Goal: Transaction & Acquisition: Book appointment/travel/reservation

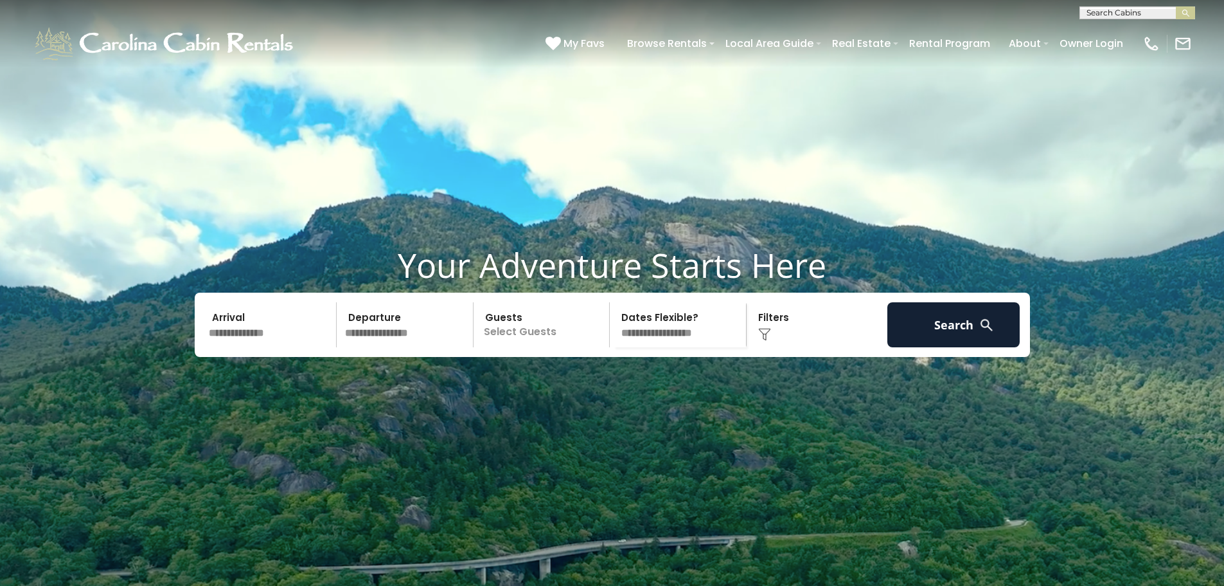
click at [258, 347] on input "text" at bounding box center [270, 324] width 133 height 45
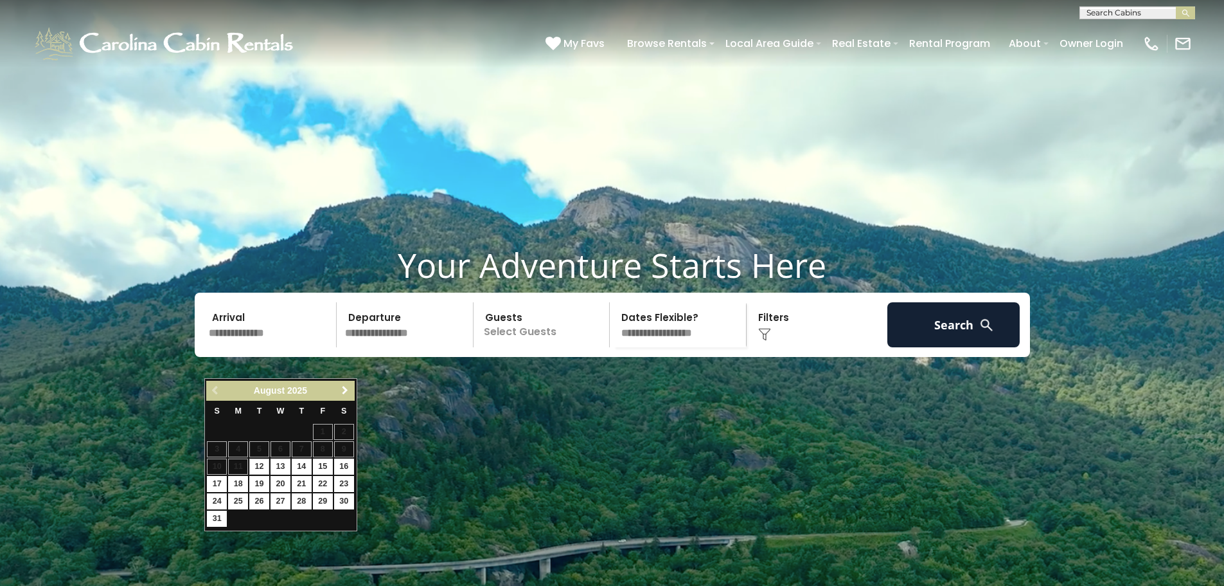
click at [345, 390] on span "Next" at bounding box center [345, 390] width 10 height 10
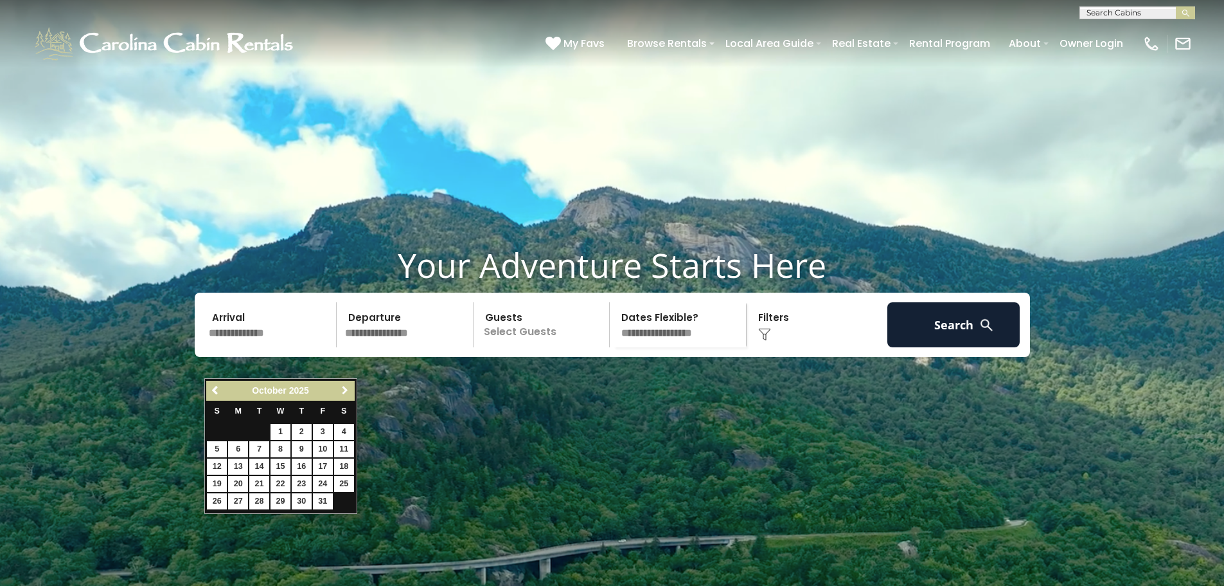
click at [345, 390] on span "Next" at bounding box center [345, 390] width 10 height 10
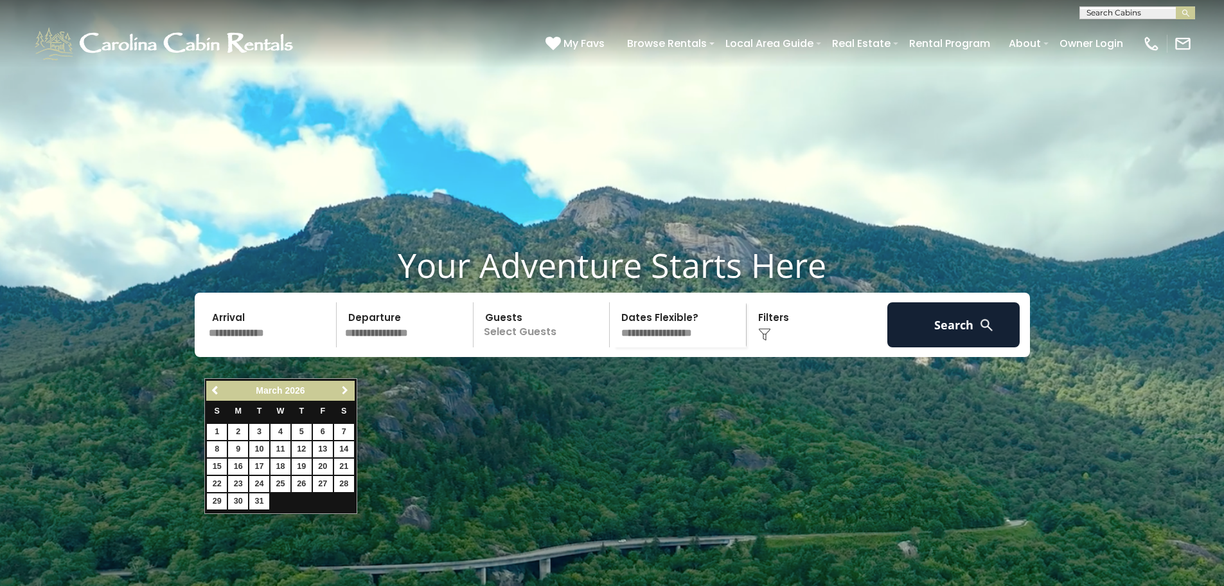
click at [345, 390] on span "Next" at bounding box center [345, 390] width 10 height 10
click at [221, 467] on link "12" at bounding box center [217, 466] width 20 height 16
type input "*******"
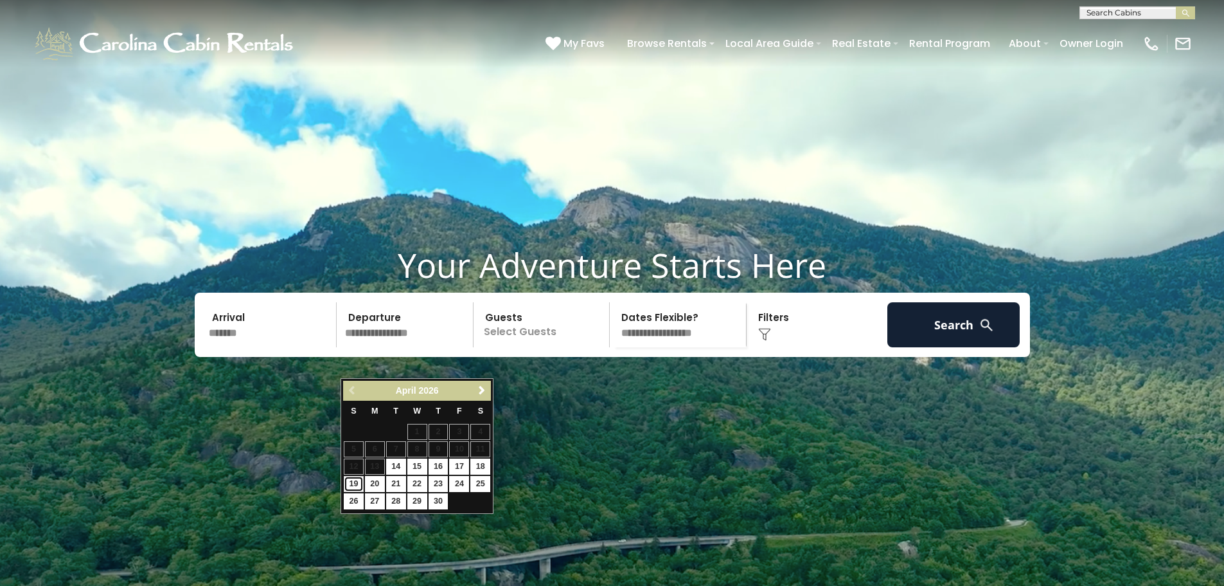
click at [352, 483] on link "19" at bounding box center [354, 484] width 20 height 16
type input "*******"
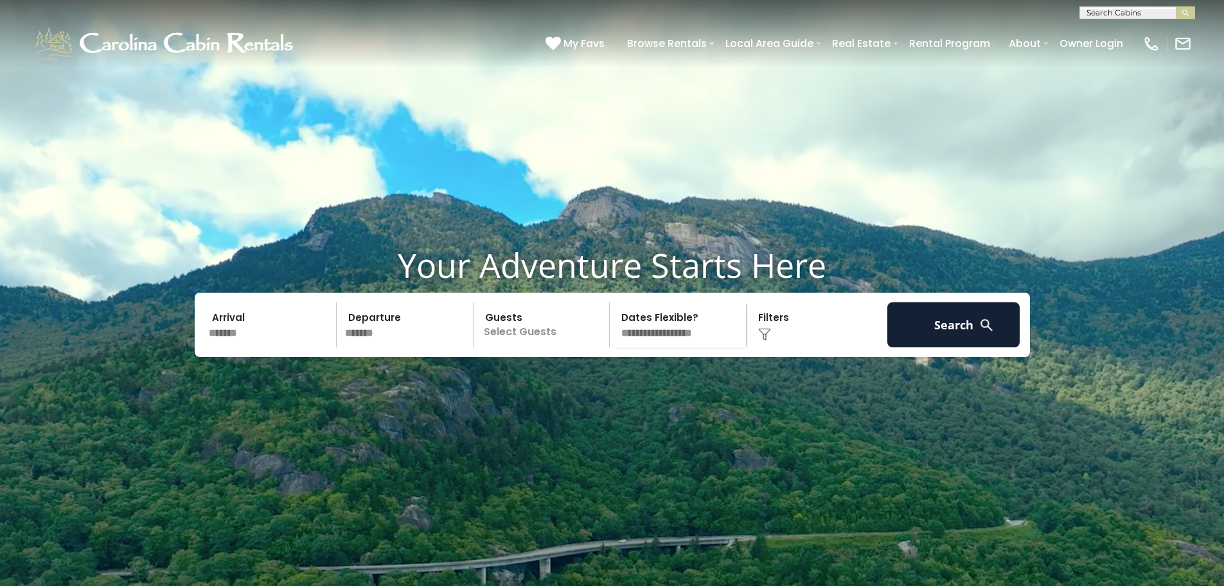
click at [805, 347] on div "Click to Choose" at bounding box center [817, 324] width 133 height 45
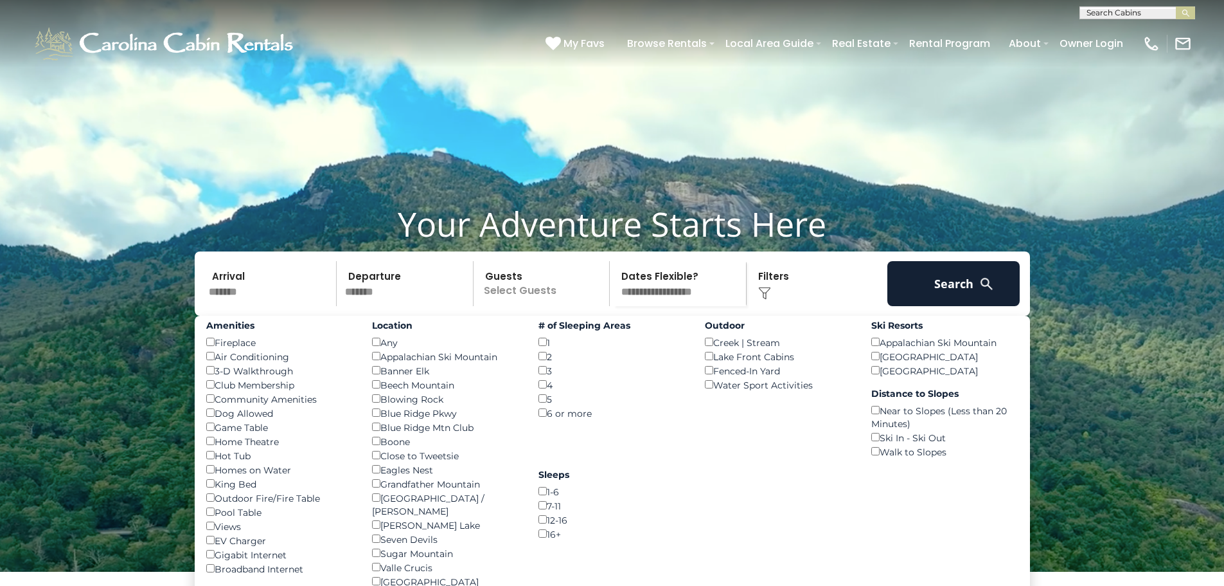
scroll to position [64, 0]
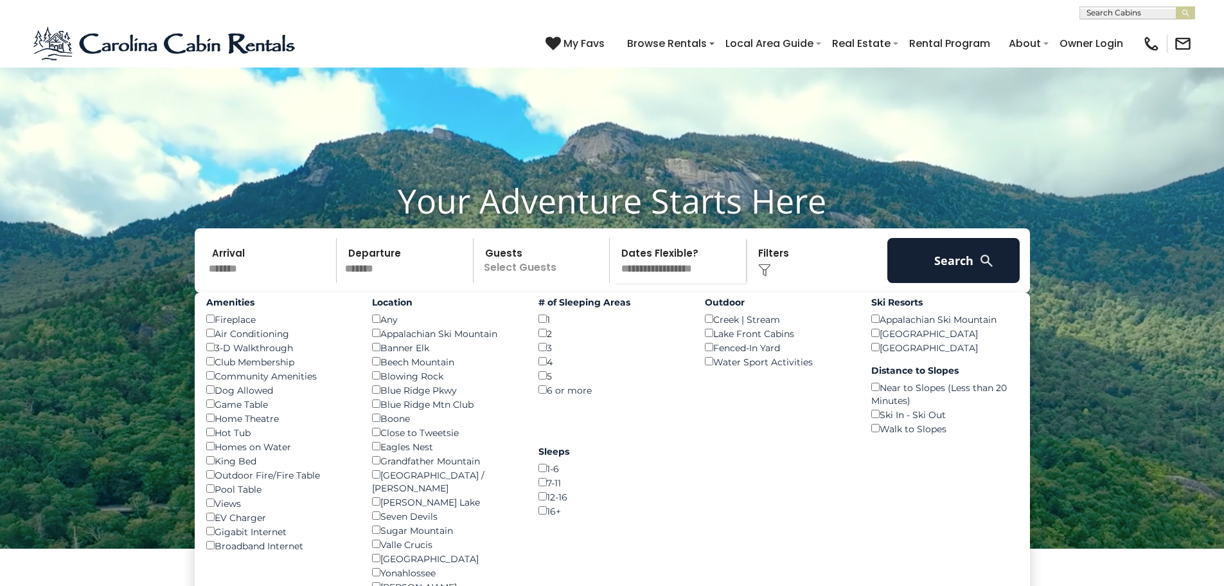
click at [217, 439] on div "Hot Tub ()" at bounding box center [279, 432] width 147 height 14
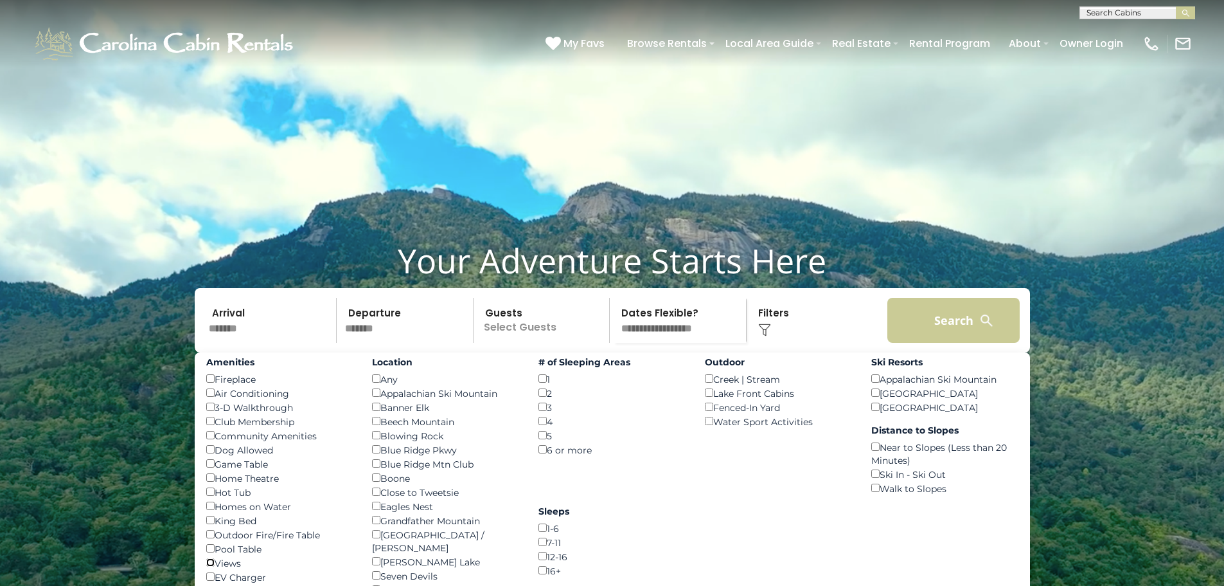
scroll to position [0, 0]
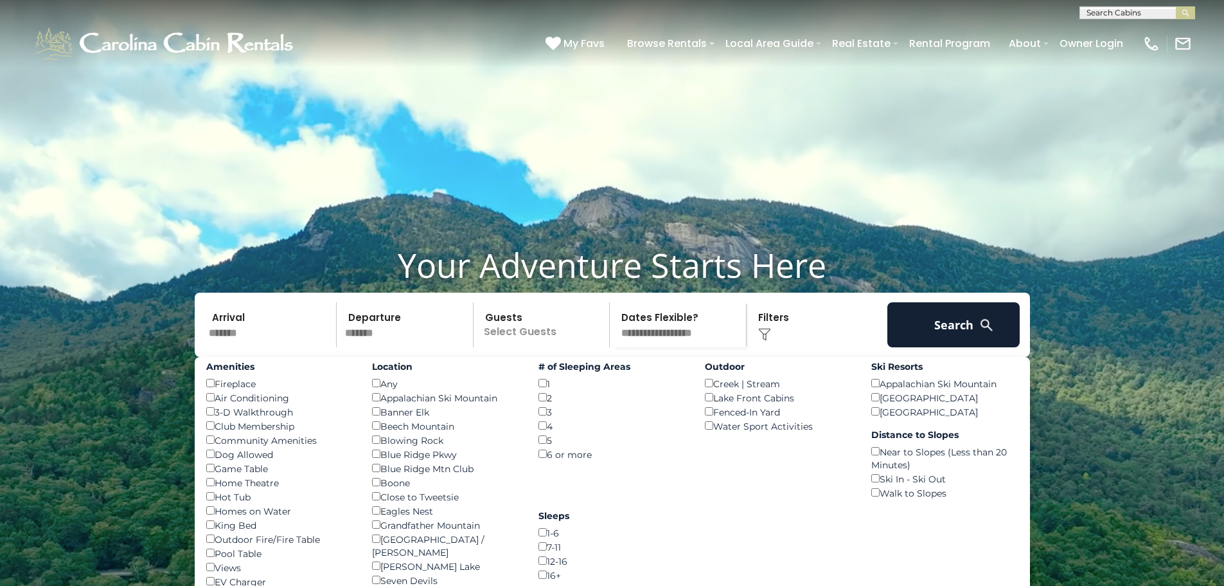
click at [979, 333] on img at bounding box center [987, 325] width 16 height 16
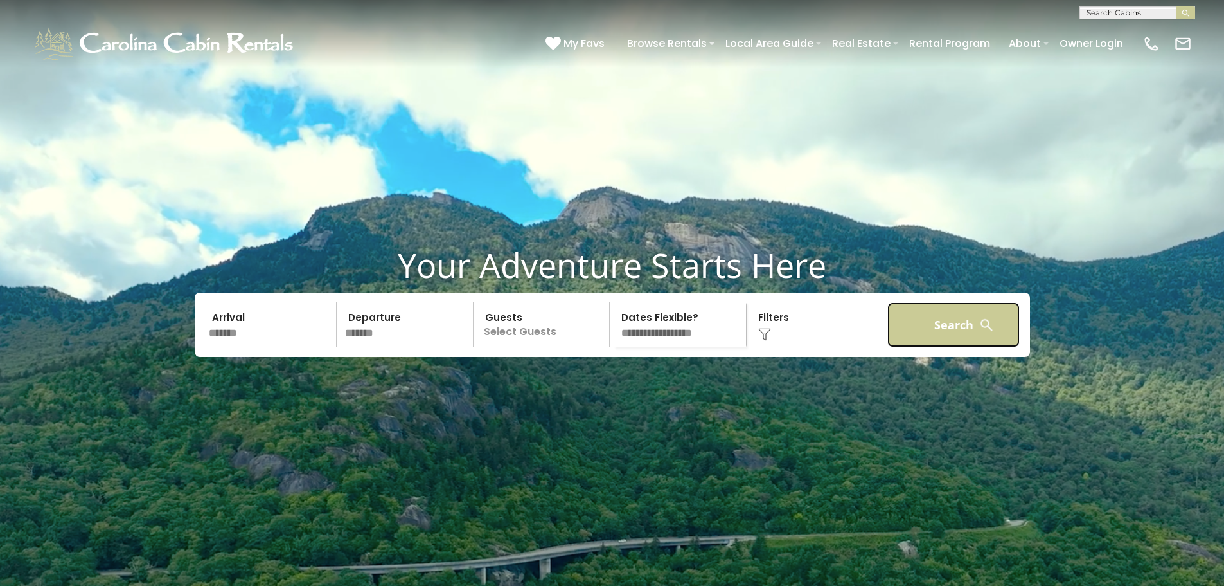
click at [940, 347] on button "Search" at bounding box center [954, 324] width 133 height 45
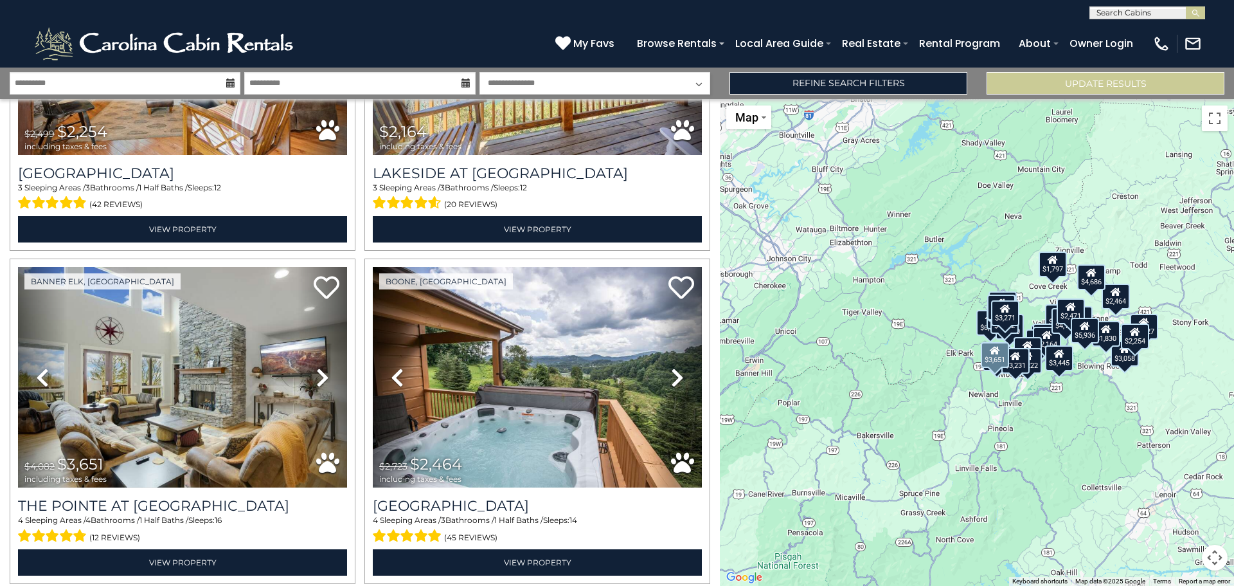
scroll to position [4582, 0]
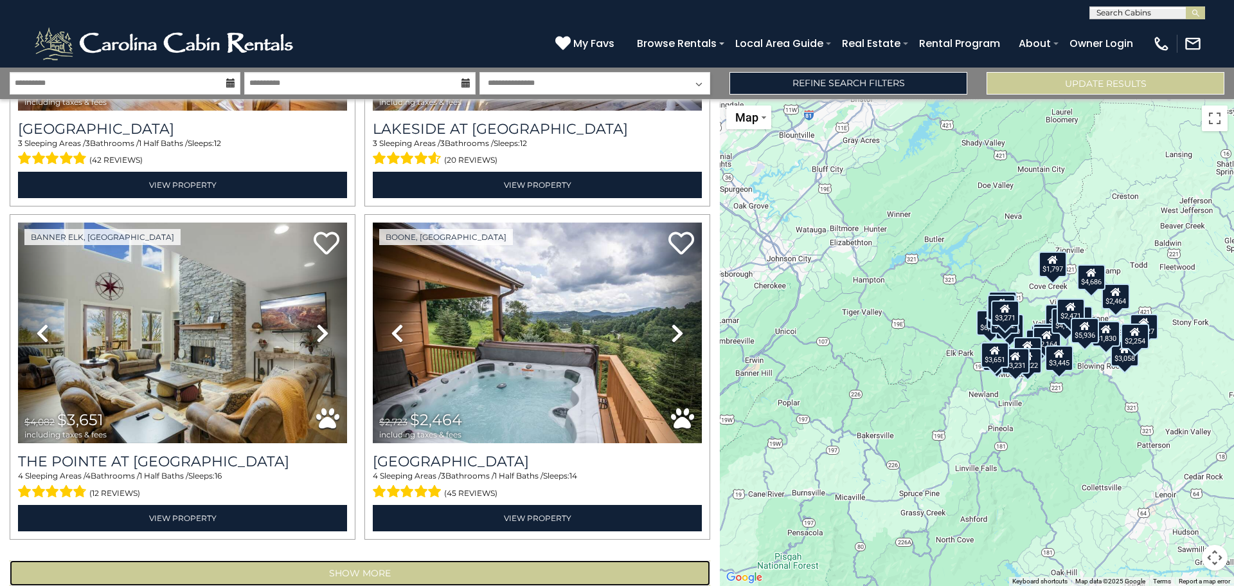
click at [363, 560] on button "Show More" at bounding box center [360, 573] width 701 height 26
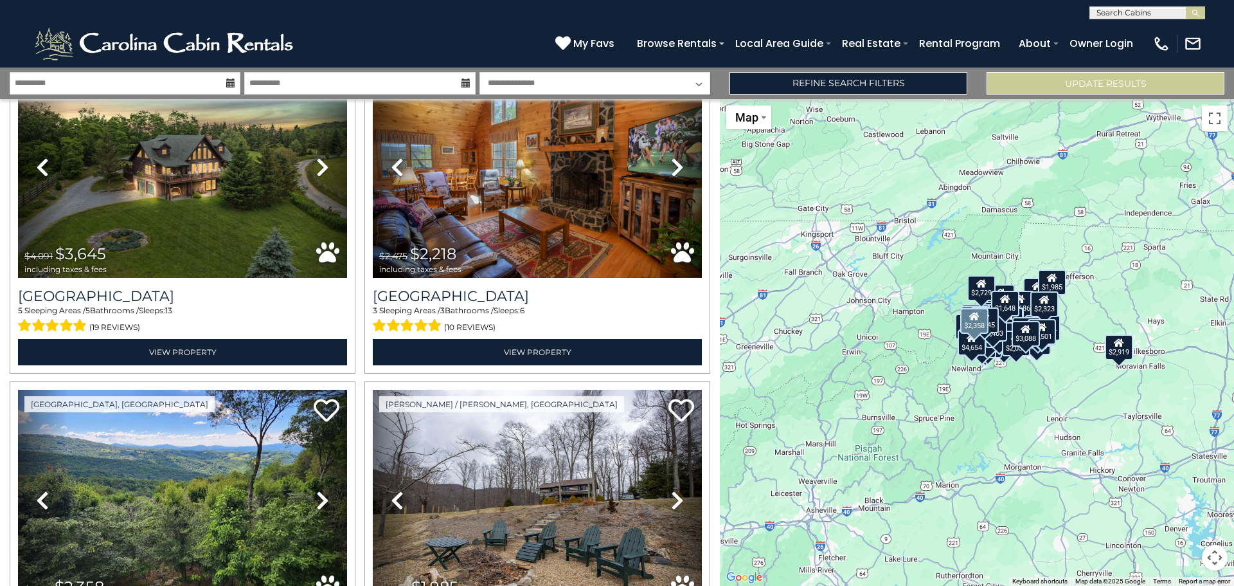
scroll to position [9531, 0]
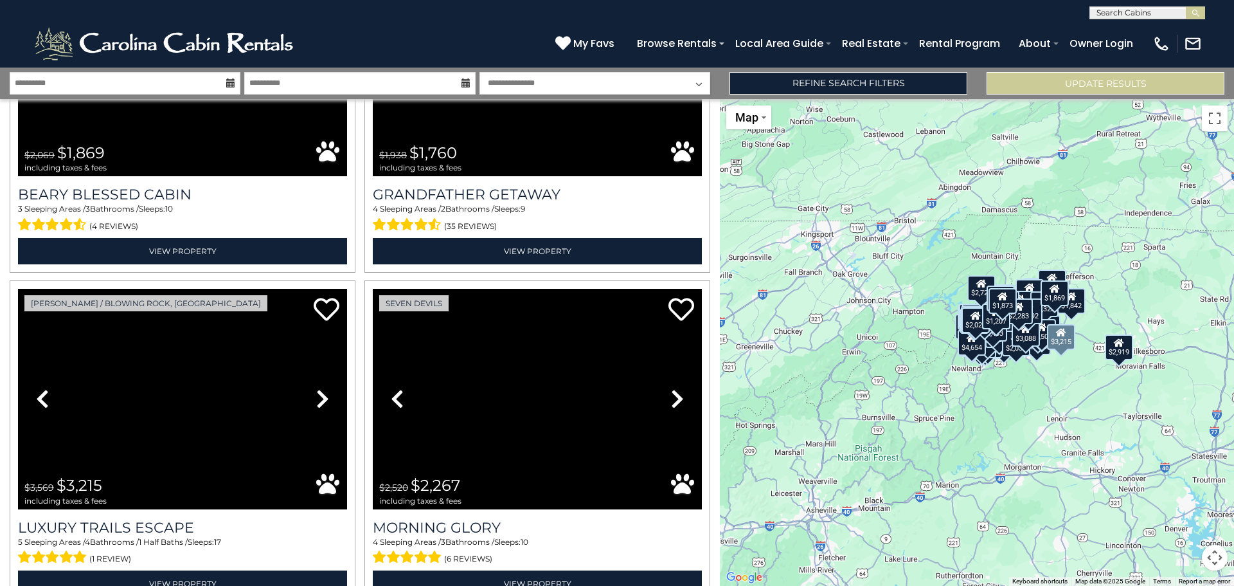
scroll to position [14493, 0]
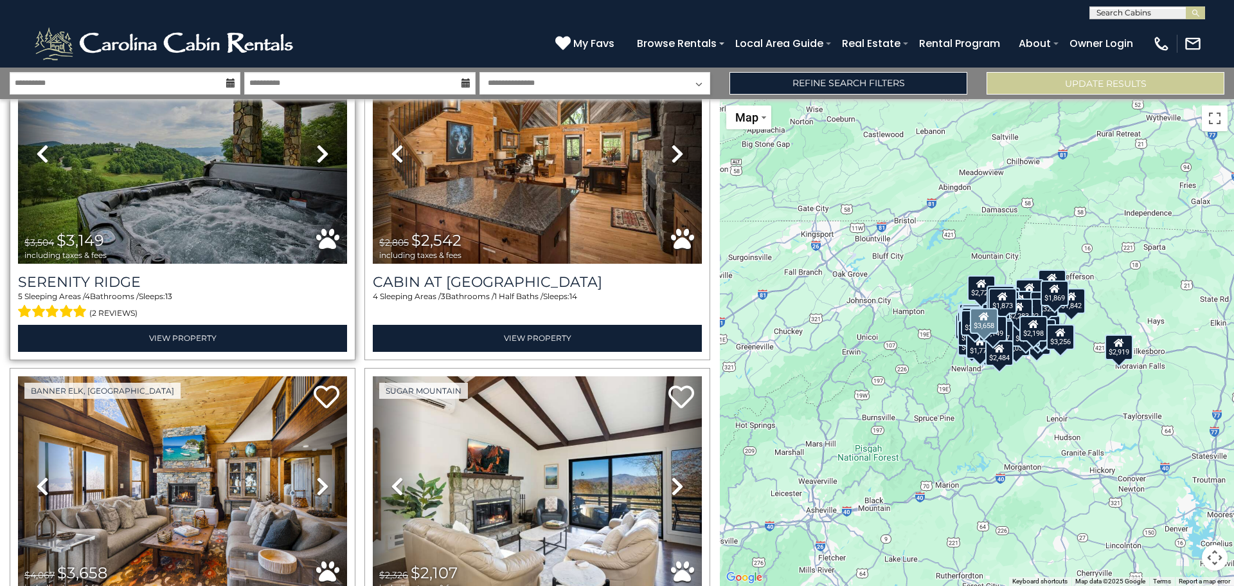
scroll to position [18431, 0]
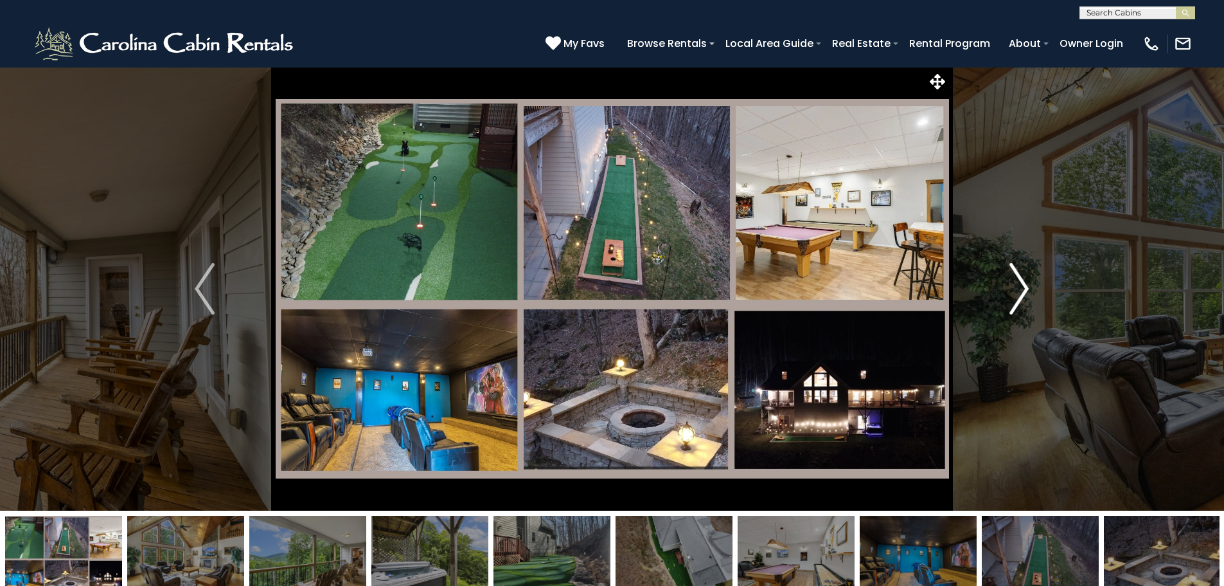
click at [1010, 283] on img "Next" at bounding box center [1019, 288] width 19 height 51
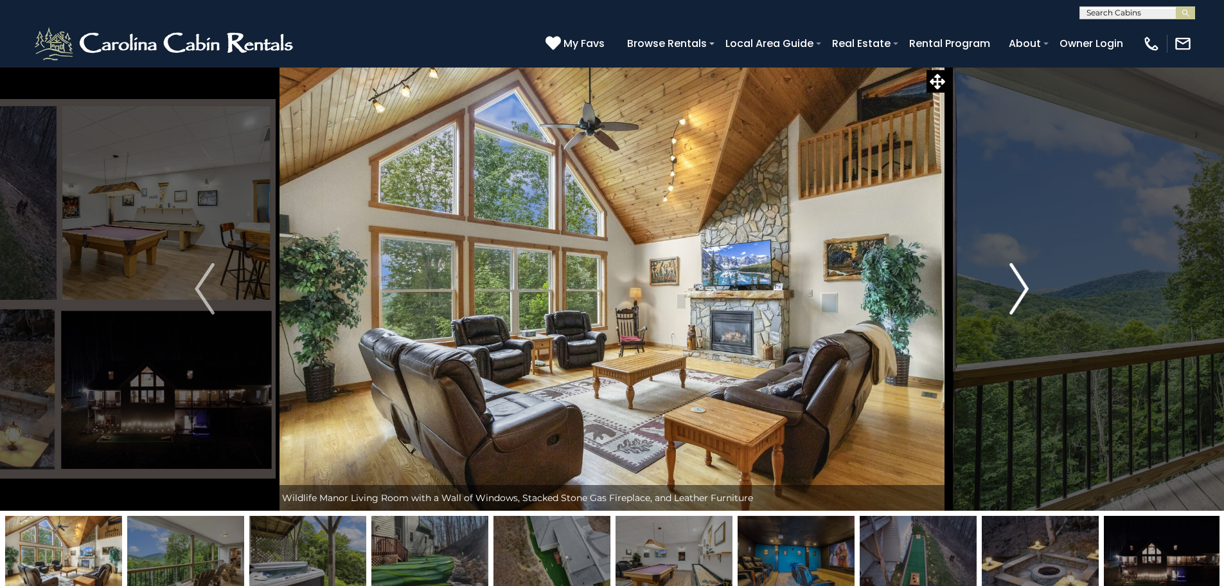
click at [1010, 283] on img "Next" at bounding box center [1019, 288] width 19 height 51
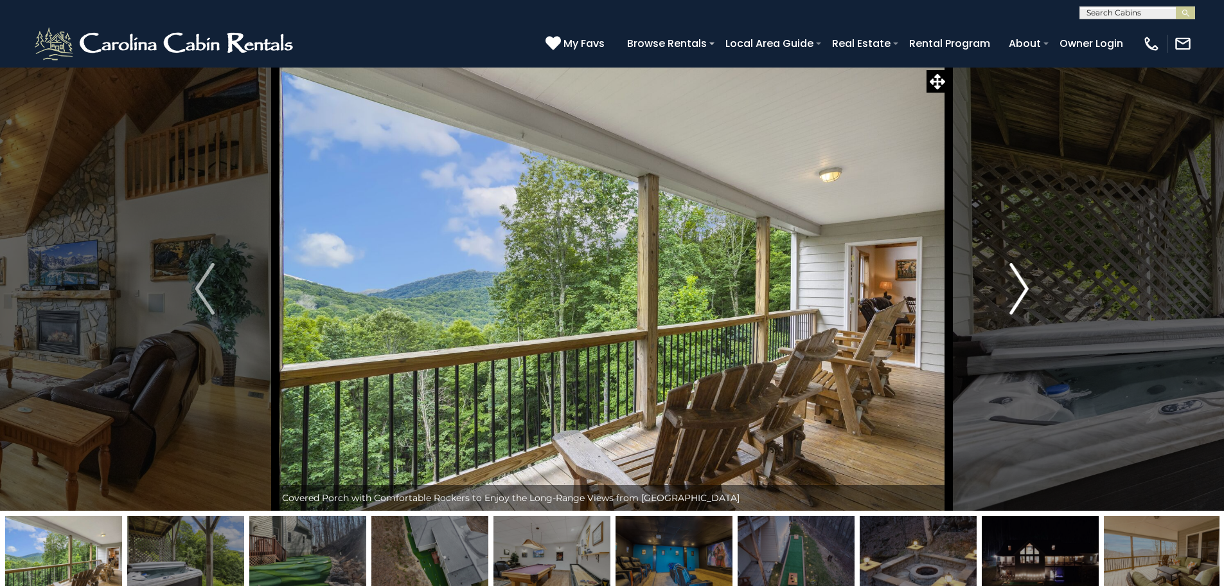
click at [1010, 283] on img "Next" at bounding box center [1019, 288] width 19 height 51
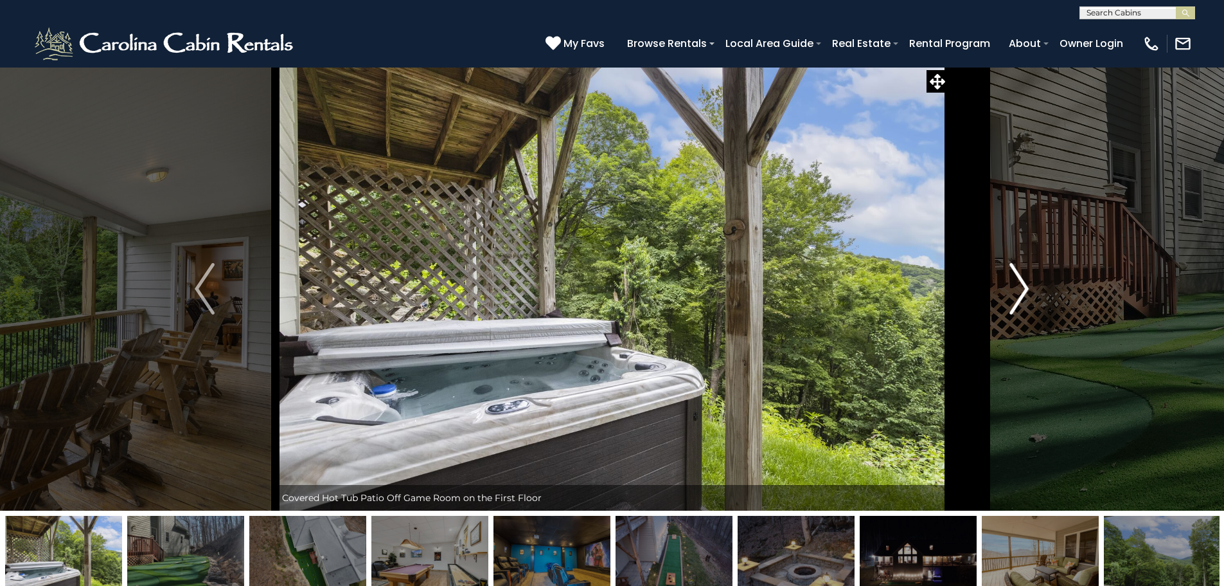
click at [1010, 283] on img "Next" at bounding box center [1019, 288] width 19 height 51
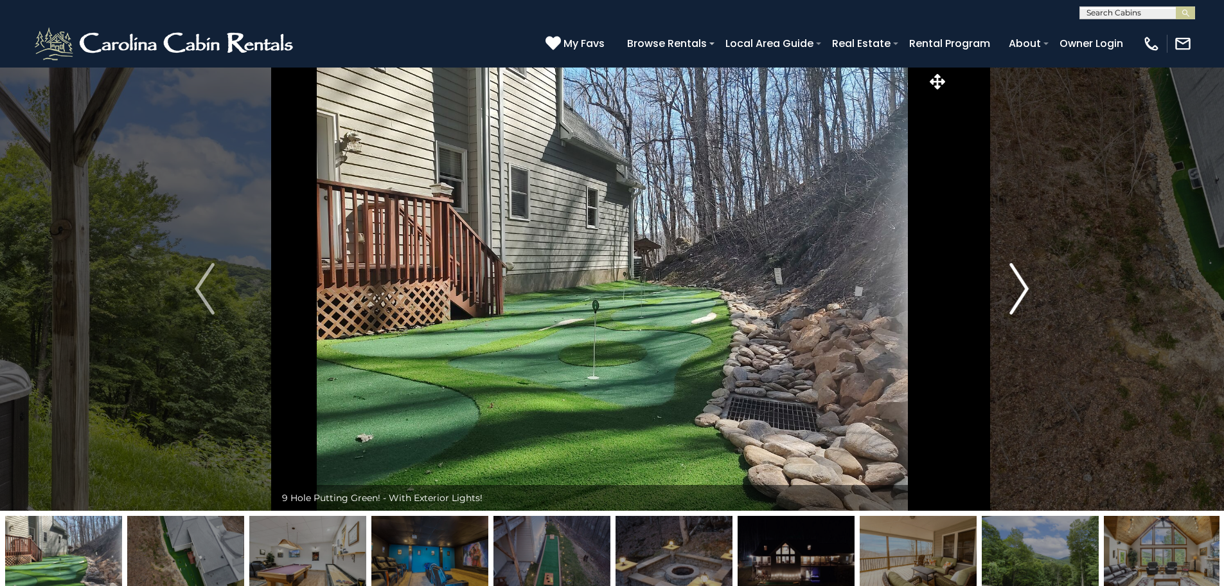
click at [1010, 283] on img "Next" at bounding box center [1019, 288] width 19 height 51
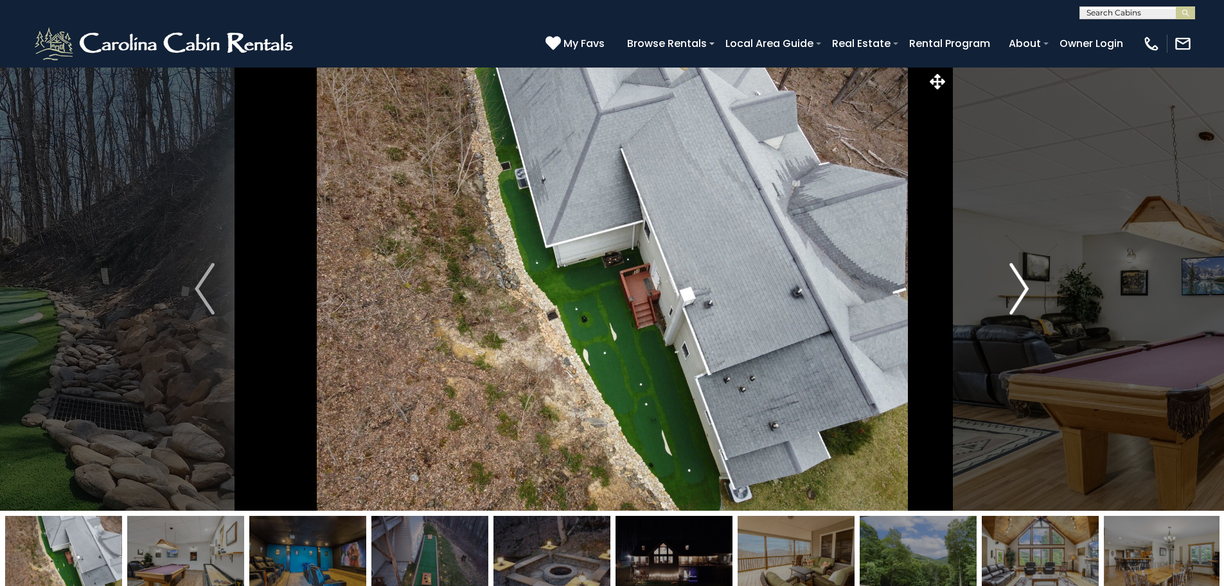
click at [1010, 283] on img "Next" at bounding box center [1019, 288] width 19 height 51
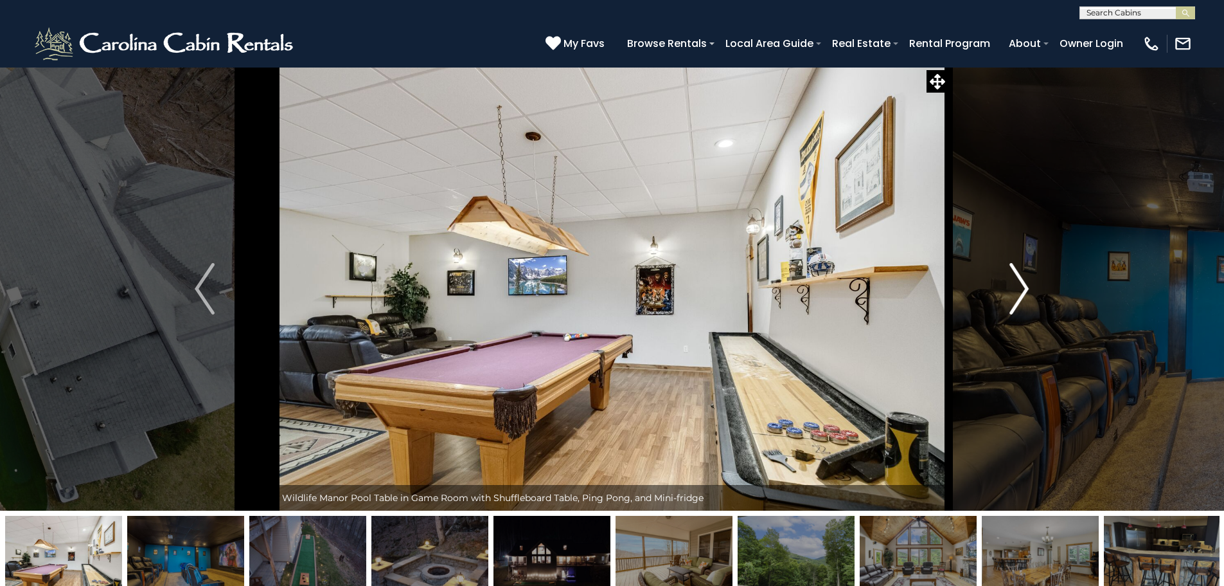
click at [1010, 283] on img "Next" at bounding box center [1019, 288] width 19 height 51
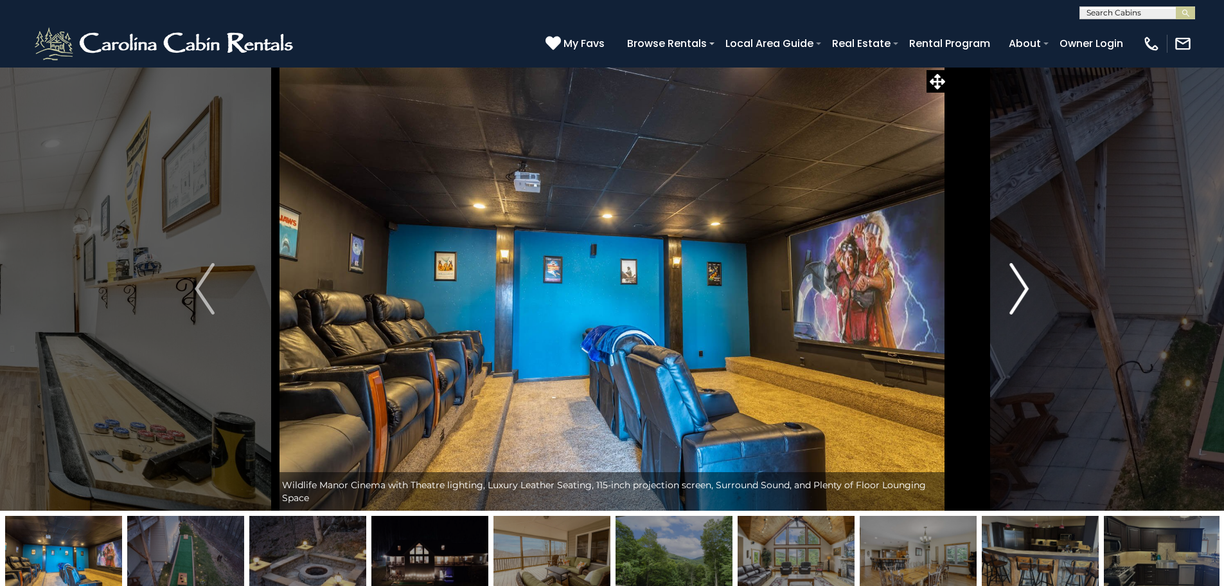
click at [1010, 283] on img "Next" at bounding box center [1019, 288] width 19 height 51
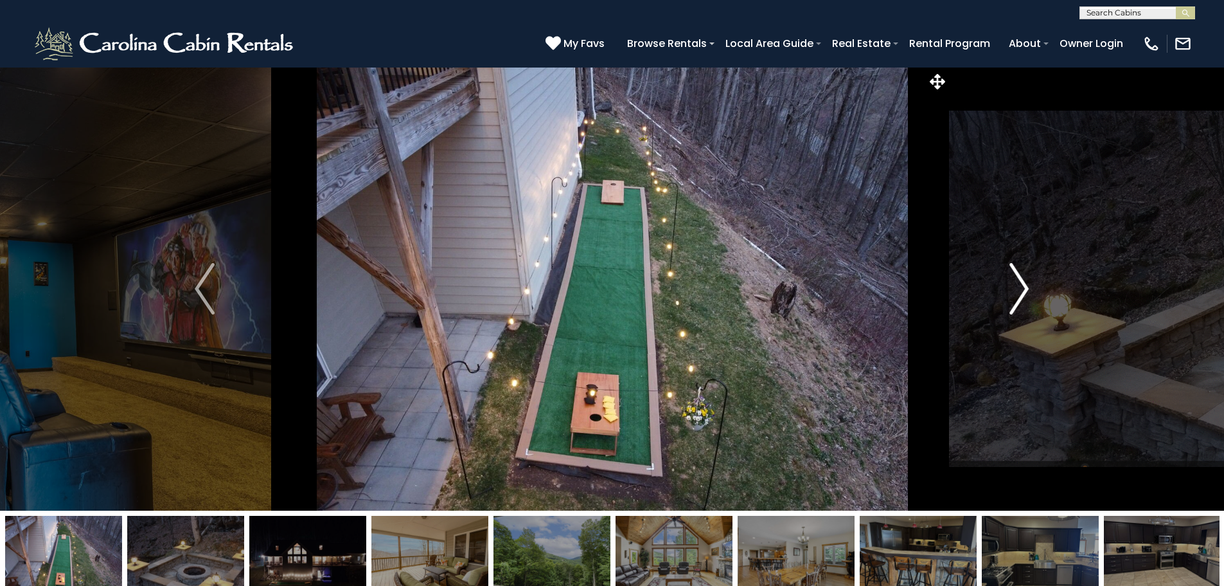
click at [1010, 283] on img "Next" at bounding box center [1019, 288] width 19 height 51
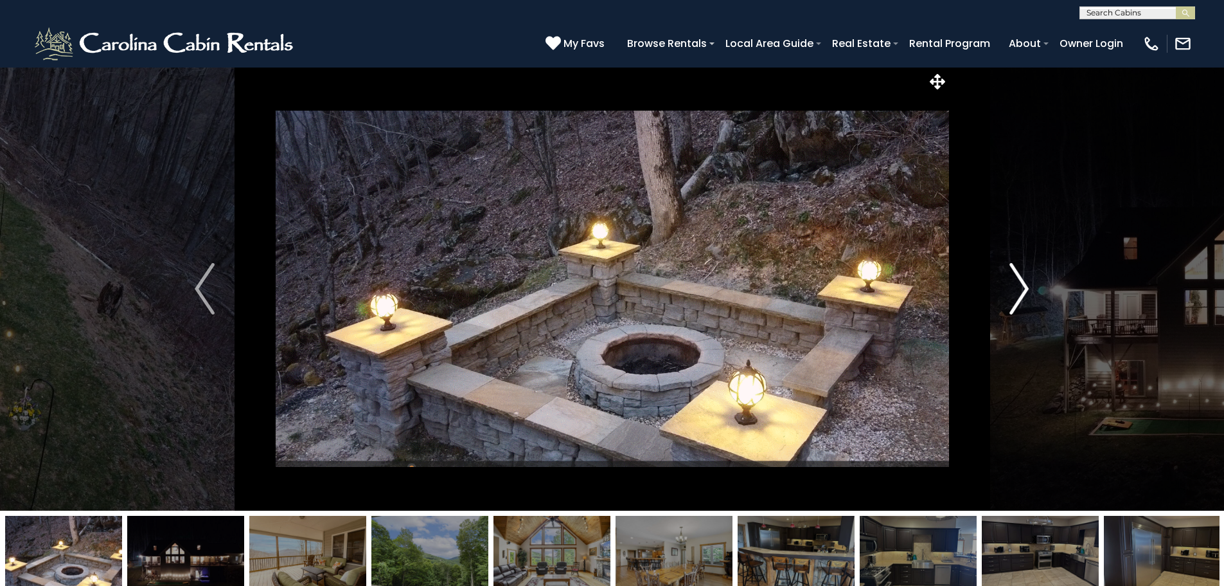
click at [1010, 283] on img "Next" at bounding box center [1019, 288] width 19 height 51
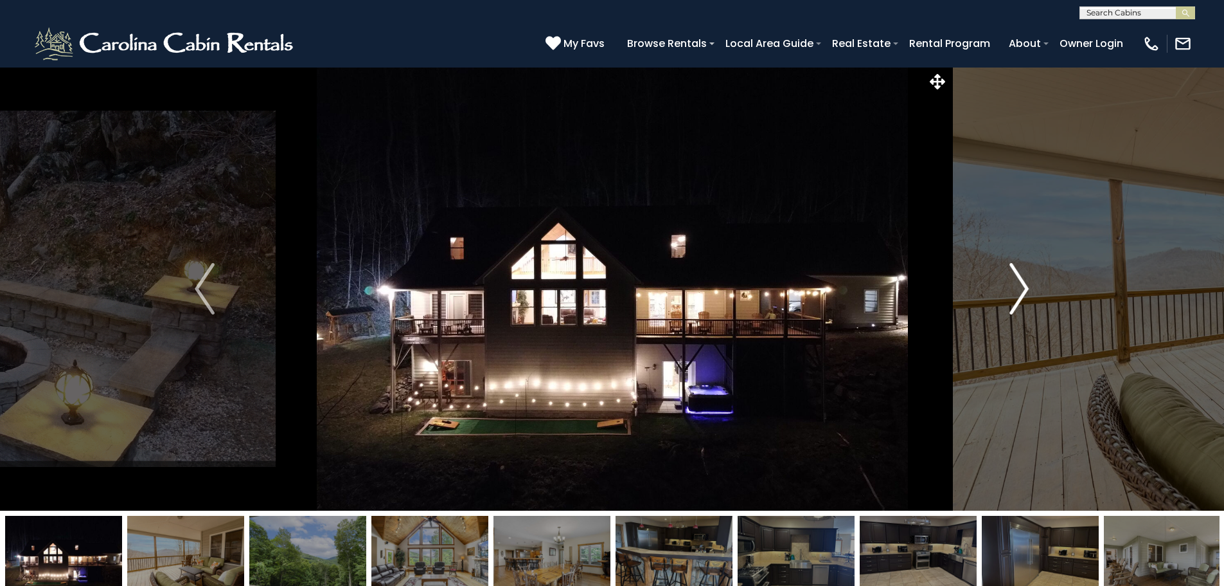
click at [1010, 283] on img "Next" at bounding box center [1019, 288] width 19 height 51
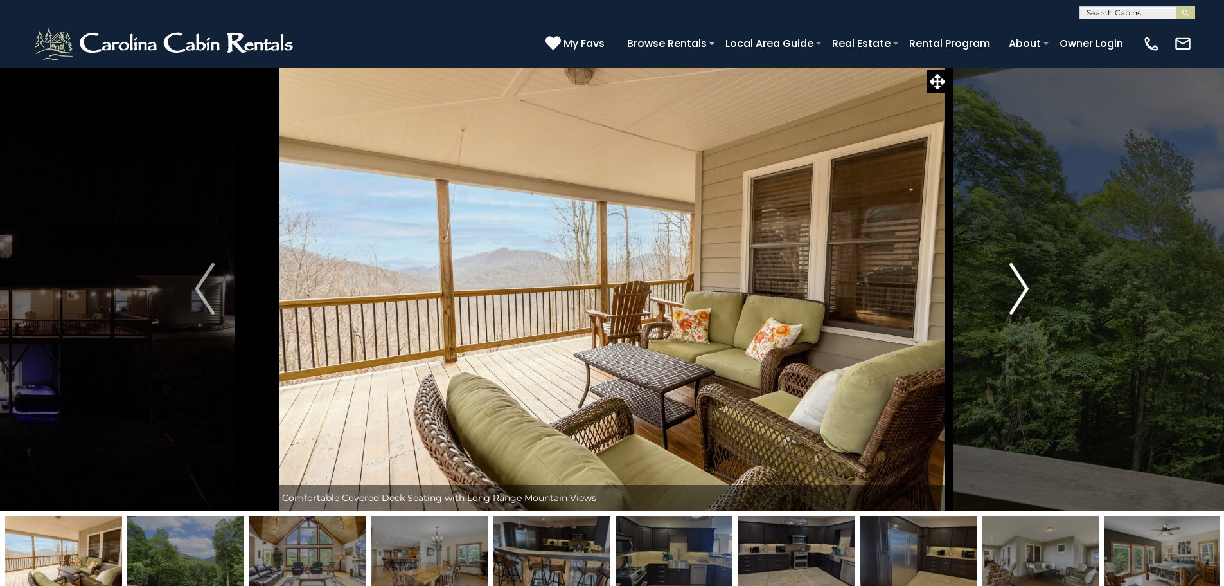
click at [1010, 283] on img "Next" at bounding box center [1019, 288] width 19 height 51
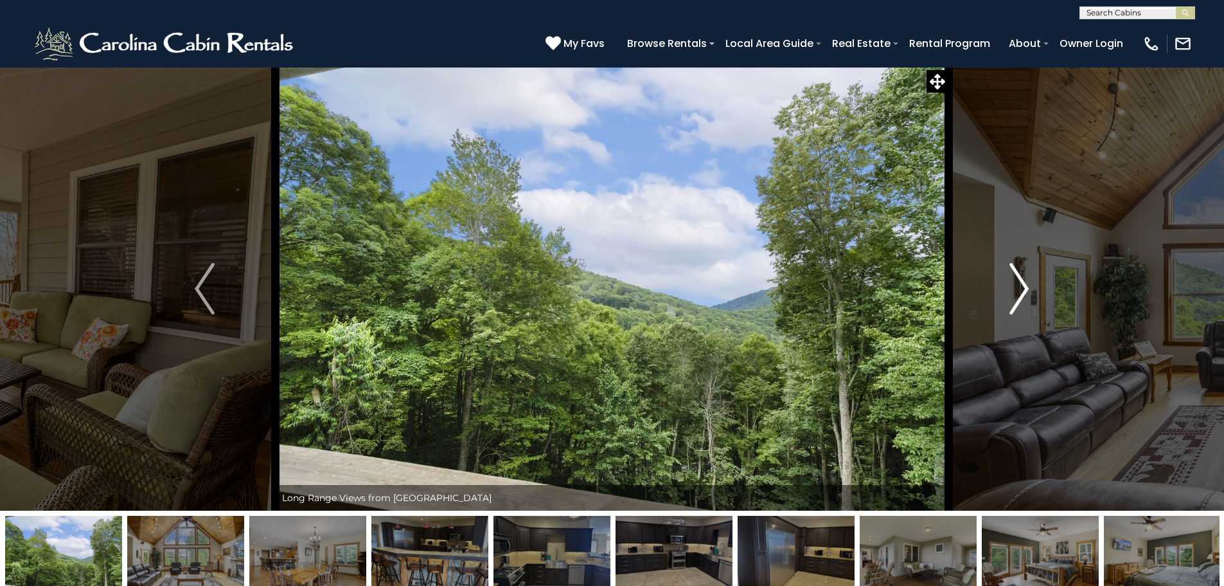
click at [1010, 283] on img "Next" at bounding box center [1019, 288] width 19 height 51
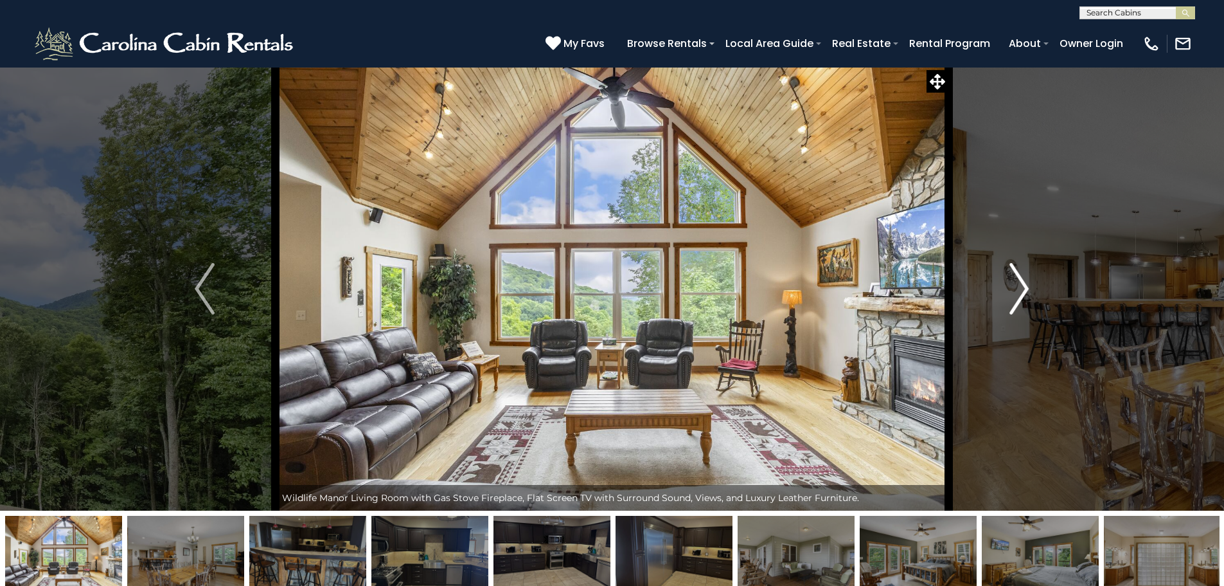
click at [1010, 283] on img "Next" at bounding box center [1019, 288] width 19 height 51
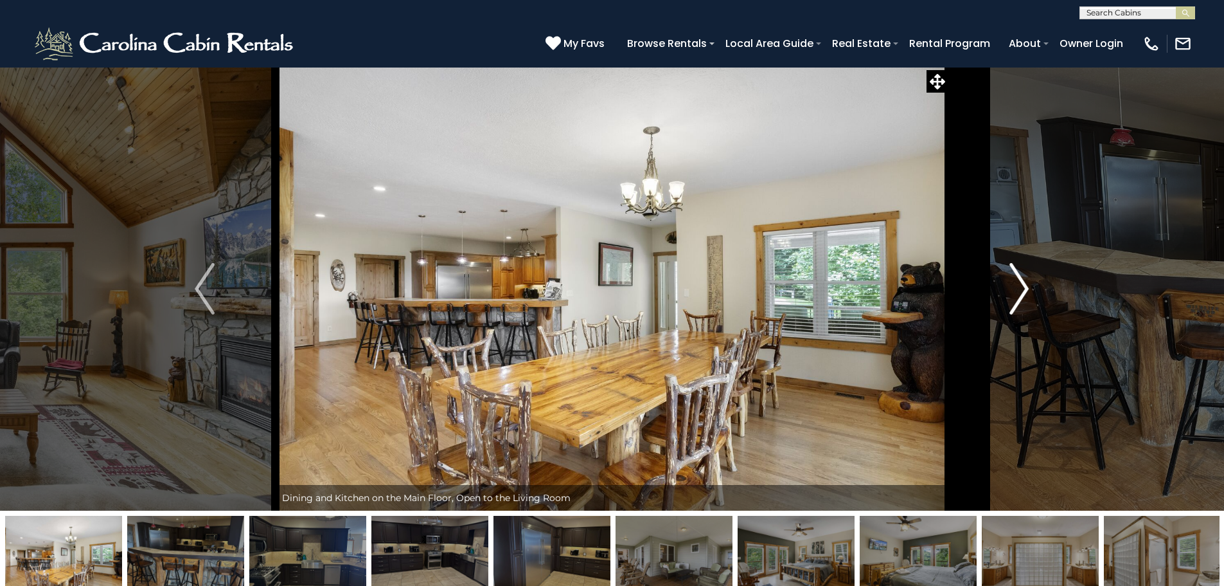
click at [1010, 283] on img "Next" at bounding box center [1019, 288] width 19 height 51
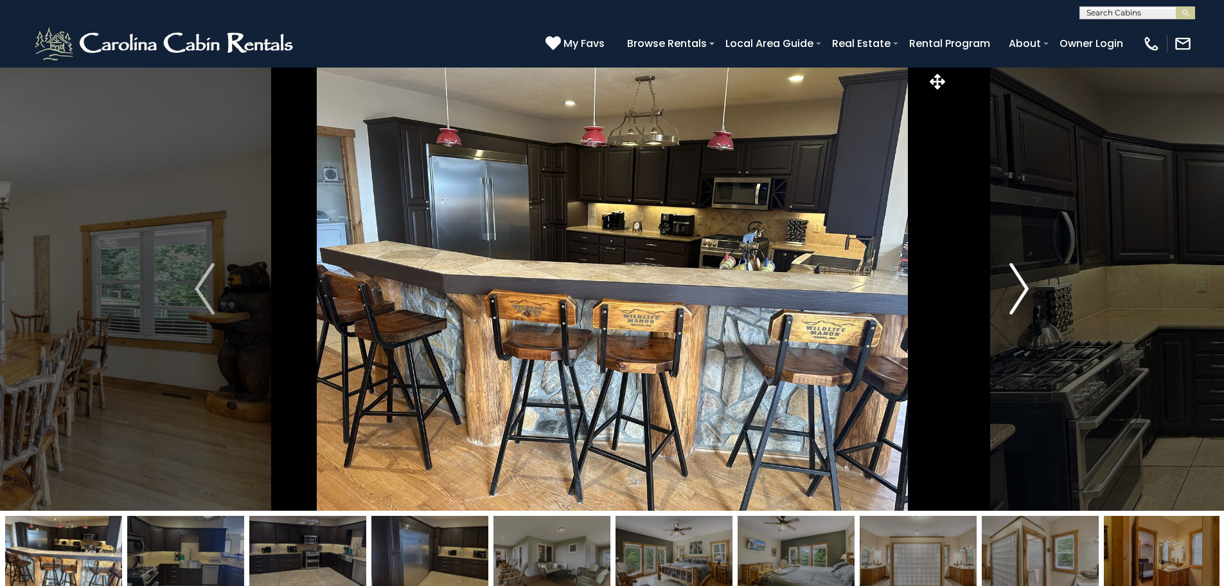
click at [1010, 283] on img "Next" at bounding box center [1019, 288] width 19 height 51
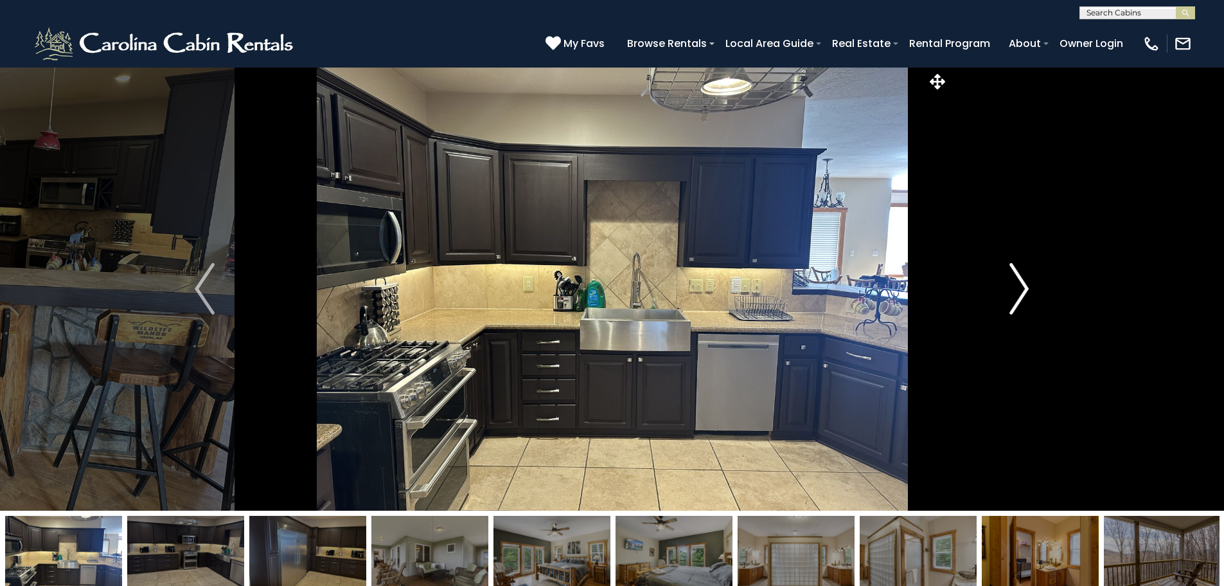
click at [1010, 283] on img "Next" at bounding box center [1019, 288] width 19 height 51
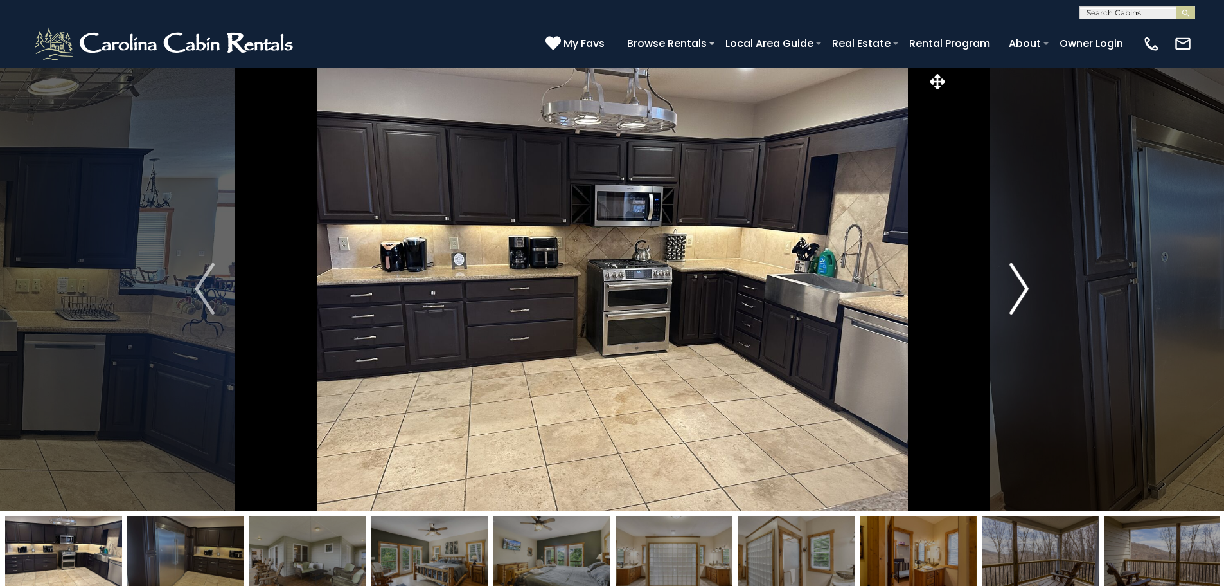
click at [1010, 283] on img "Next" at bounding box center [1019, 288] width 19 height 51
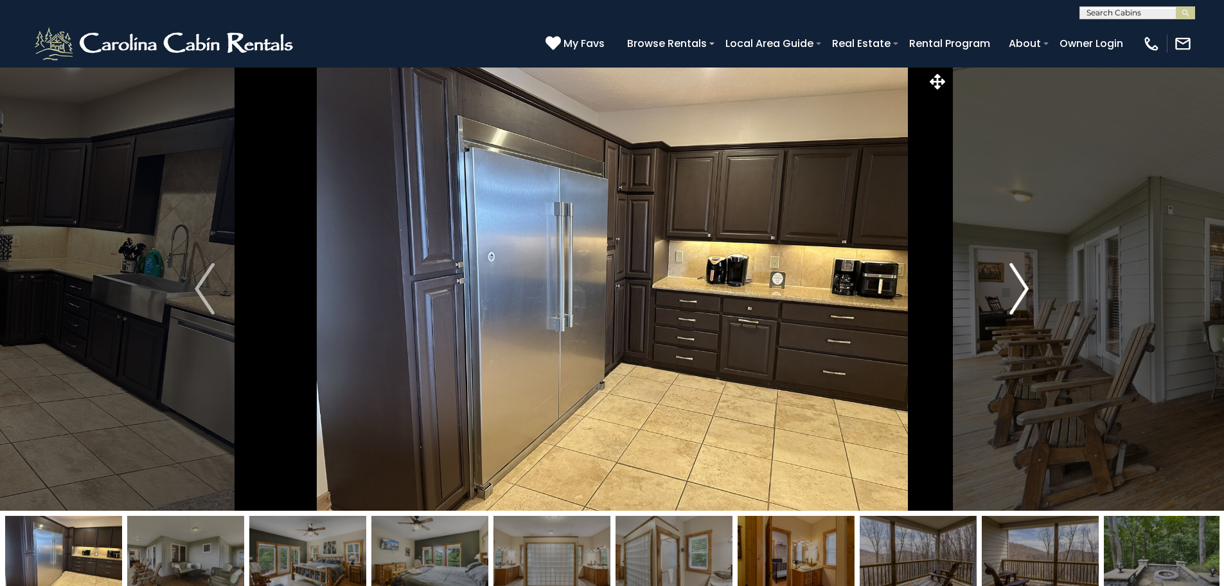
click at [1010, 283] on img "Next" at bounding box center [1019, 288] width 19 height 51
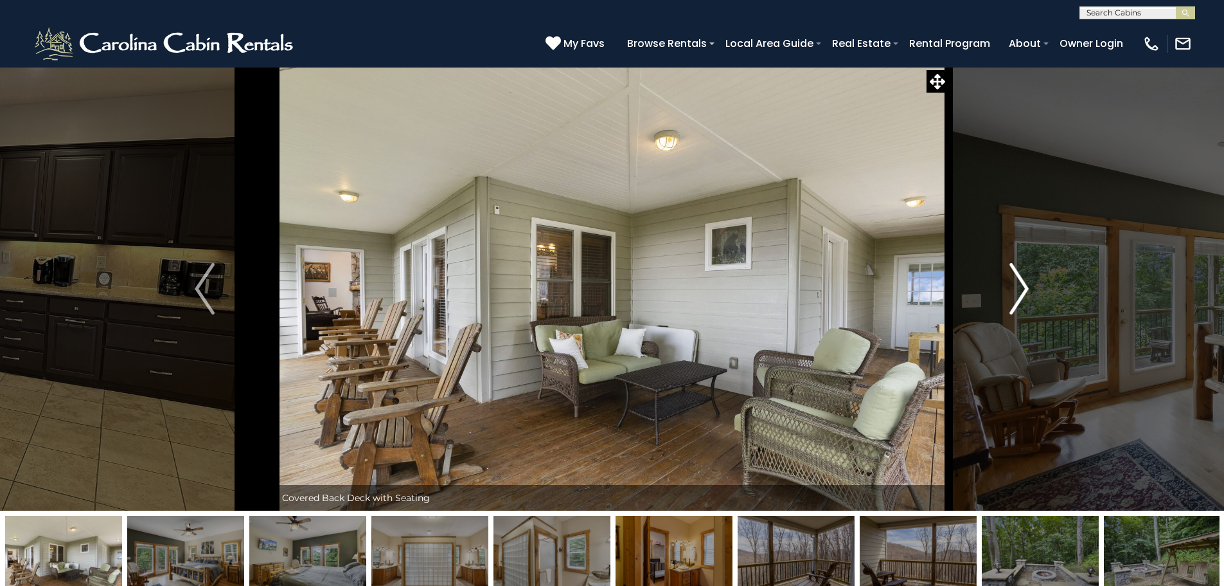
click at [1010, 283] on img "Next" at bounding box center [1019, 288] width 19 height 51
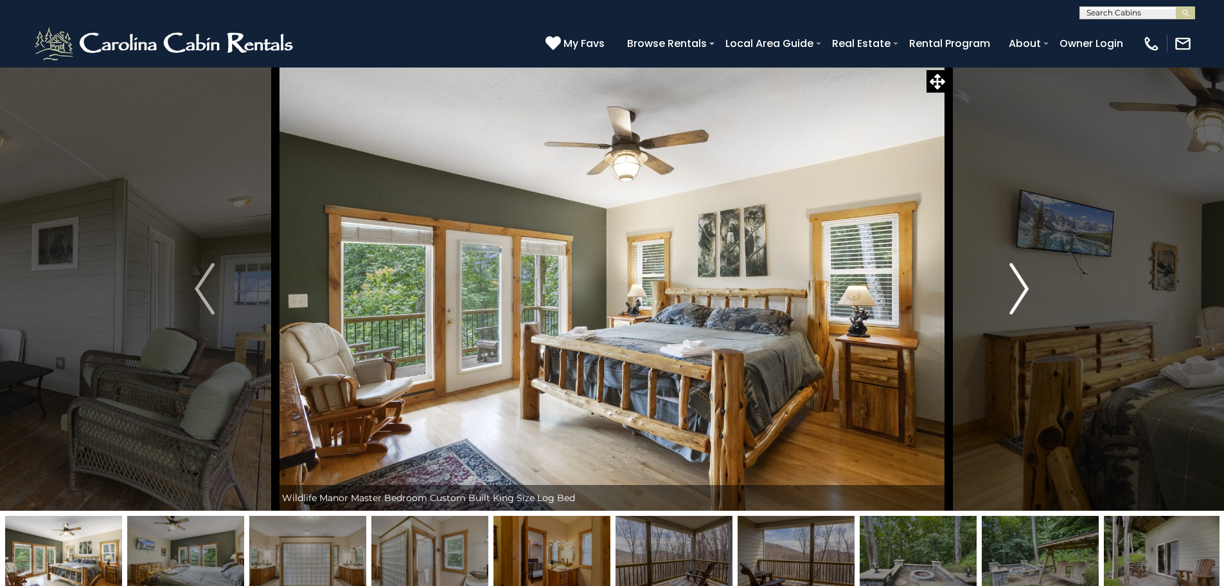
click at [1010, 283] on img "Next" at bounding box center [1019, 288] width 19 height 51
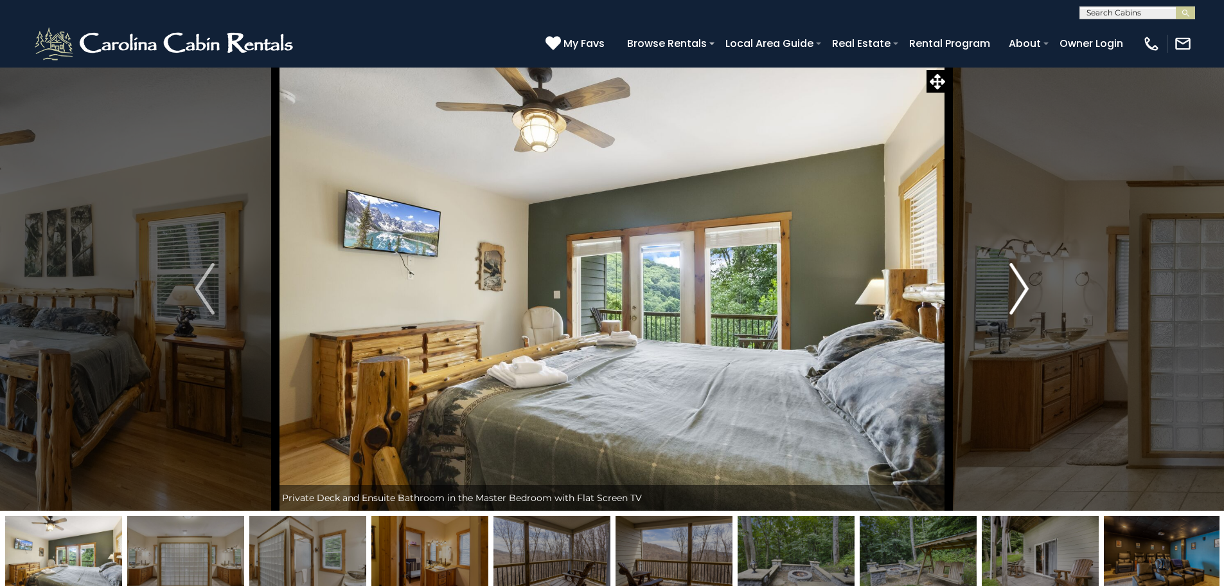
click at [1010, 283] on img "Next" at bounding box center [1019, 288] width 19 height 51
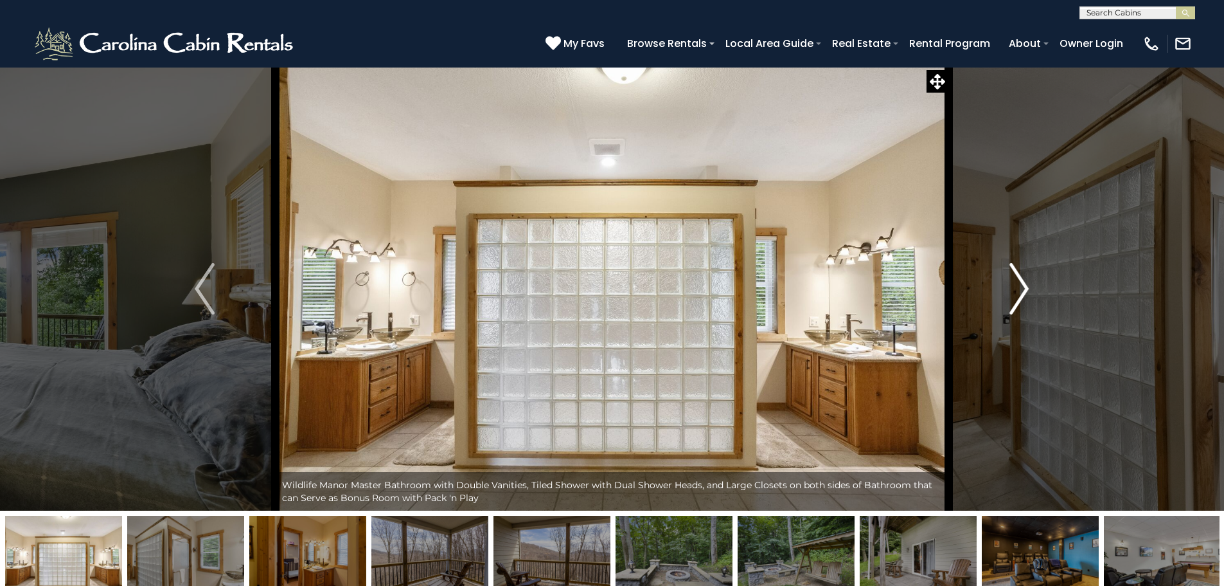
click at [1010, 283] on img "Next" at bounding box center [1019, 288] width 19 height 51
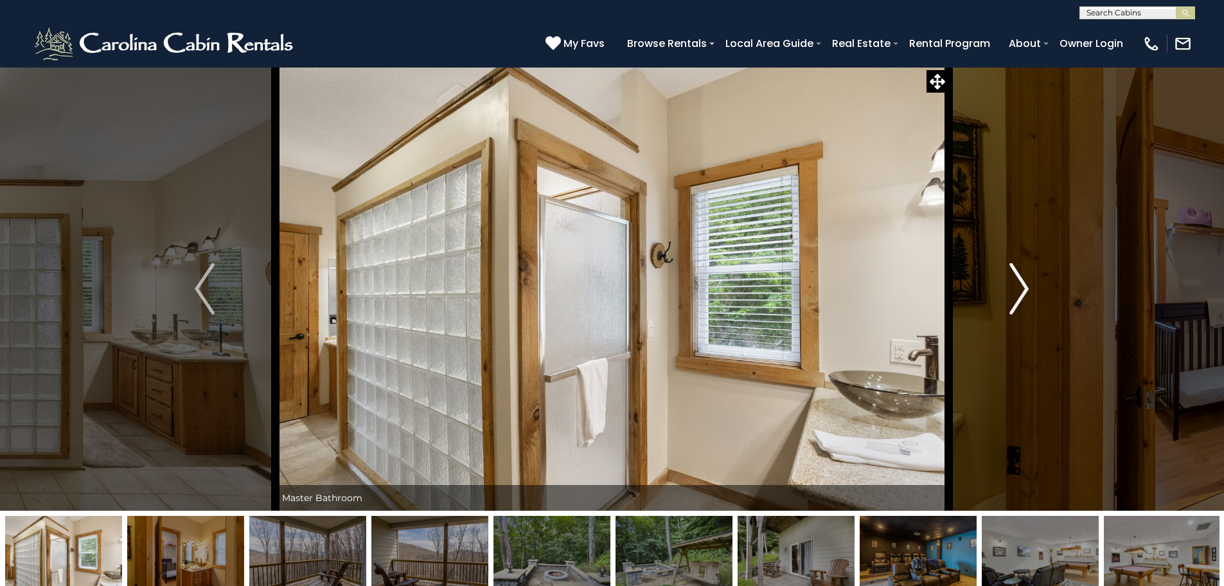
click at [1010, 283] on img "Next" at bounding box center [1019, 288] width 19 height 51
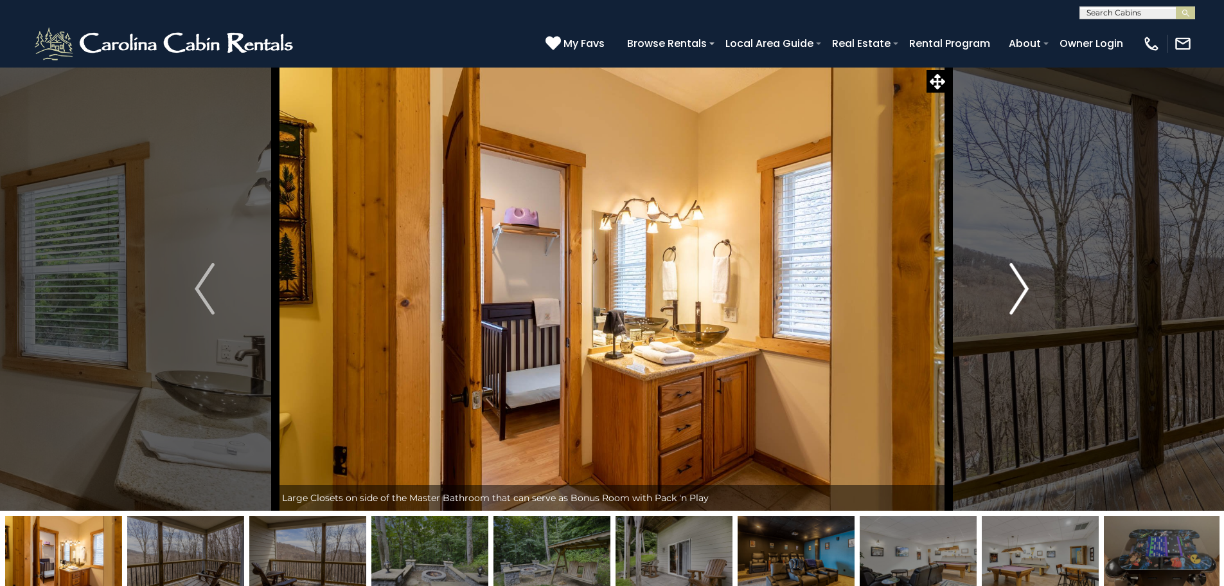
click at [1010, 283] on img "Next" at bounding box center [1019, 288] width 19 height 51
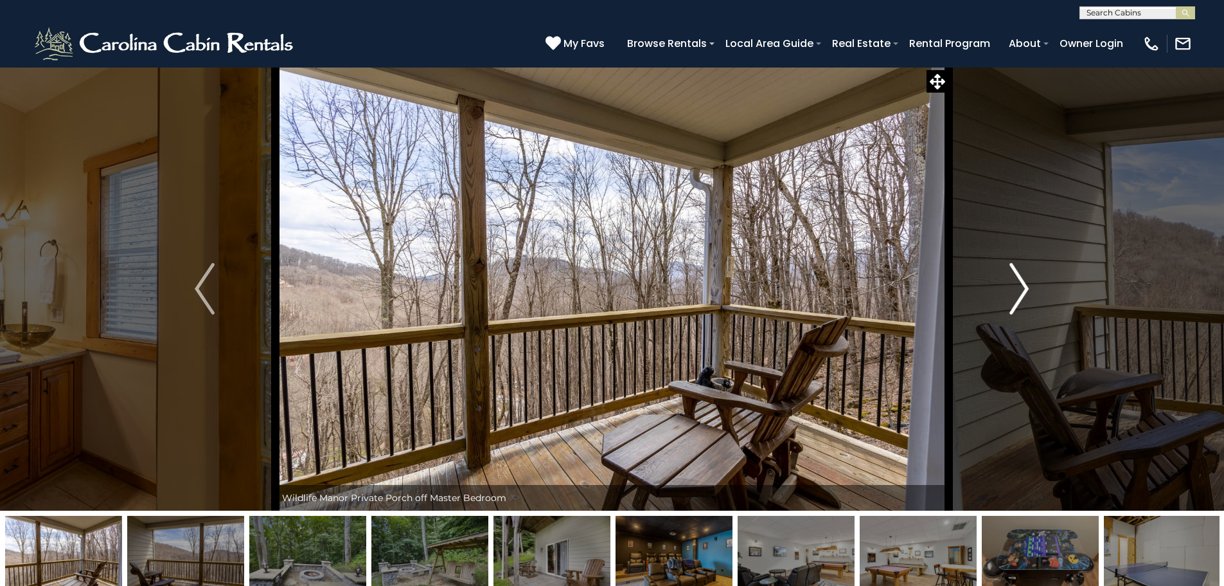
click at [1010, 283] on img "Next" at bounding box center [1019, 288] width 19 height 51
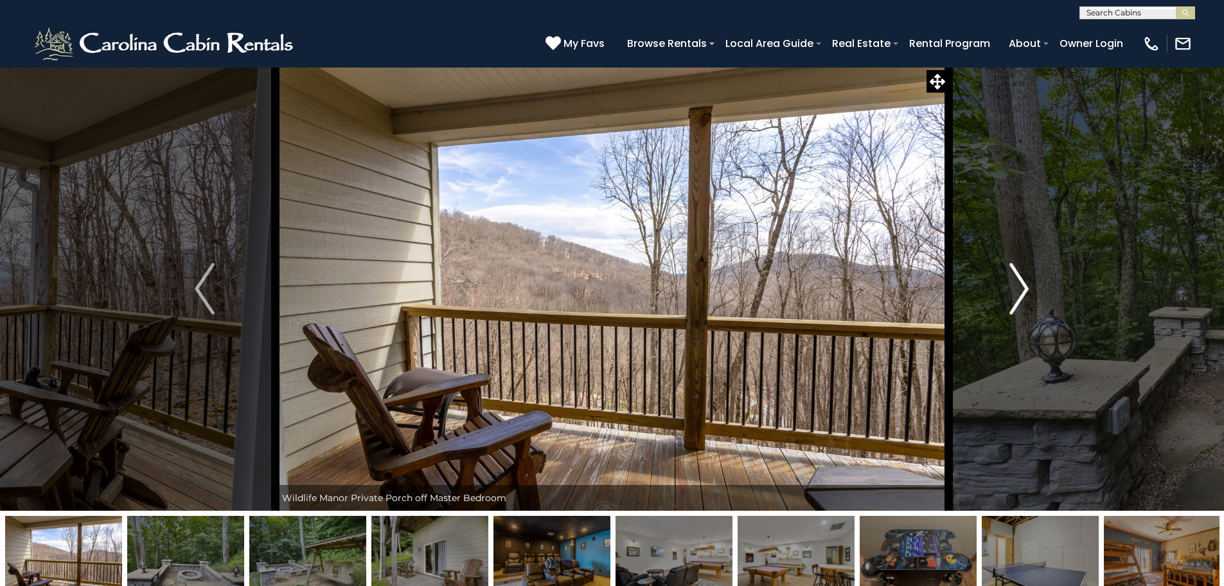
click at [1010, 283] on img "Next" at bounding box center [1019, 288] width 19 height 51
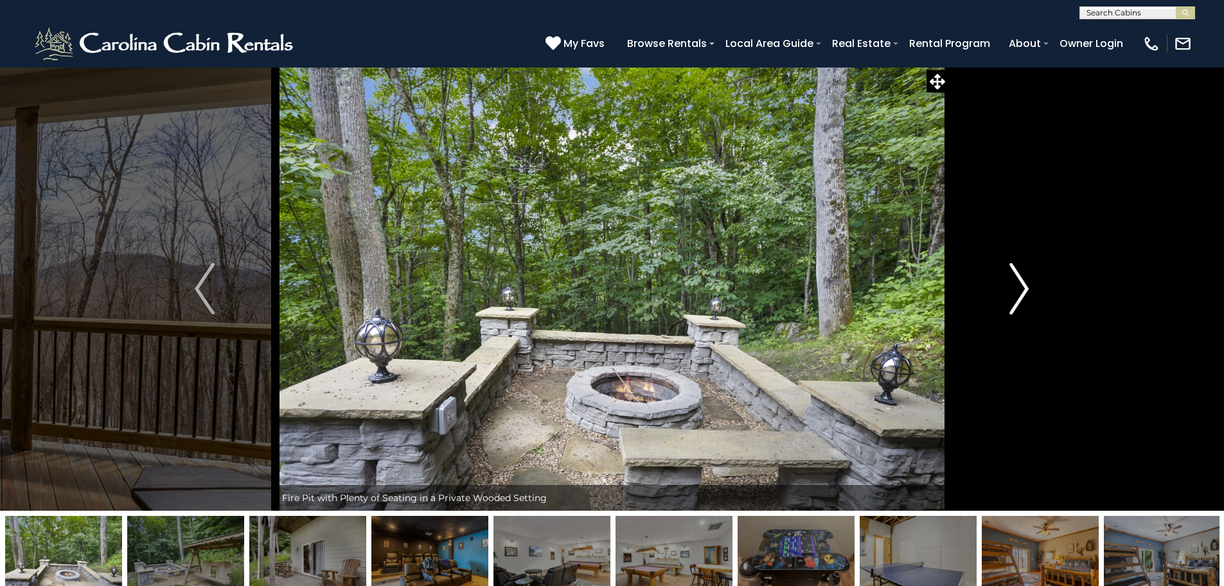
click at [1010, 283] on img "Next" at bounding box center [1019, 288] width 19 height 51
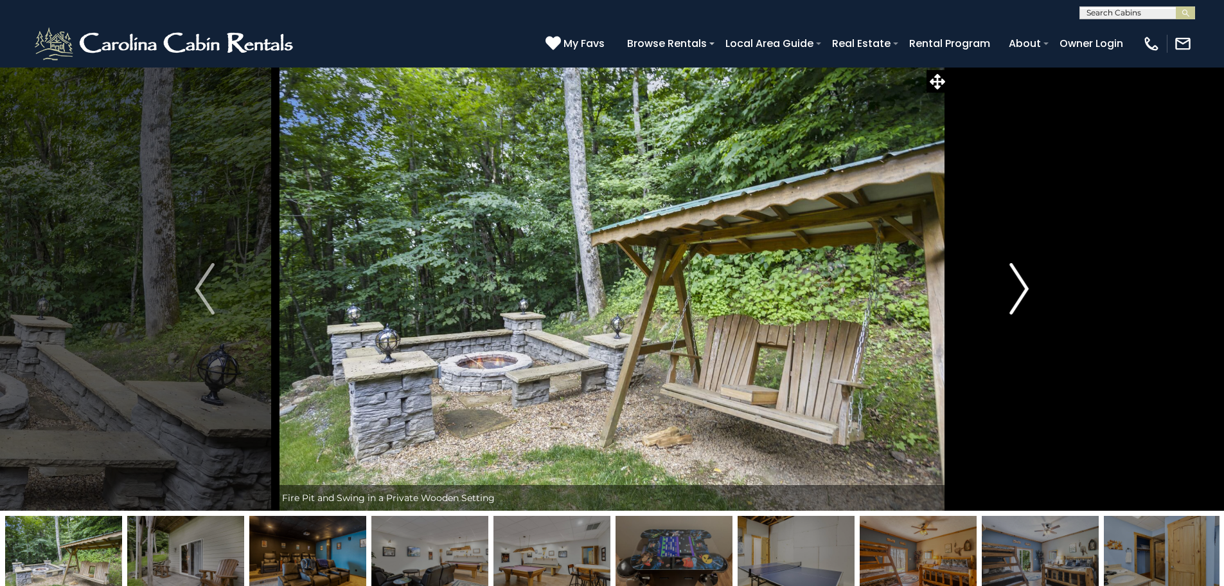
click at [1010, 283] on img "Next" at bounding box center [1019, 288] width 19 height 51
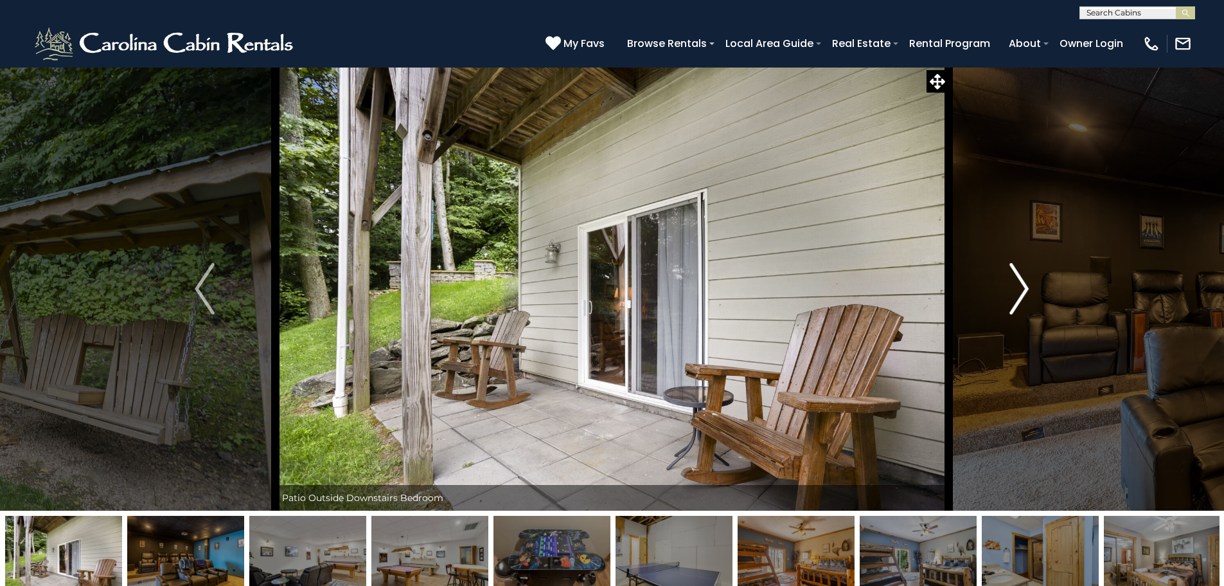
click at [1010, 283] on img "Next" at bounding box center [1019, 288] width 19 height 51
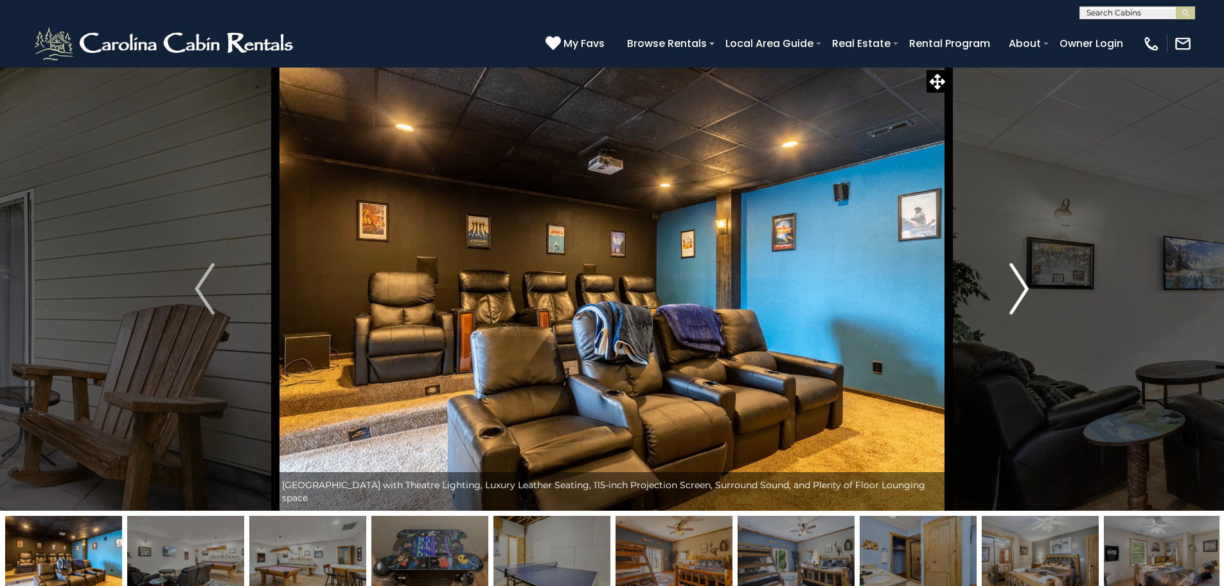
click at [1010, 283] on img "Next" at bounding box center [1019, 288] width 19 height 51
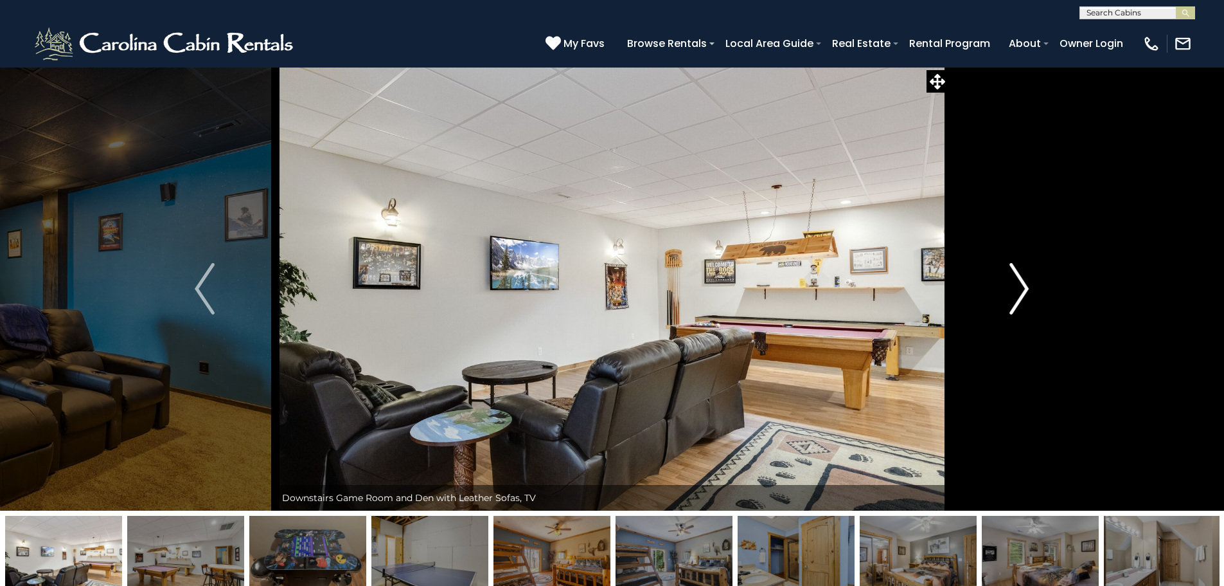
click at [1010, 283] on img "Next" at bounding box center [1019, 288] width 19 height 51
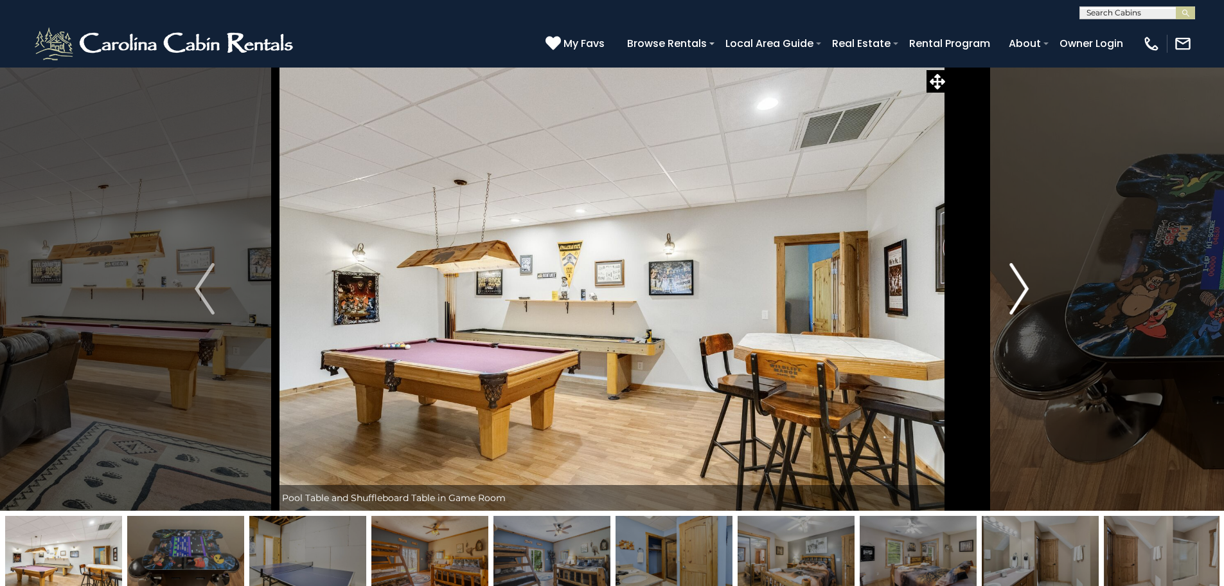
click at [1010, 283] on img "Next" at bounding box center [1019, 288] width 19 height 51
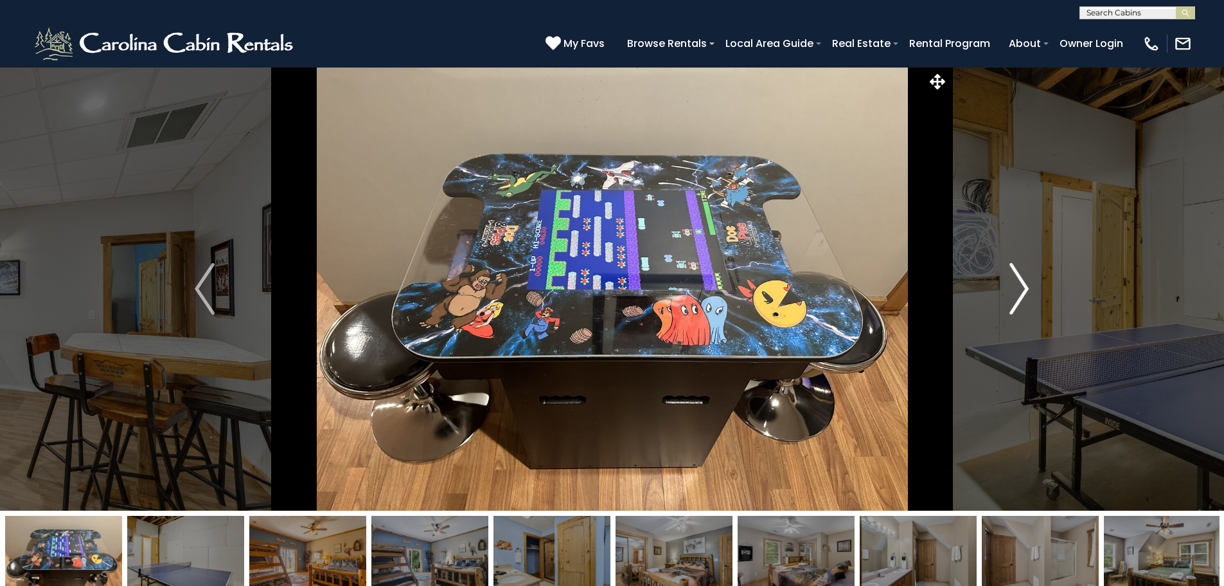
click at [1010, 283] on img "Next" at bounding box center [1019, 288] width 19 height 51
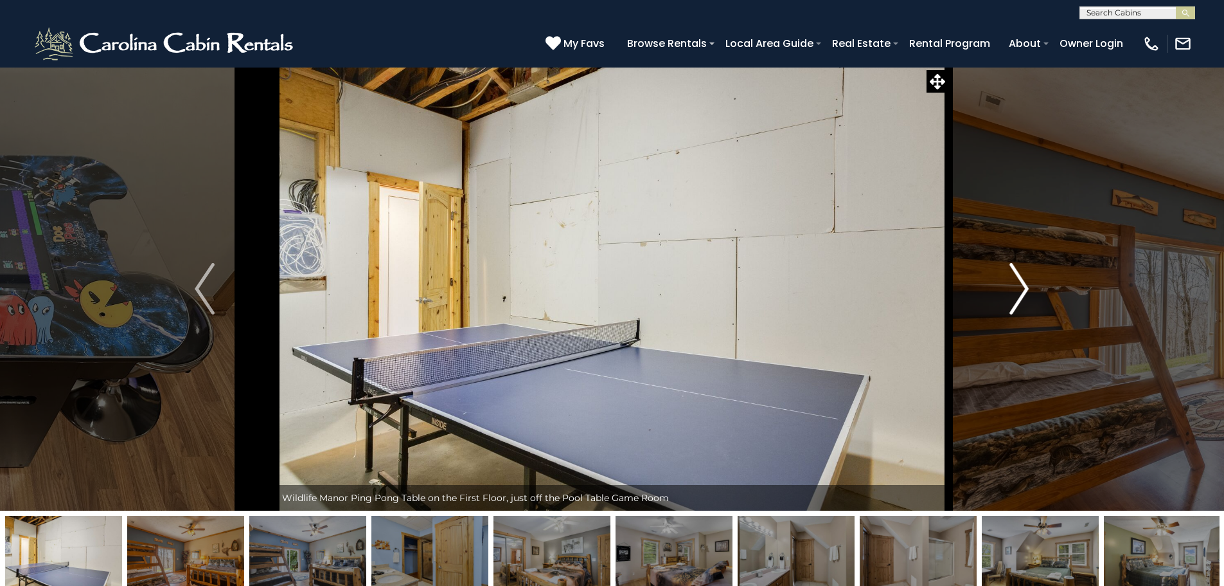
click at [1010, 283] on img "Next" at bounding box center [1019, 288] width 19 height 51
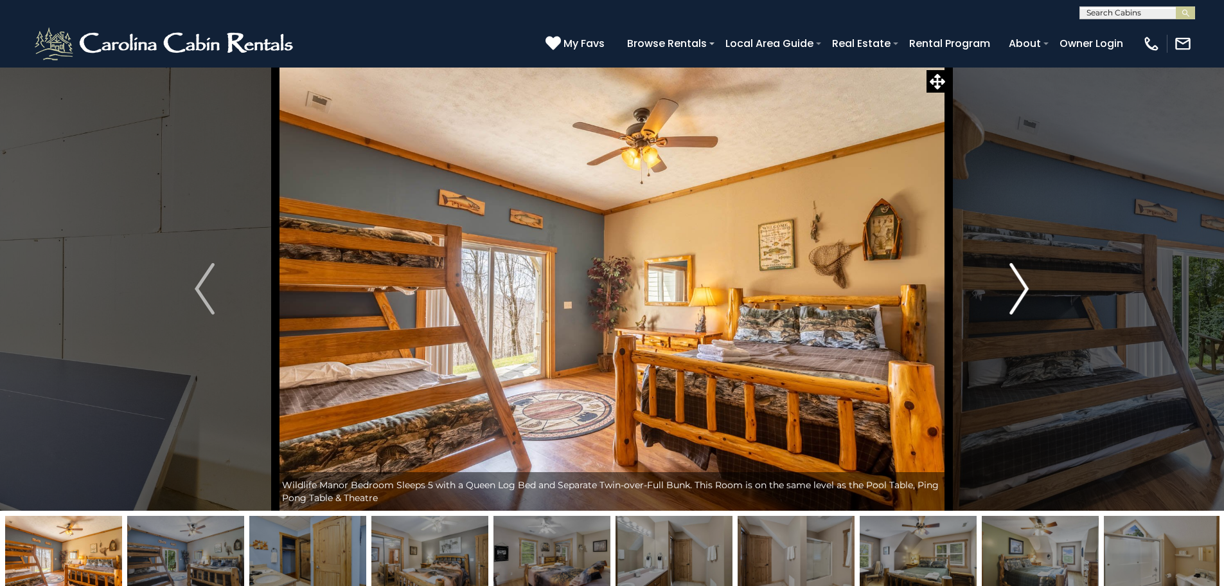
click at [1010, 283] on img "Next" at bounding box center [1019, 288] width 19 height 51
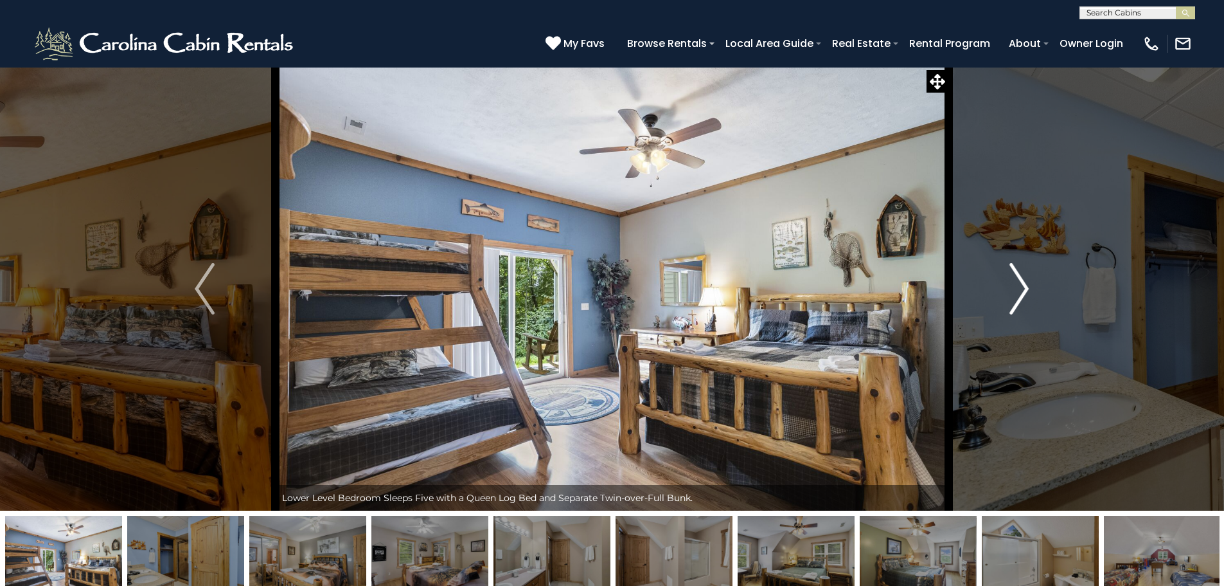
click at [1010, 283] on img "Next" at bounding box center [1019, 288] width 19 height 51
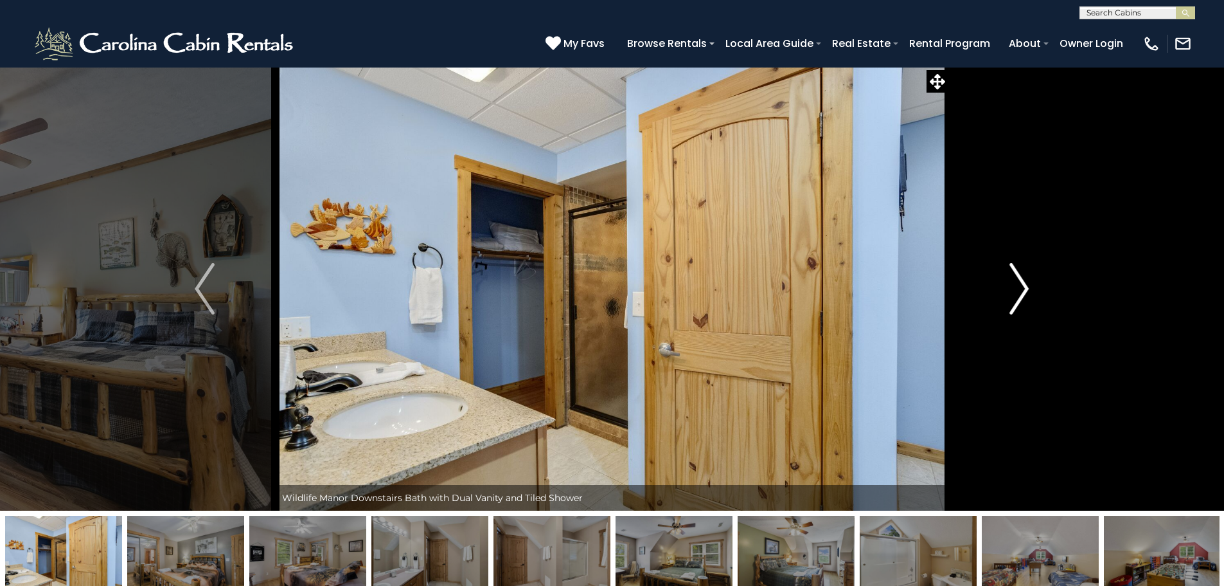
click at [1010, 283] on img "Next" at bounding box center [1019, 288] width 19 height 51
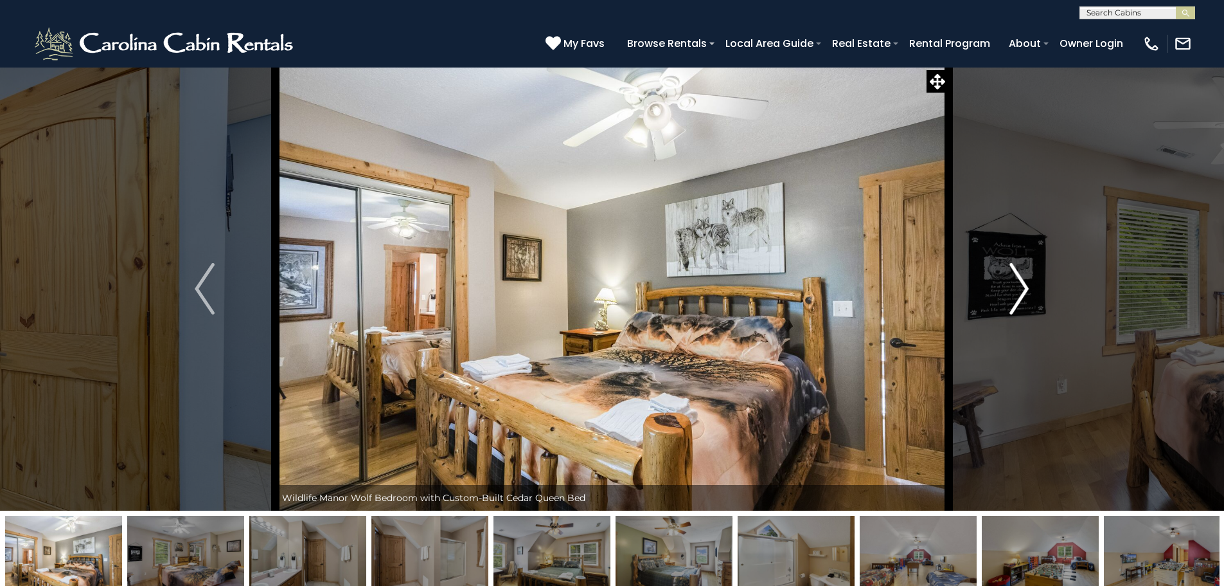
click at [1010, 283] on img "Next" at bounding box center [1019, 288] width 19 height 51
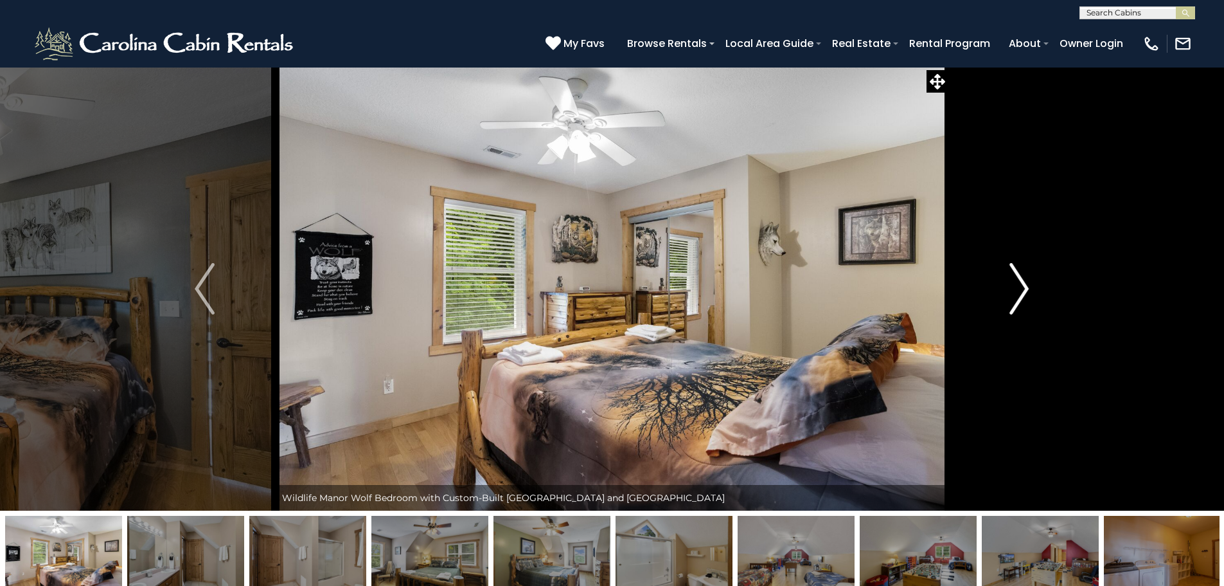
click at [1010, 283] on img "Next" at bounding box center [1019, 288] width 19 height 51
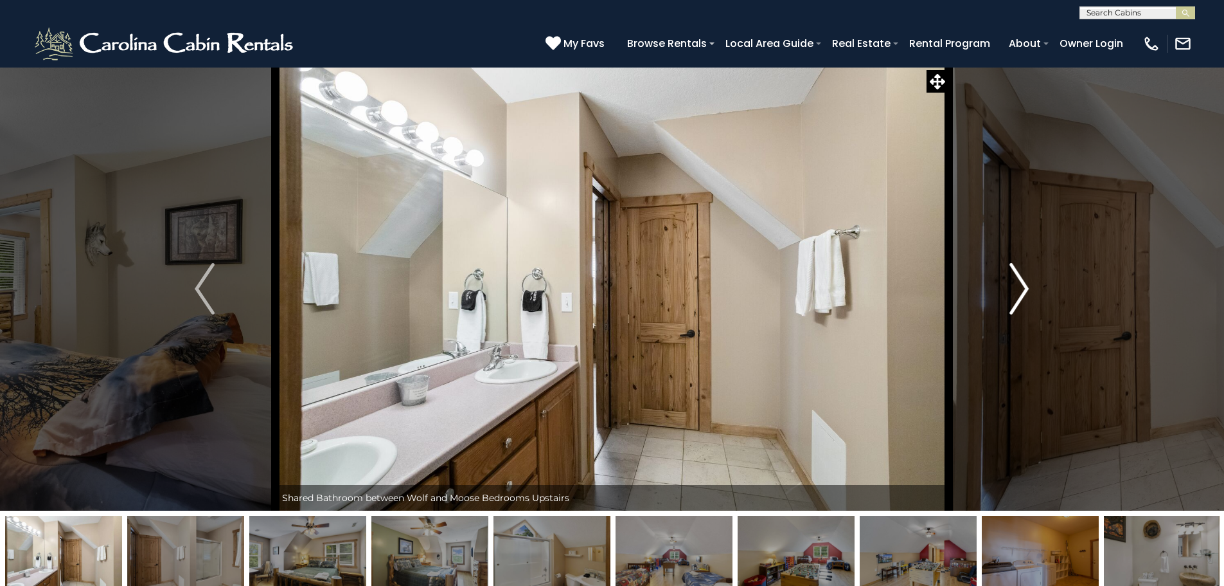
click at [1010, 283] on img "Next" at bounding box center [1019, 288] width 19 height 51
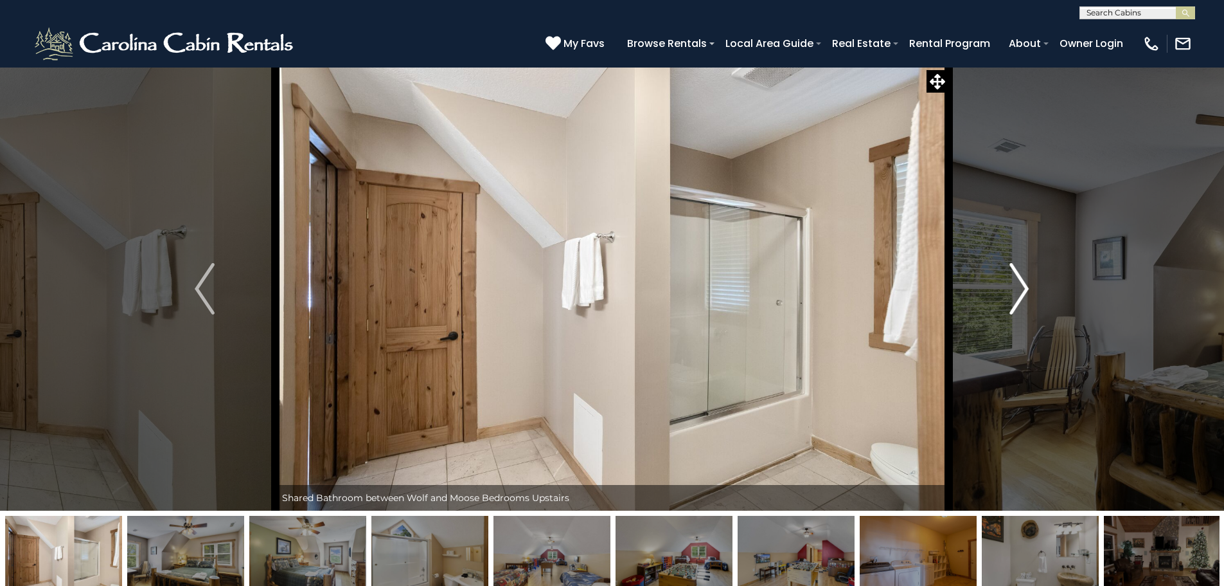
click at [1010, 283] on img "Next" at bounding box center [1019, 288] width 19 height 51
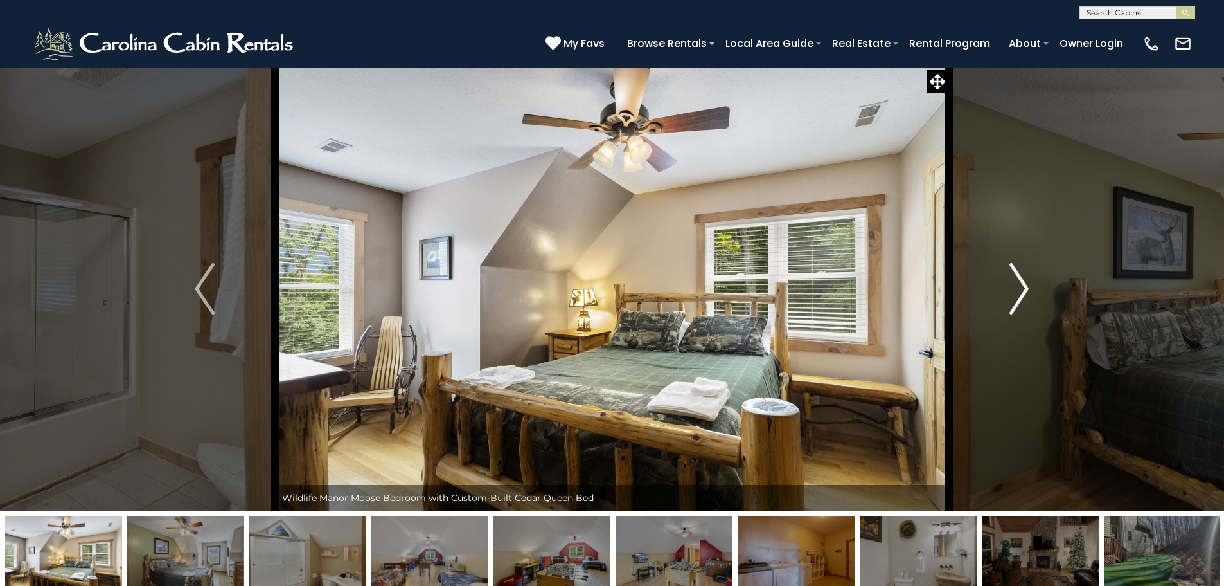
click at [1010, 283] on img "Next" at bounding box center [1019, 288] width 19 height 51
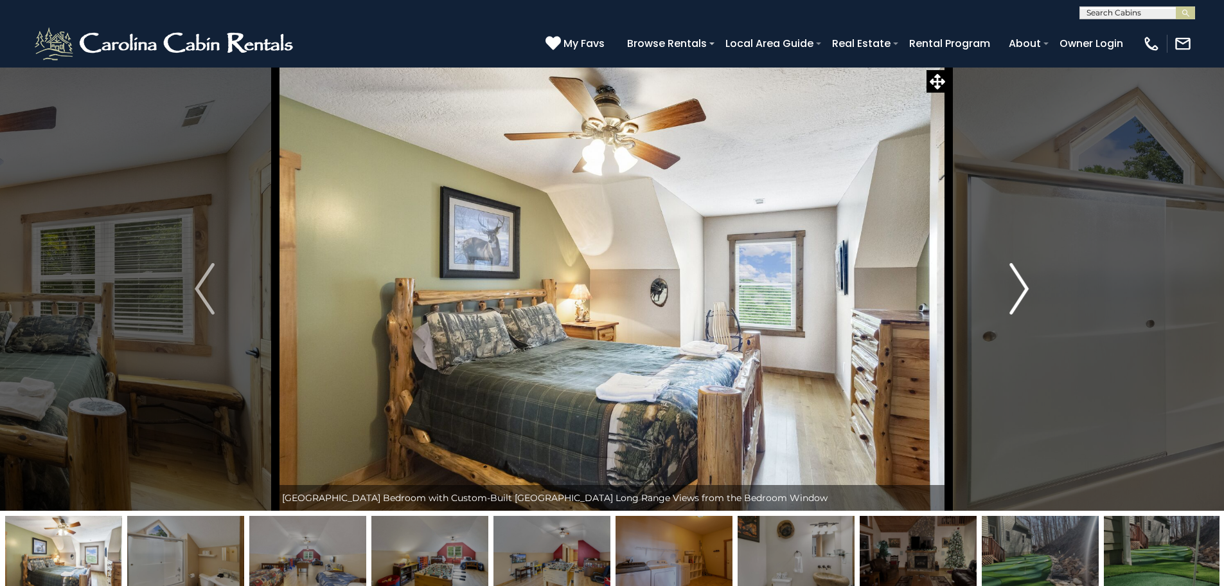
click at [1010, 283] on img "Next" at bounding box center [1019, 288] width 19 height 51
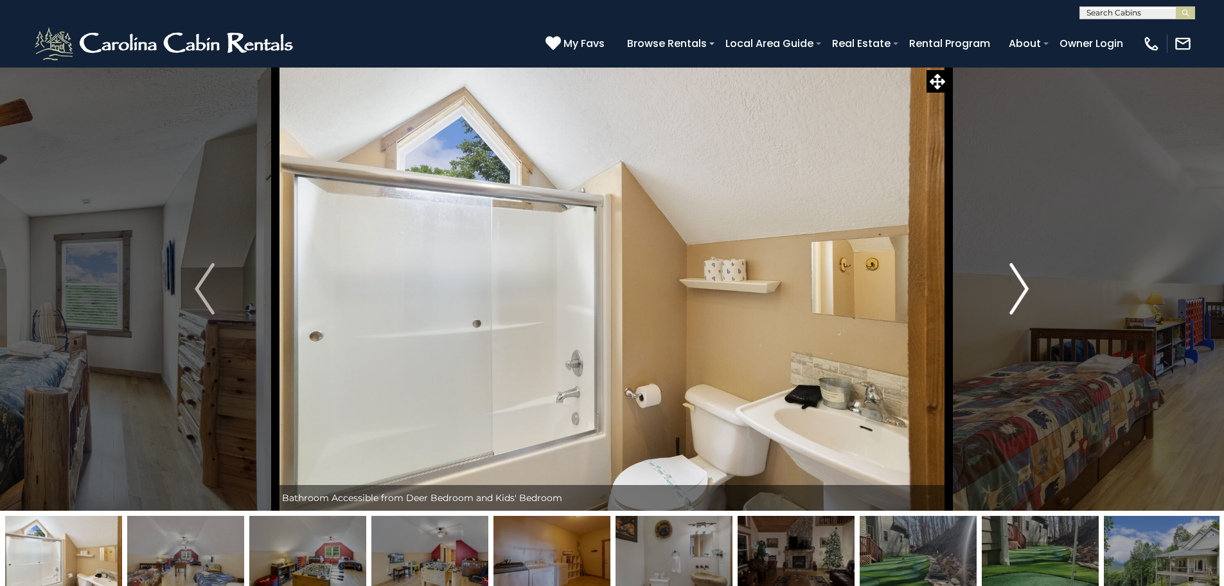
click at [1010, 283] on img "Next" at bounding box center [1019, 288] width 19 height 51
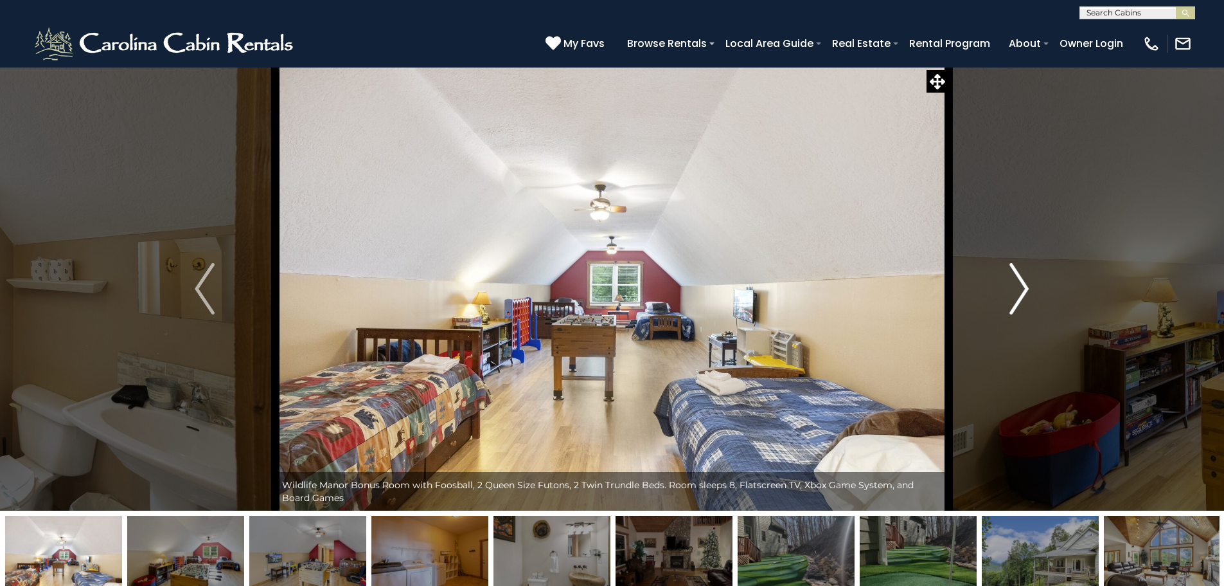
click at [1010, 283] on img "Next" at bounding box center [1019, 288] width 19 height 51
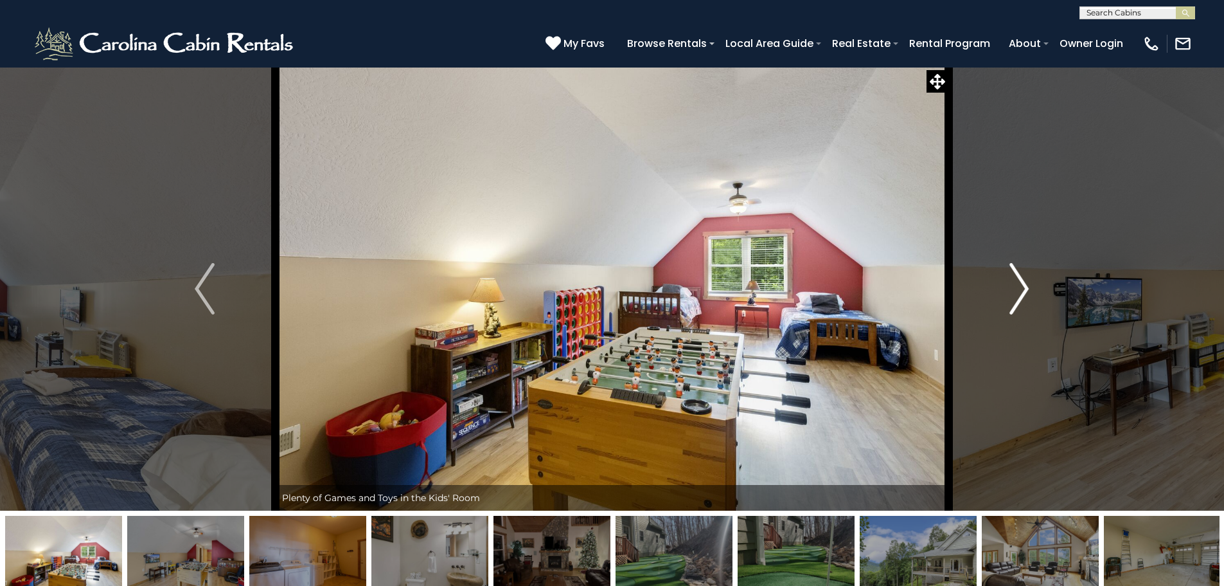
click at [1010, 283] on img "Next" at bounding box center [1019, 288] width 19 height 51
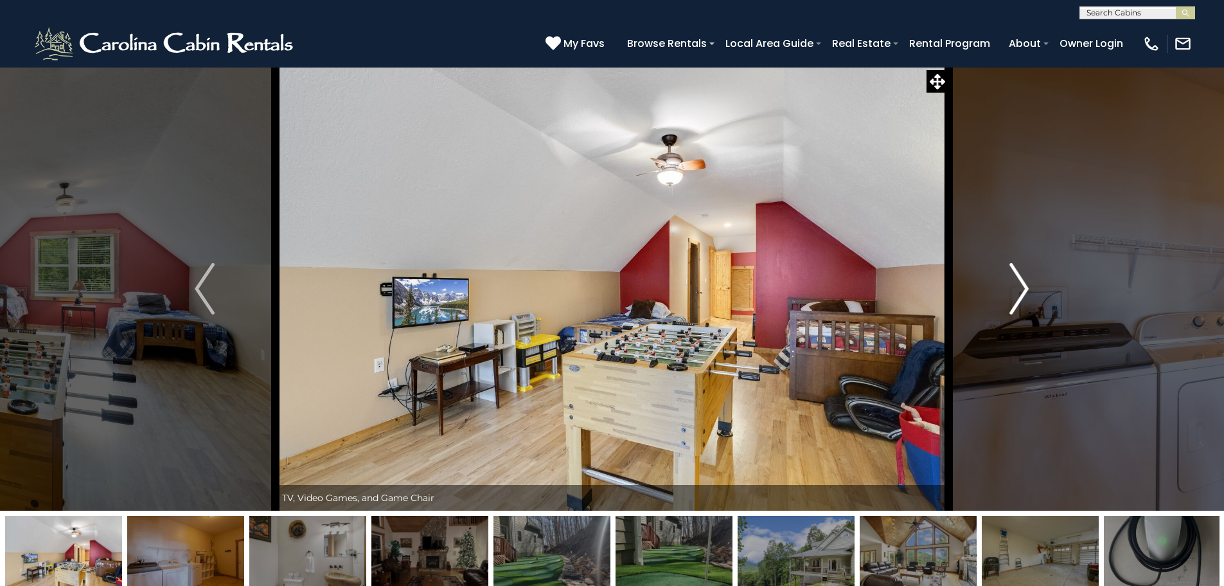
click at [1010, 283] on img "Next" at bounding box center [1019, 288] width 19 height 51
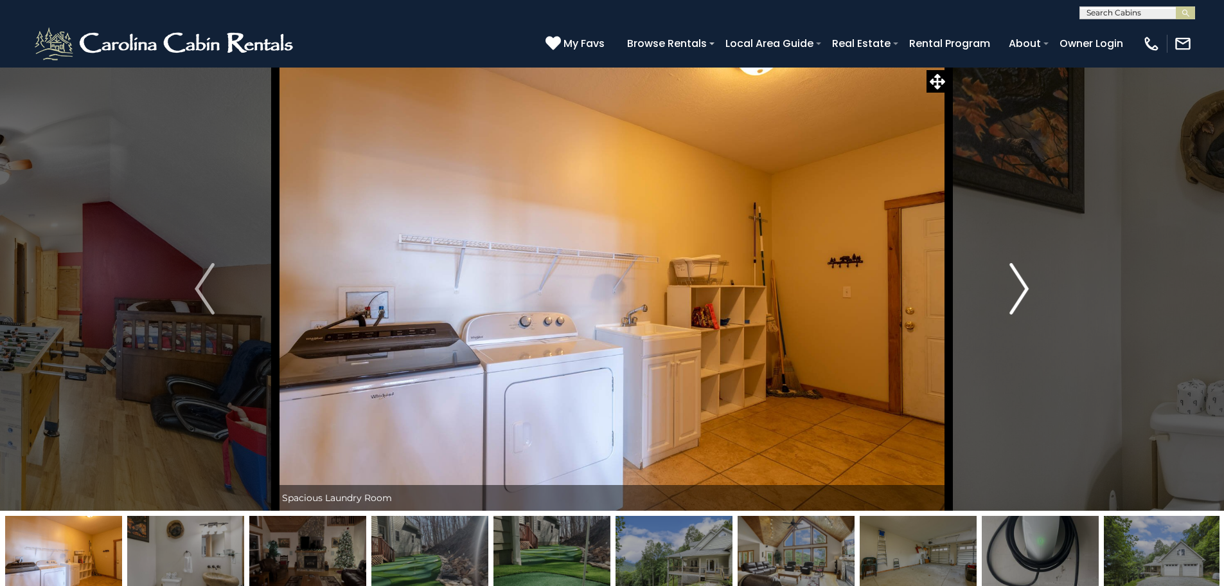
click at [1010, 283] on img "Next" at bounding box center [1019, 288] width 19 height 51
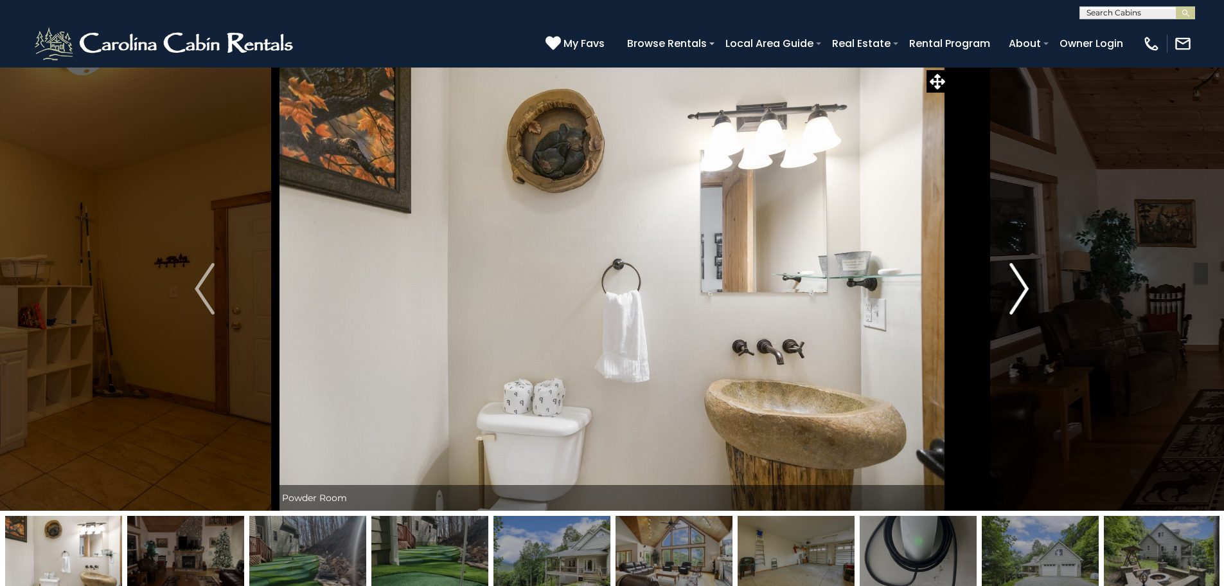
click at [1010, 283] on img "Next" at bounding box center [1019, 288] width 19 height 51
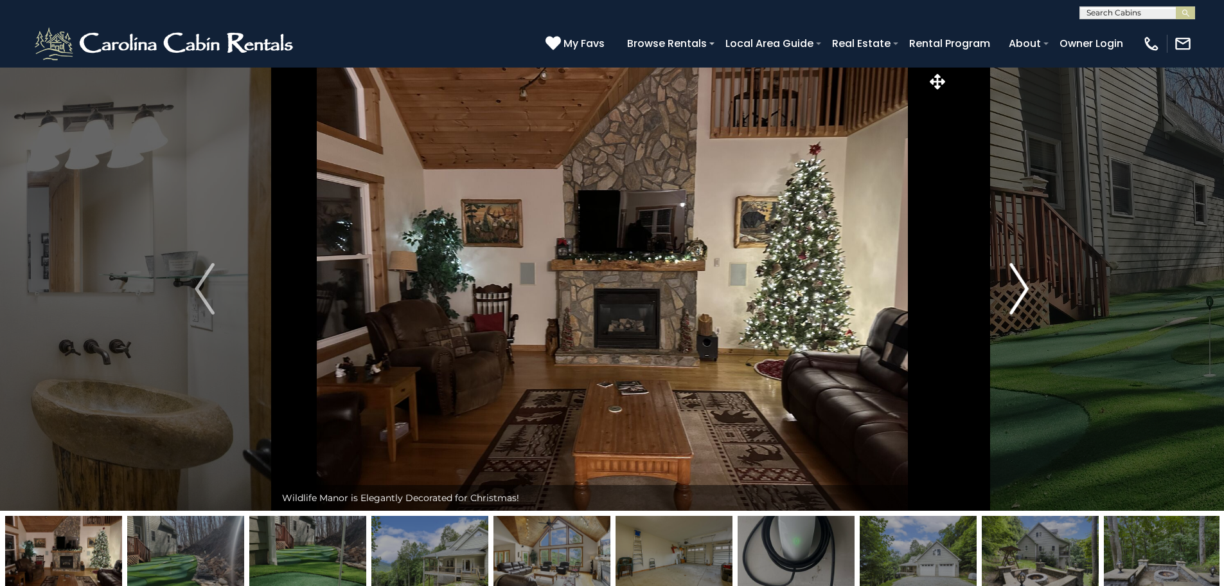
click at [1010, 283] on img "Next" at bounding box center [1019, 288] width 19 height 51
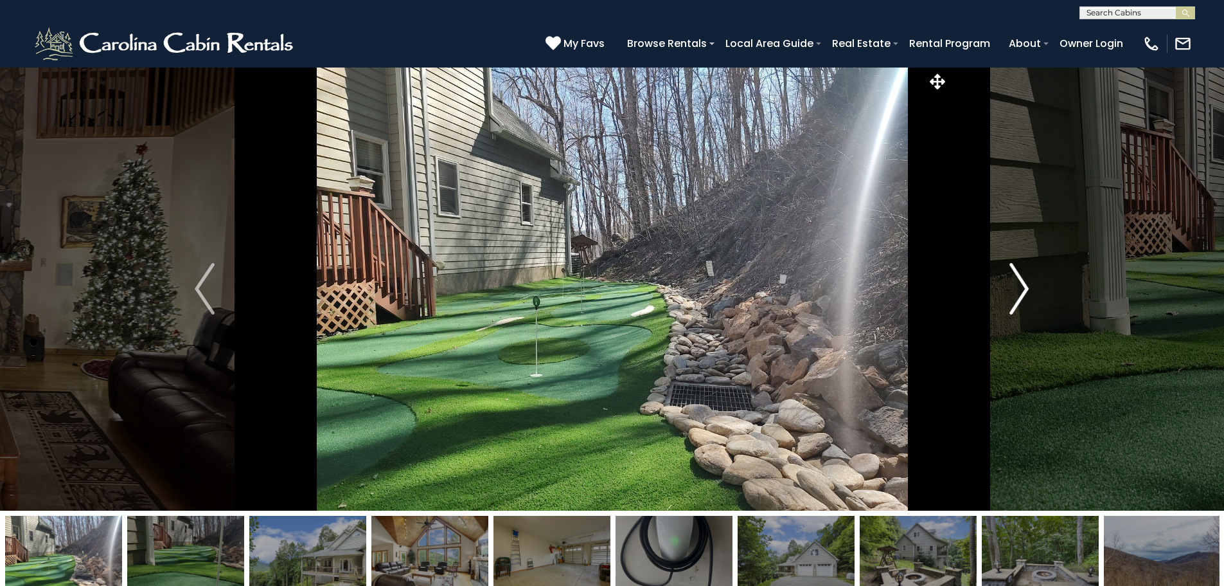
click at [1010, 283] on img "Next" at bounding box center [1019, 288] width 19 height 51
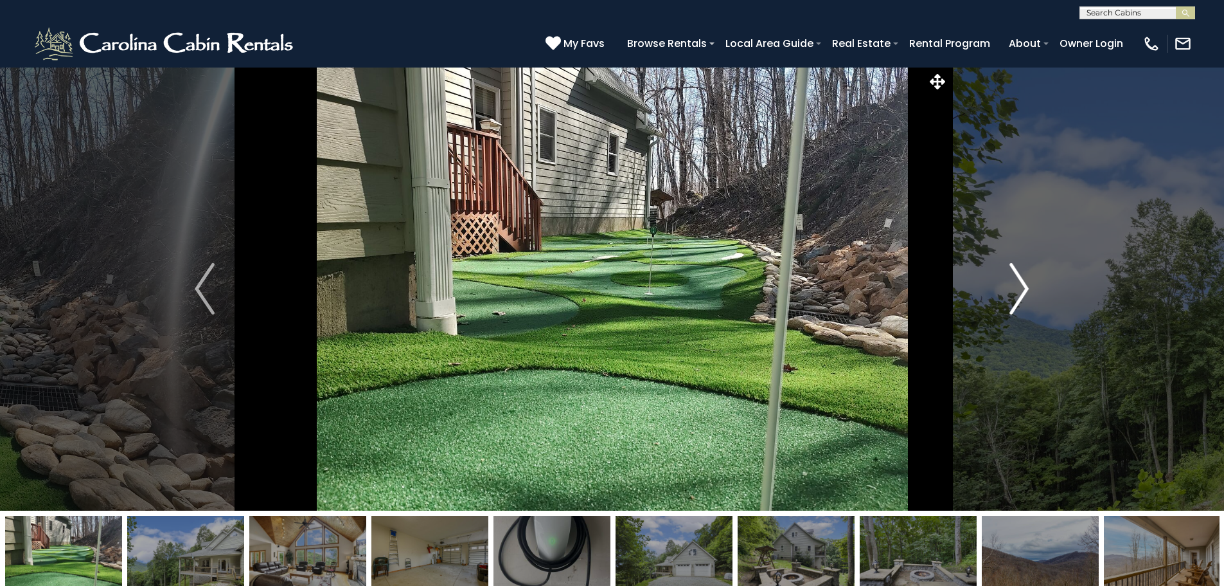
click at [1010, 283] on img "Next" at bounding box center [1019, 288] width 19 height 51
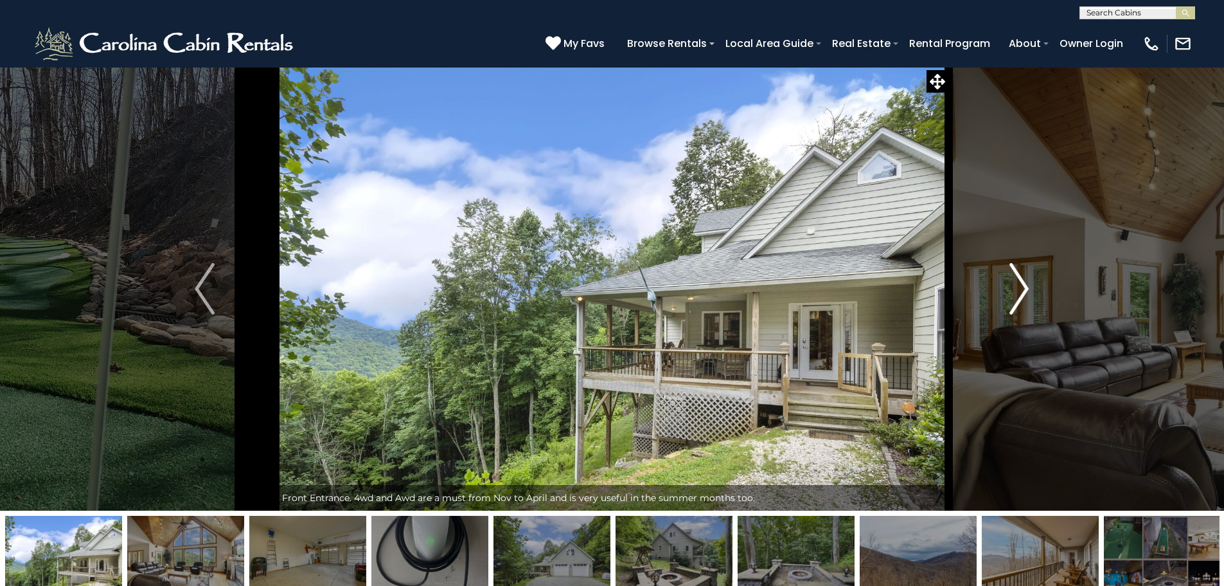
click at [1010, 283] on img "Next" at bounding box center [1019, 288] width 19 height 51
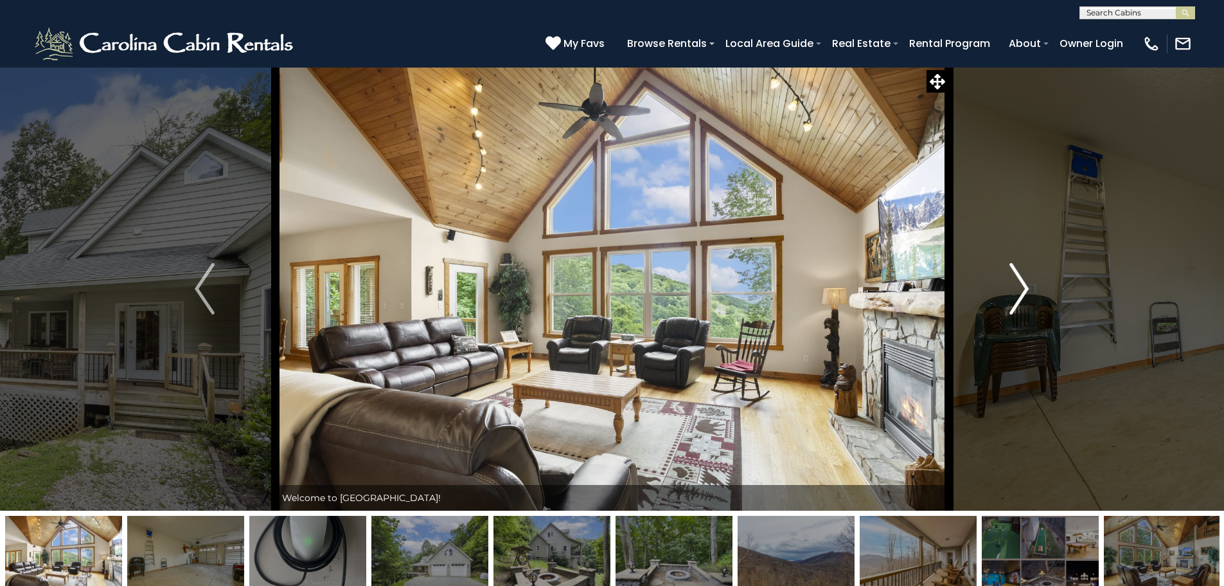
click at [1010, 283] on img "Next" at bounding box center [1019, 288] width 19 height 51
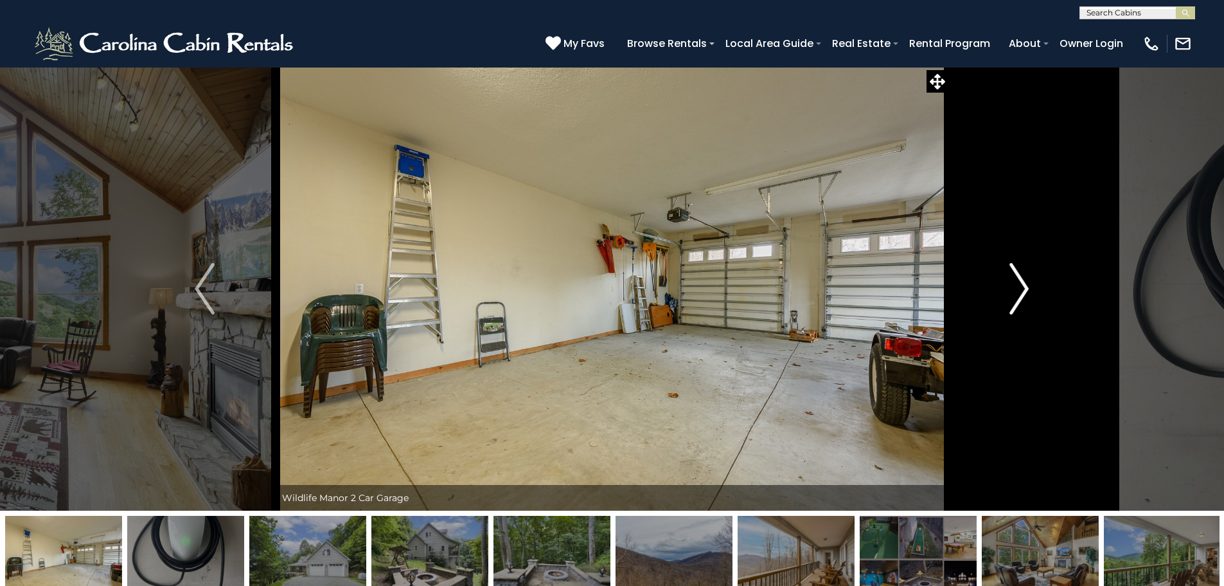
click at [1010, 283] on img "Next" at bounding box center [1019, 288] width 19 height 51
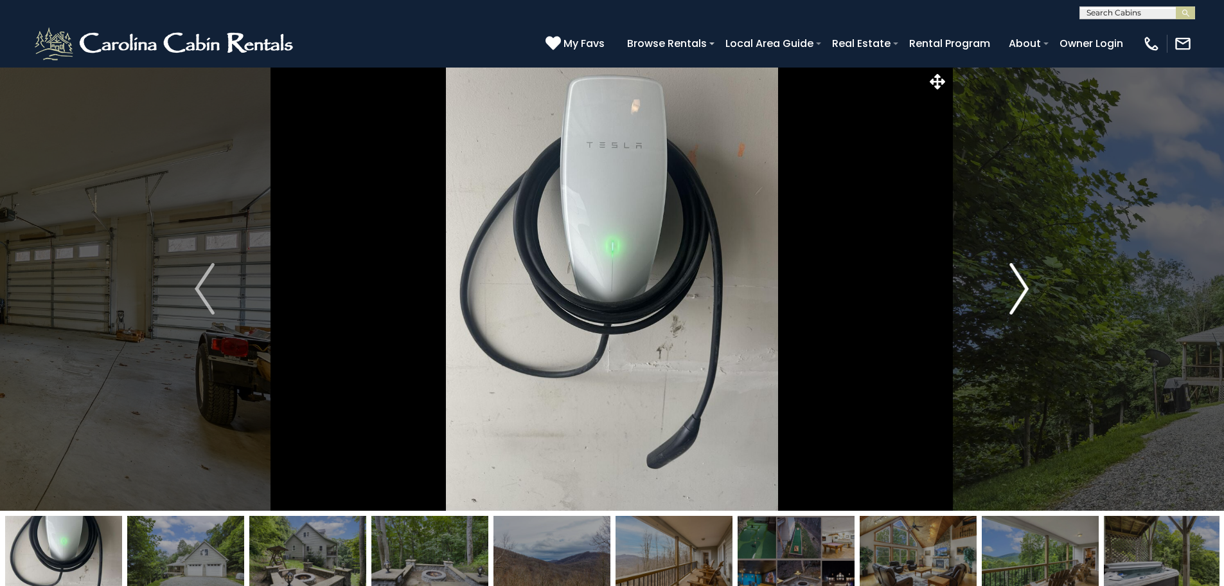
click at [1010, 283] on img "Next" at bounding box center [1019, 288] width 19 height 51
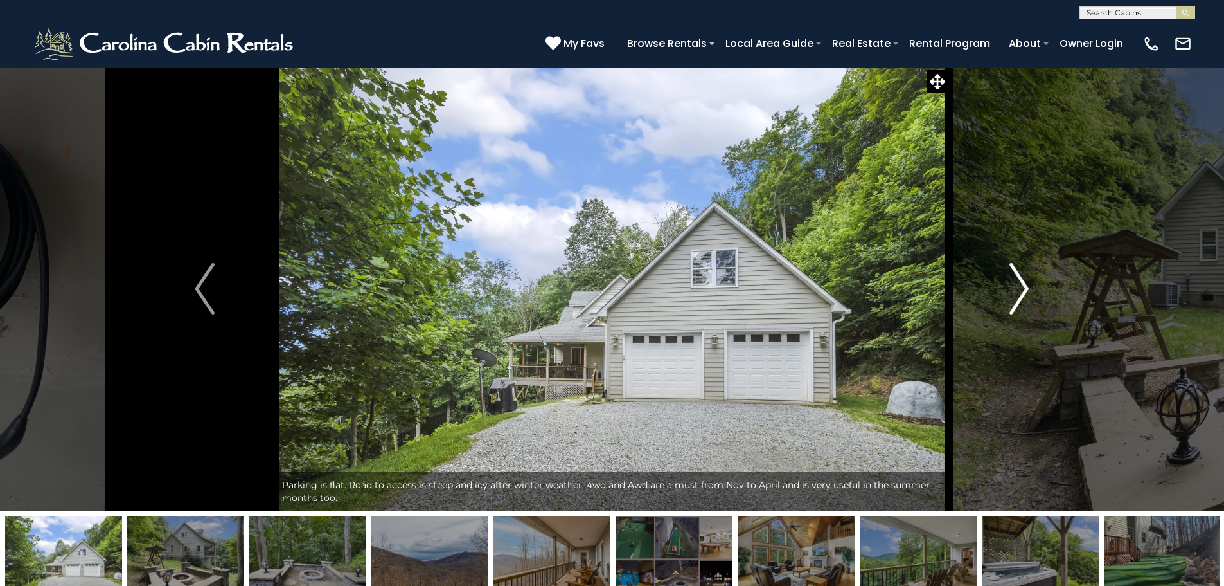
click at [1010, 283] on img "Next" at bounding box center [1019, 288] width 19 height 51
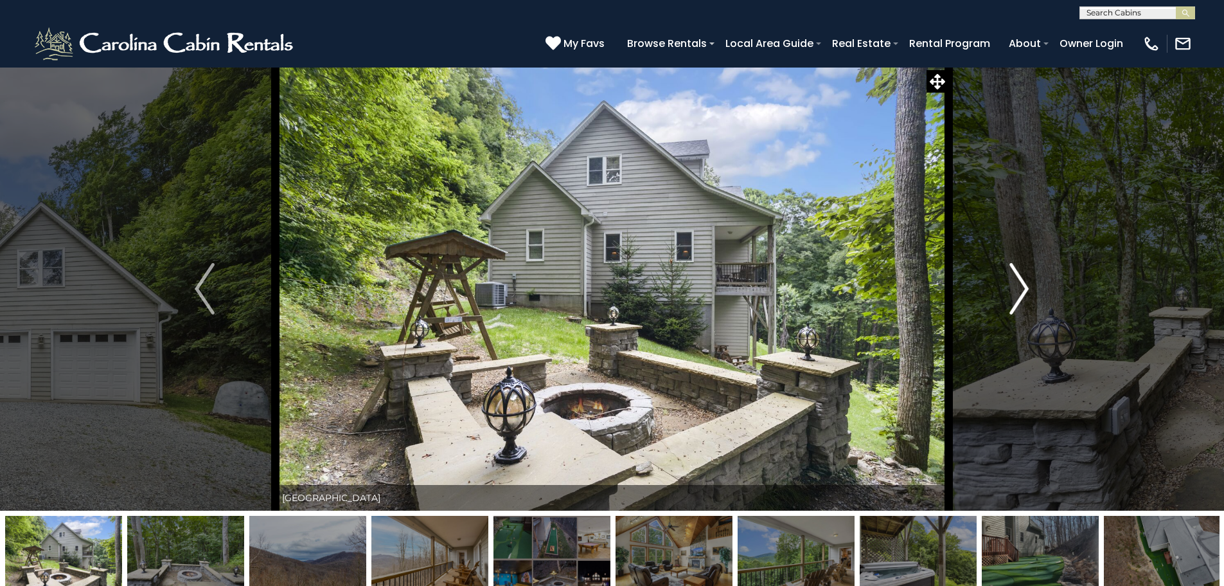
click at [1010, 283] on img "Next" at bounding box center [1019, 288] width 19 height 51
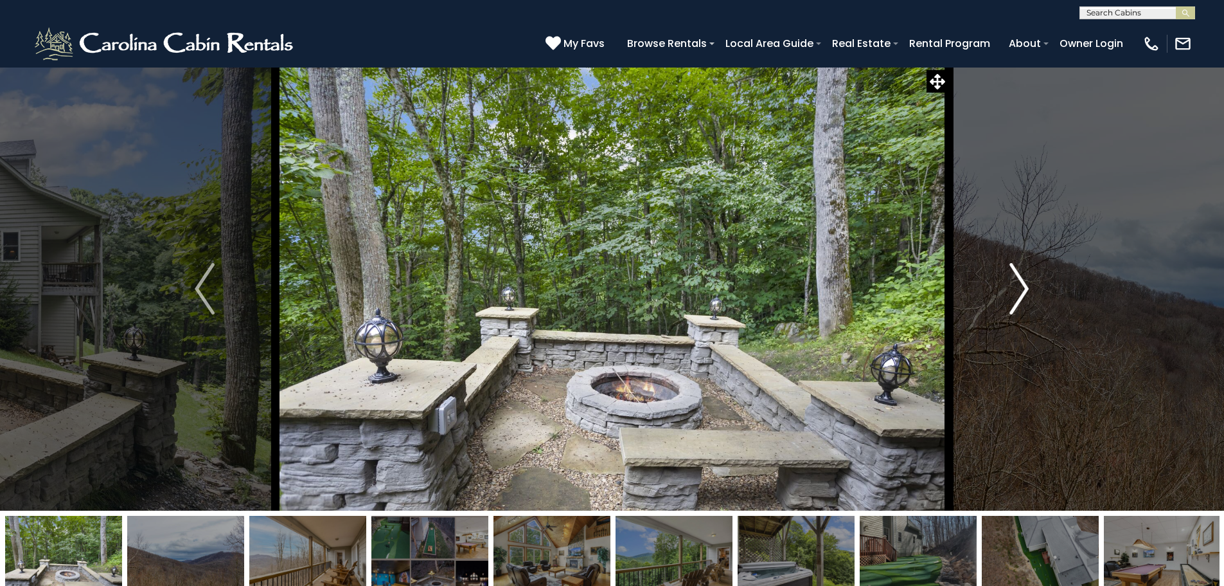
click at [1010, 283] on img "Next" at bounding box center [1019, 288] width 19 height 51
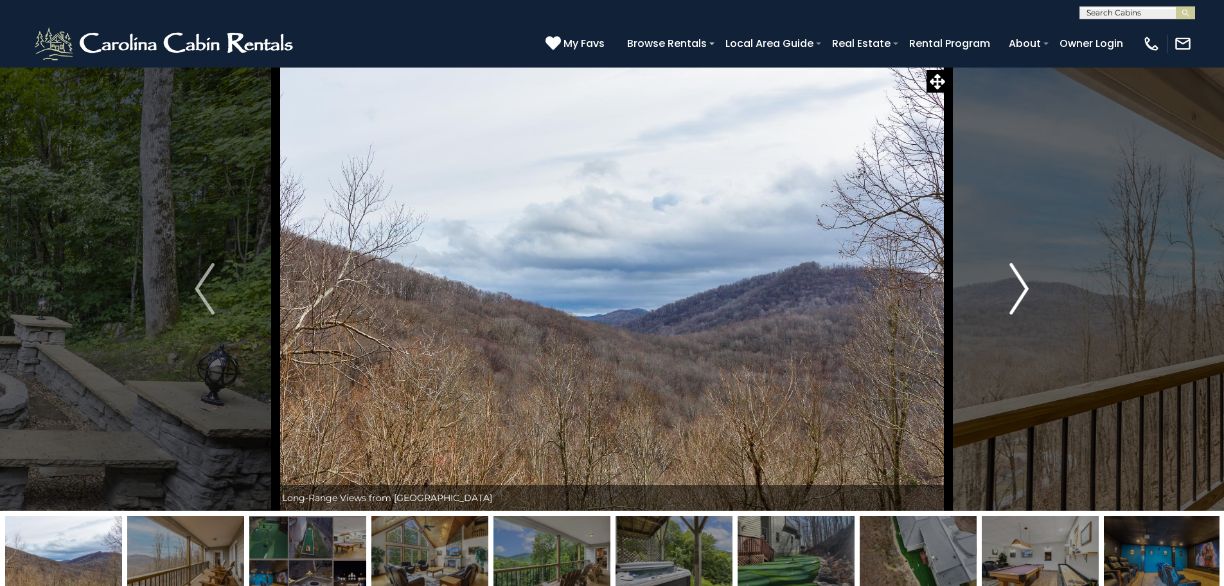
click at [1010, 283] on img "Next" at bounding box center [1019, 288] width 19 height 51
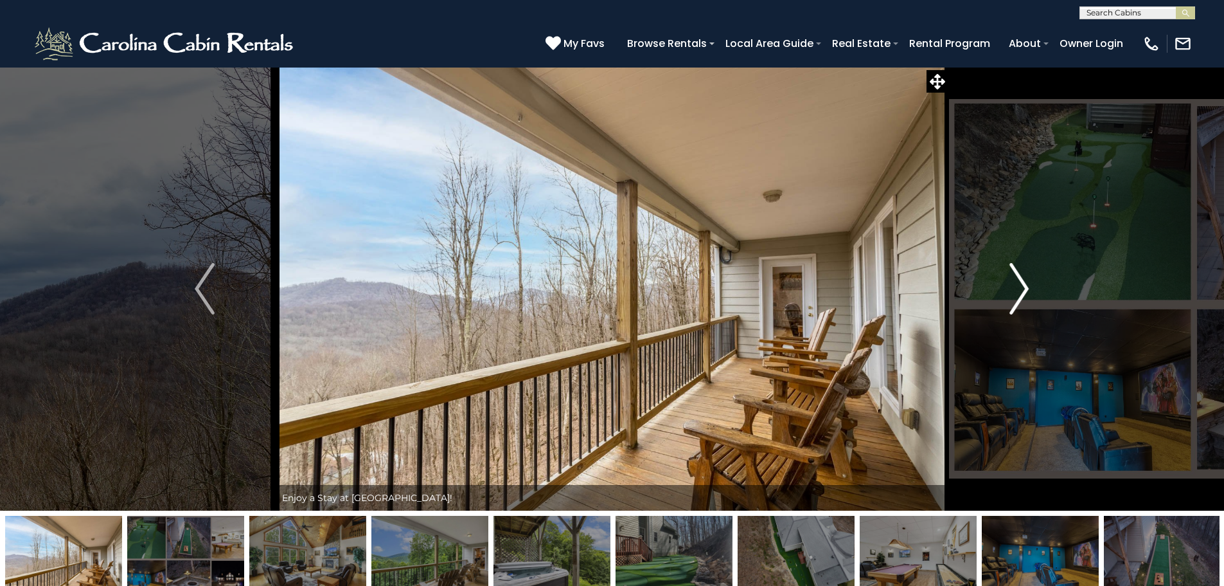
click at [1010, 283] on img "Next" at bounding box center [1019, 288] width 19 height 51
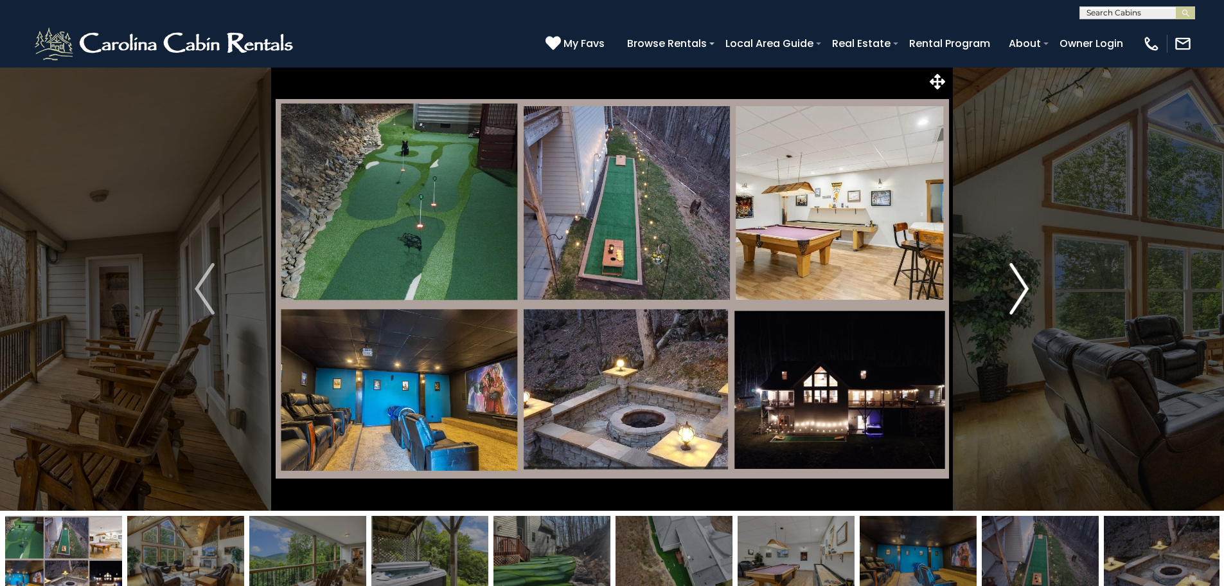
click at [1010, 283] on img "Next" at bounding box center [1019, 288] width 19 height 51
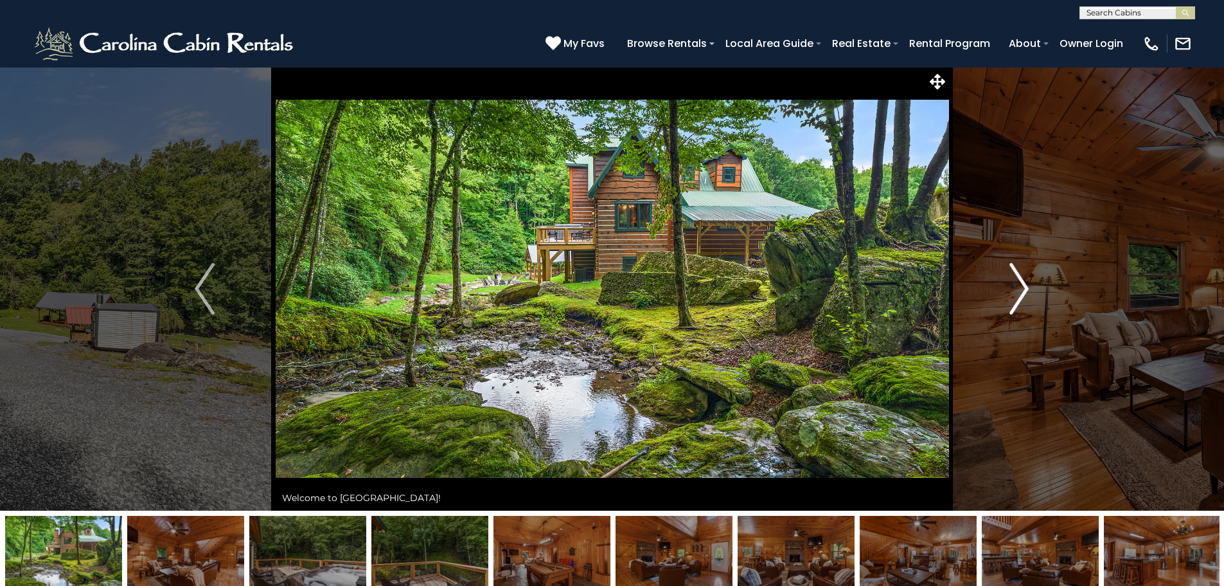
click at [1011, 293] on img "Next" at bounding box center [1019, 288] width 19 height 51
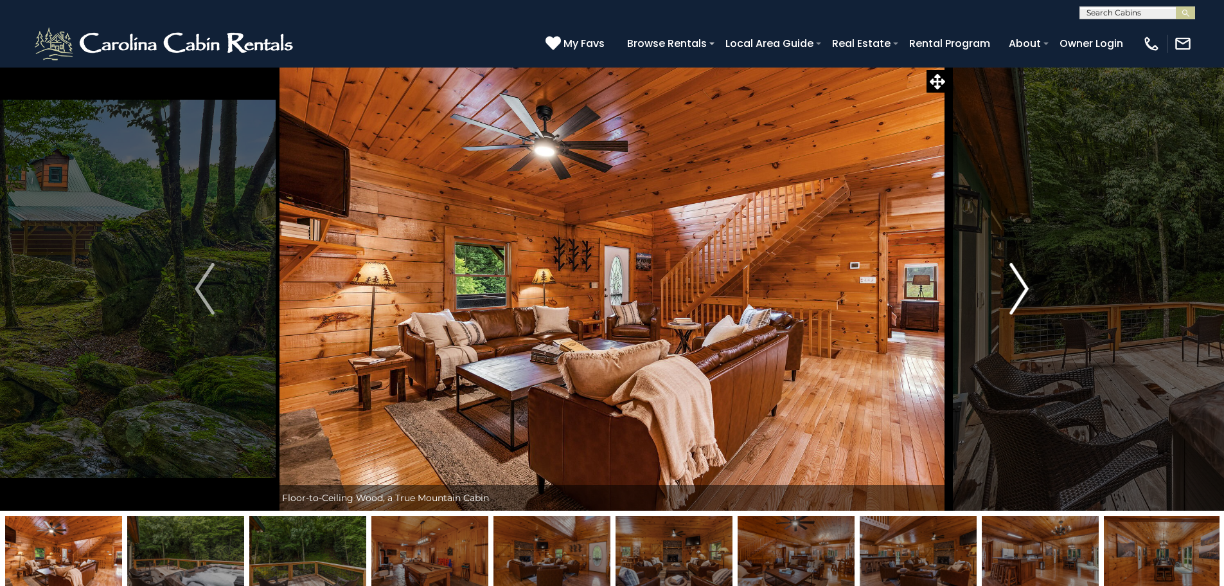
click at [1011, 293] on img "Next" at bounding box center [1019, 288] width 19 height 51
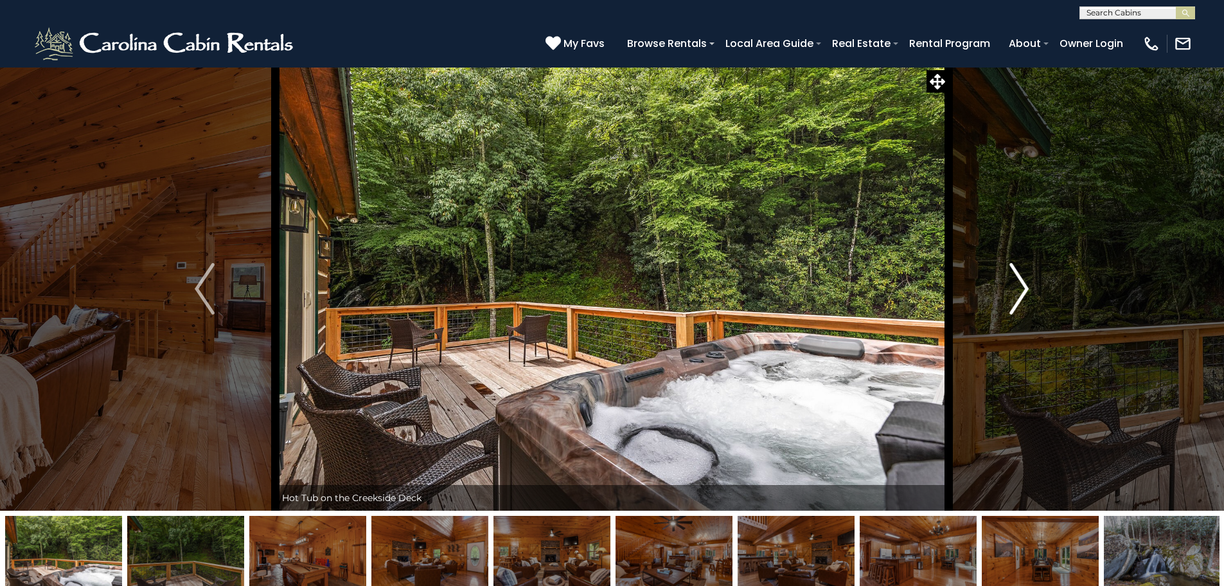
click at [1011, 293] on img "Next" at bounding box center [1019, 288] width 19 height 51
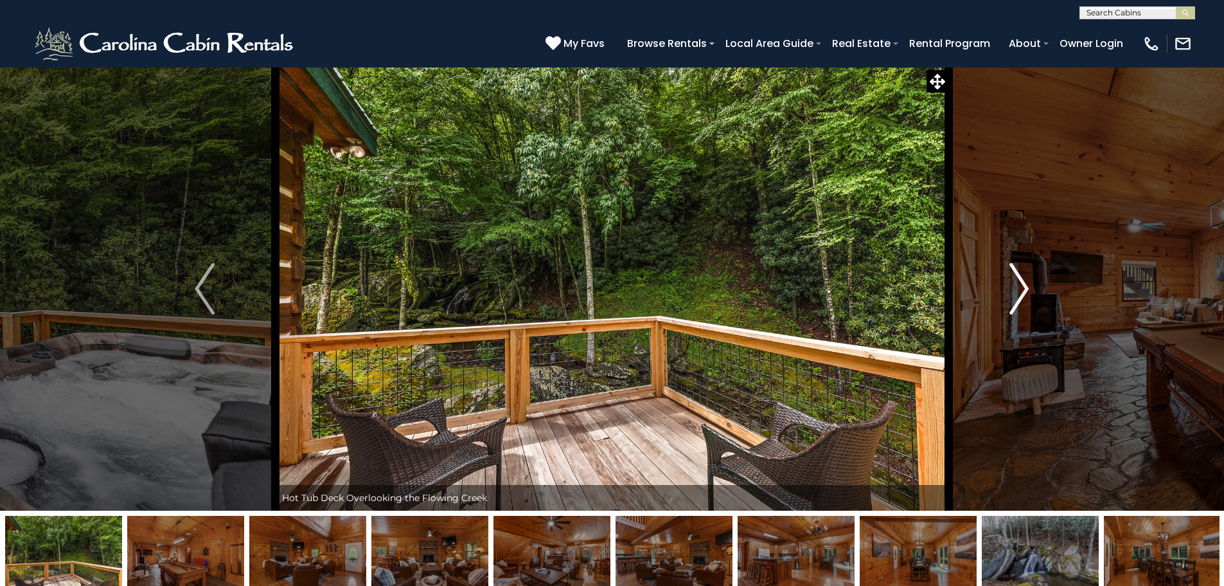
click at [1011, 293] on img "Next" at bounding box center [1019, 288] width 19 height 51
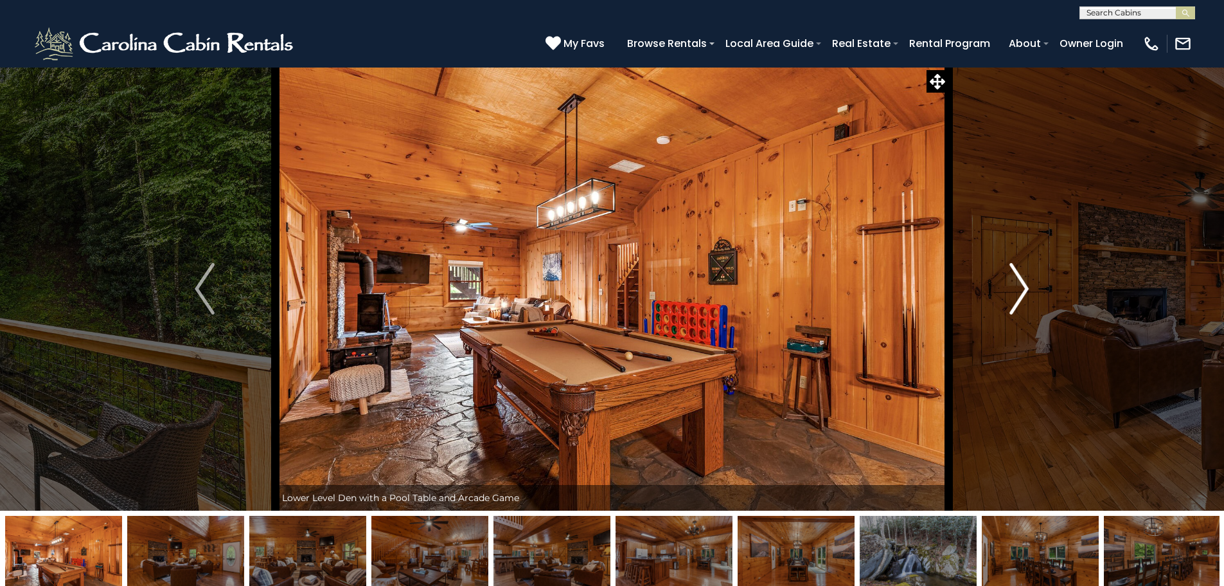
click at [1011, 293] on img "Next" at bounding box center [1019, 288] width 19 height 51
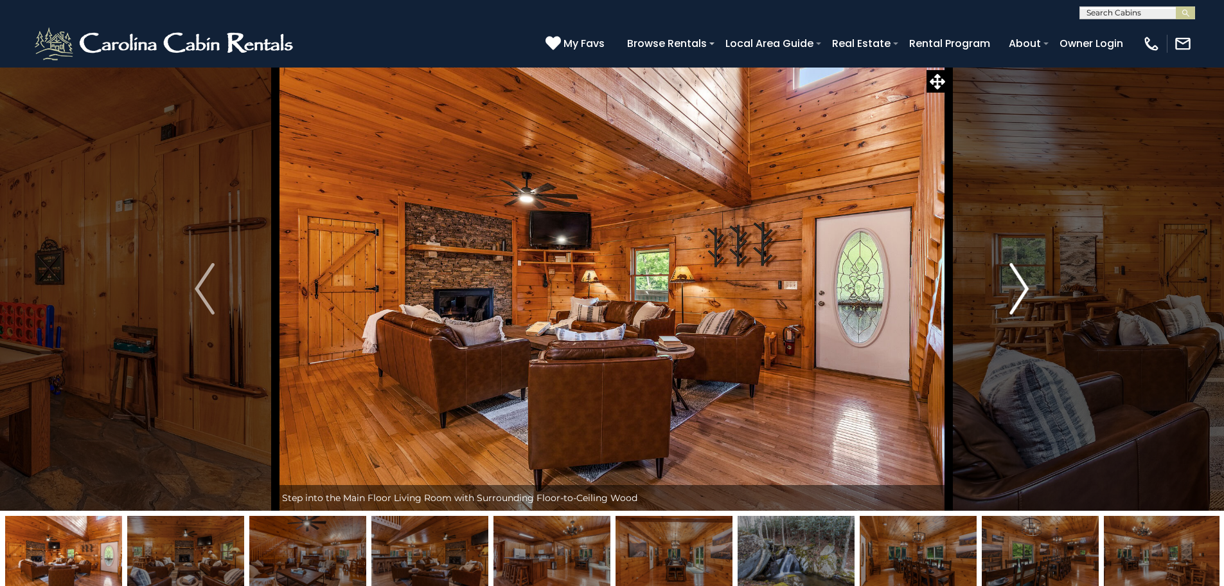
click at [1011, 293] on img "Next" at bounding box center [1019, 288] width 19 height 51
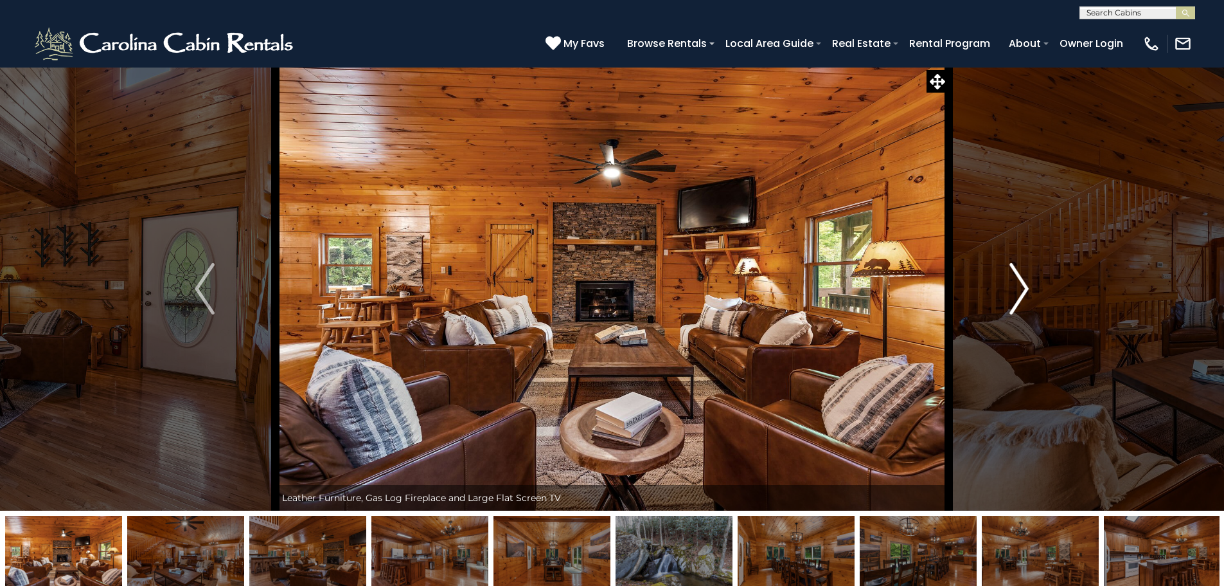
click at [1012, 291] on img "Next" at bounding box center [1019, 288] width 19 height 51
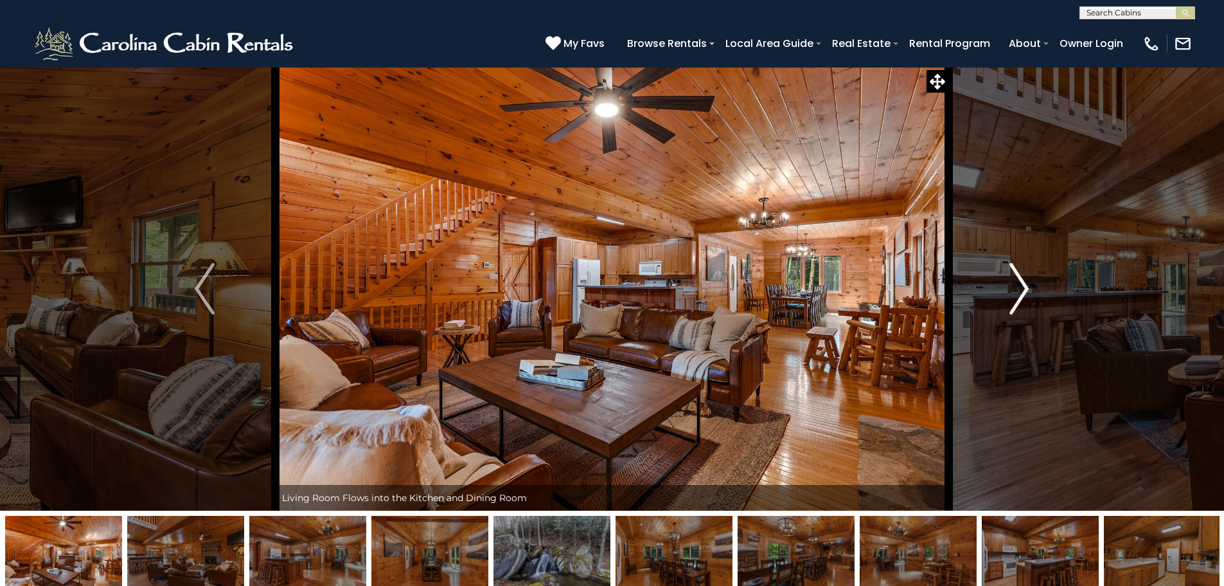
click at [1012, 291] on img "Next" at bounding box center [1019, 288] width 19 height 51
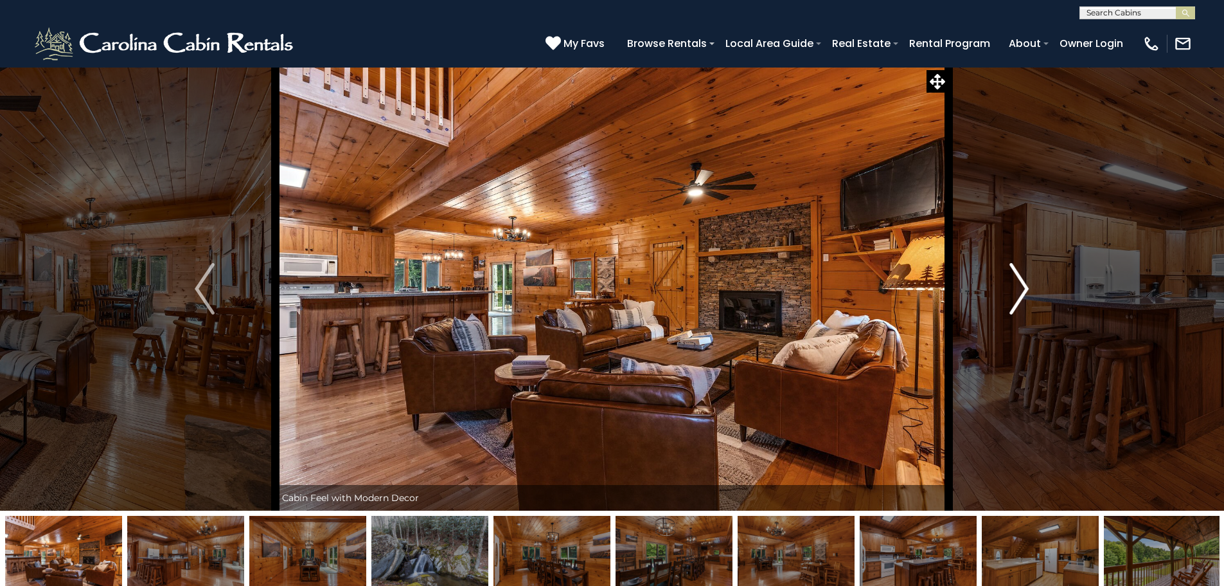
click at [1012, 291] on img "Next" at bounding box center [1019, 288] width 19 height 51
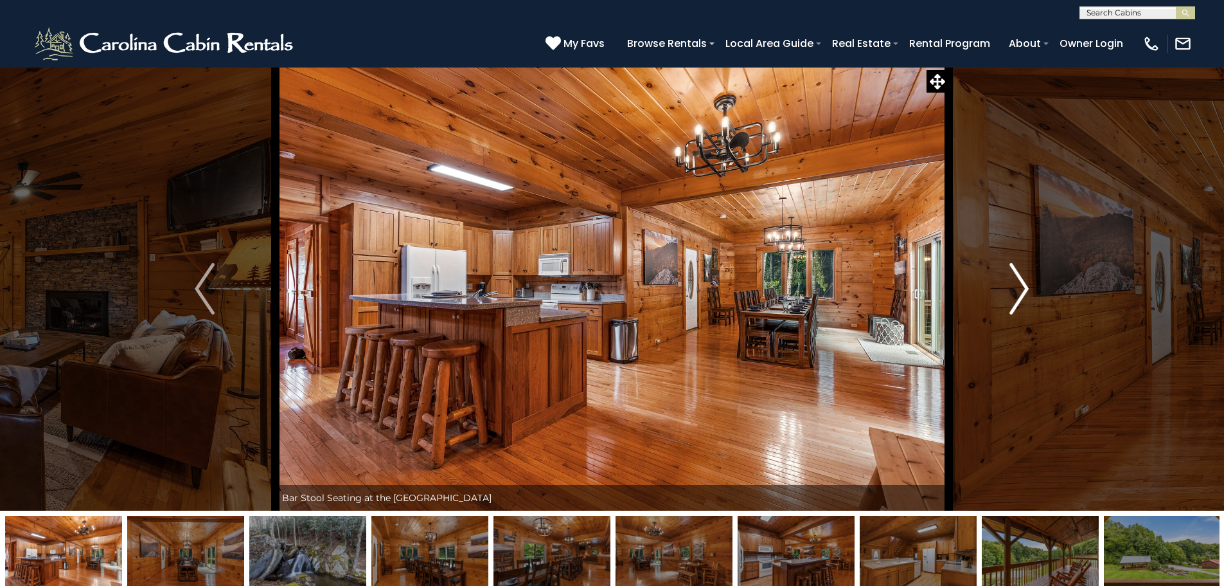
click at [1012, 291] on img "Next" at bounding box center [1019, 288] width 19 height 51
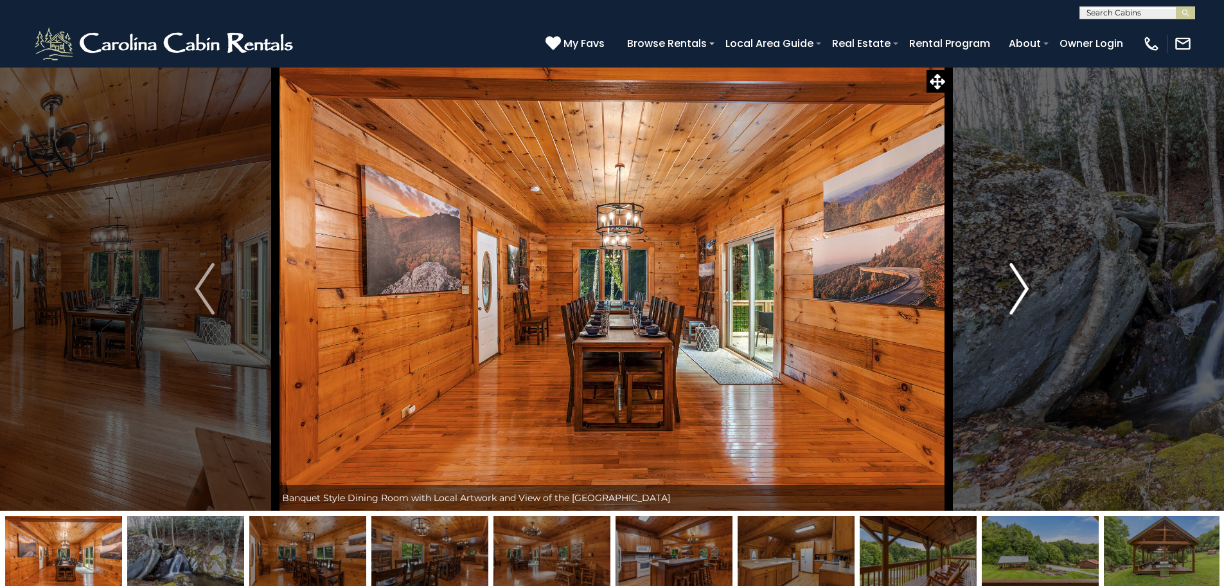
click at [1012, 291] on img "Next" at bounding box center [1019, 288] width 19 height 51
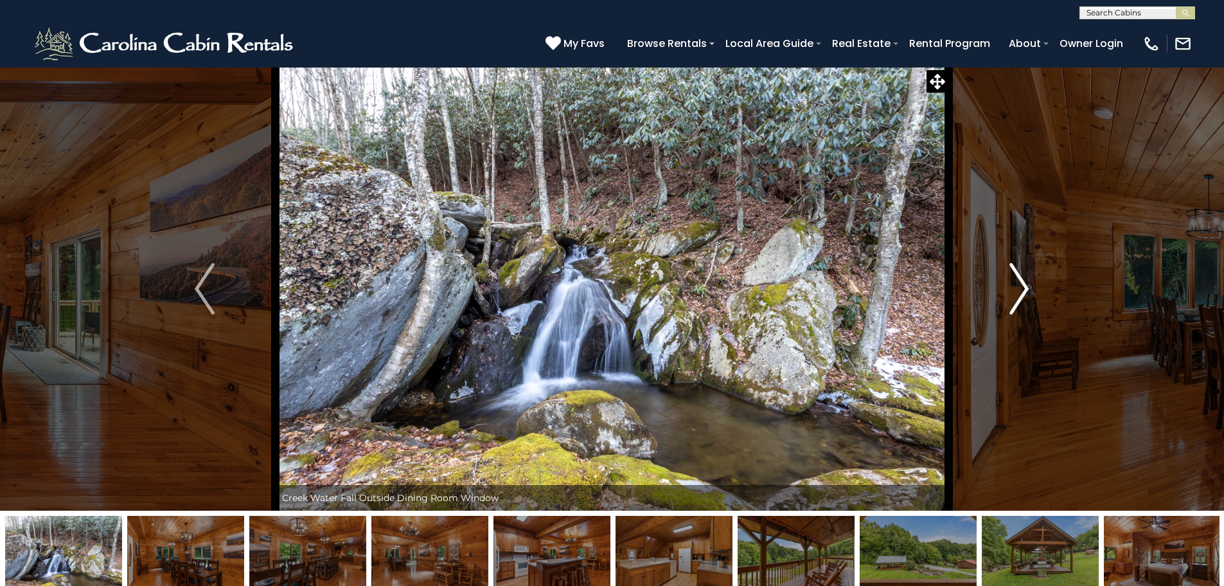
click at [1012, 291] on img "Next" at bounding box center [1019, 288] width 19 height 51
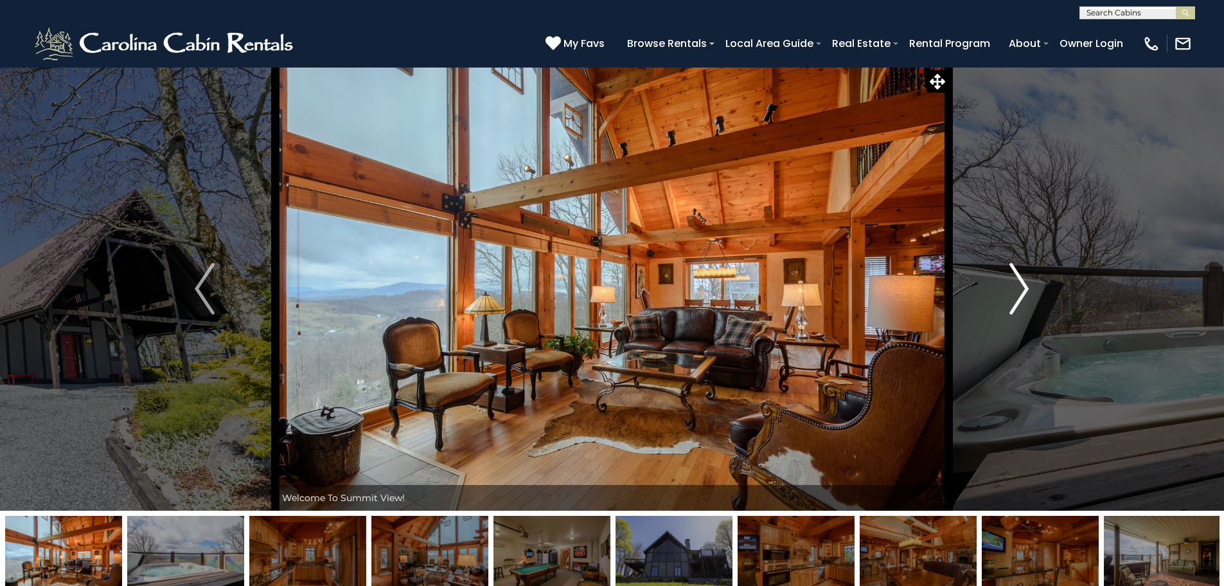
click at [1020, 287] on img "Next" at bounding box center [1019, 288] width 19 height 51
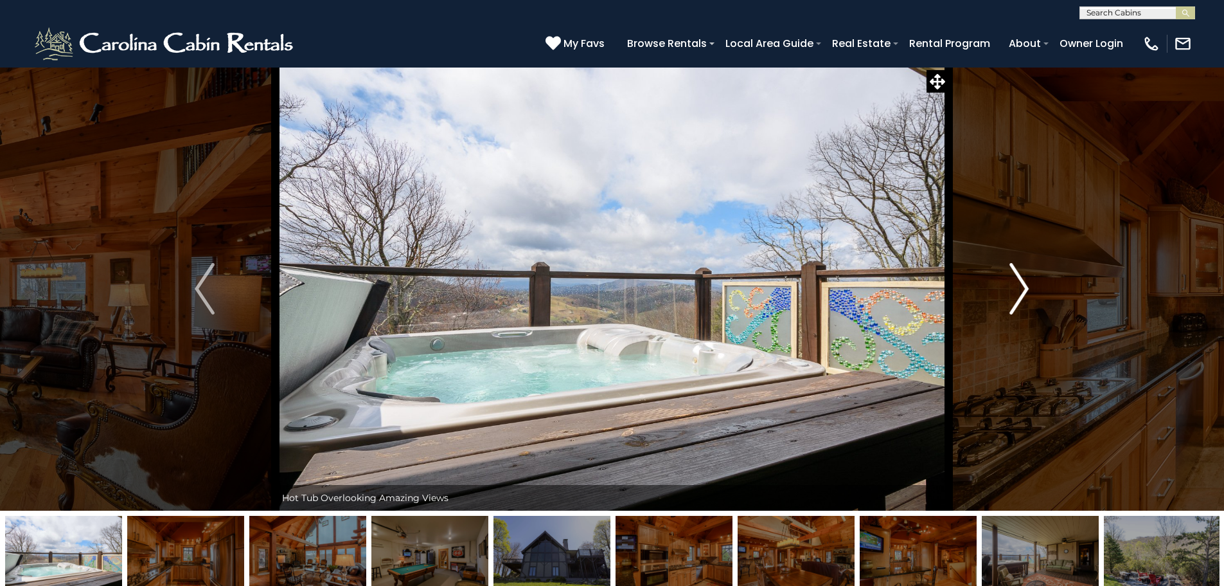
click at [1020, 287] on img "Next" at bounding box center [1019, 288] width 19 height 51
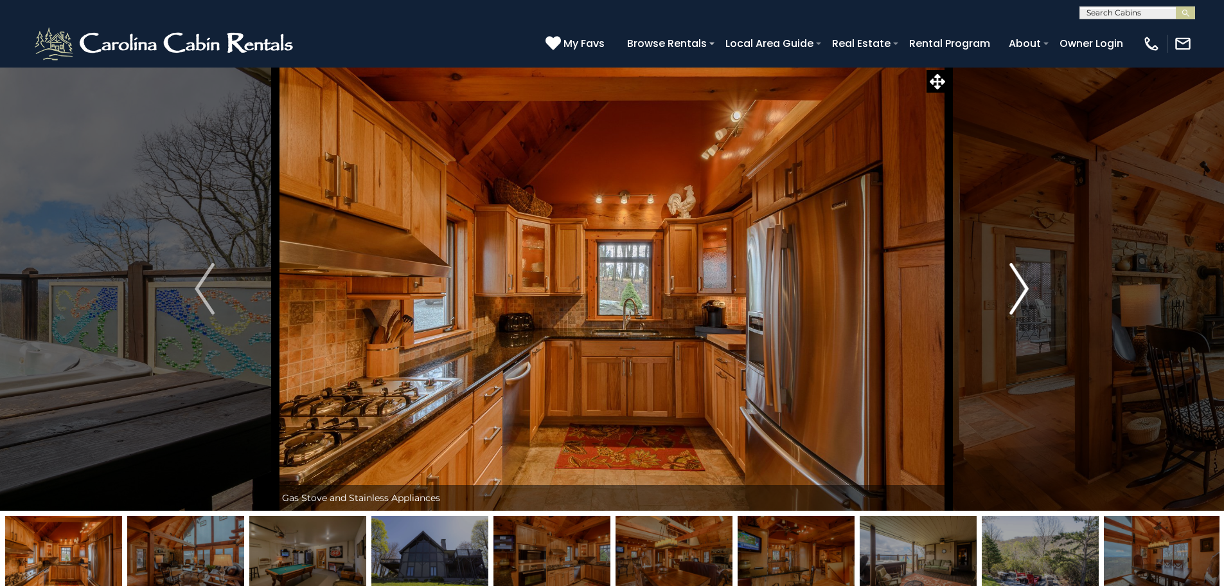
click at [1020, 287] on img "Next" at bounding box center [1019, 288] width 19 height 51
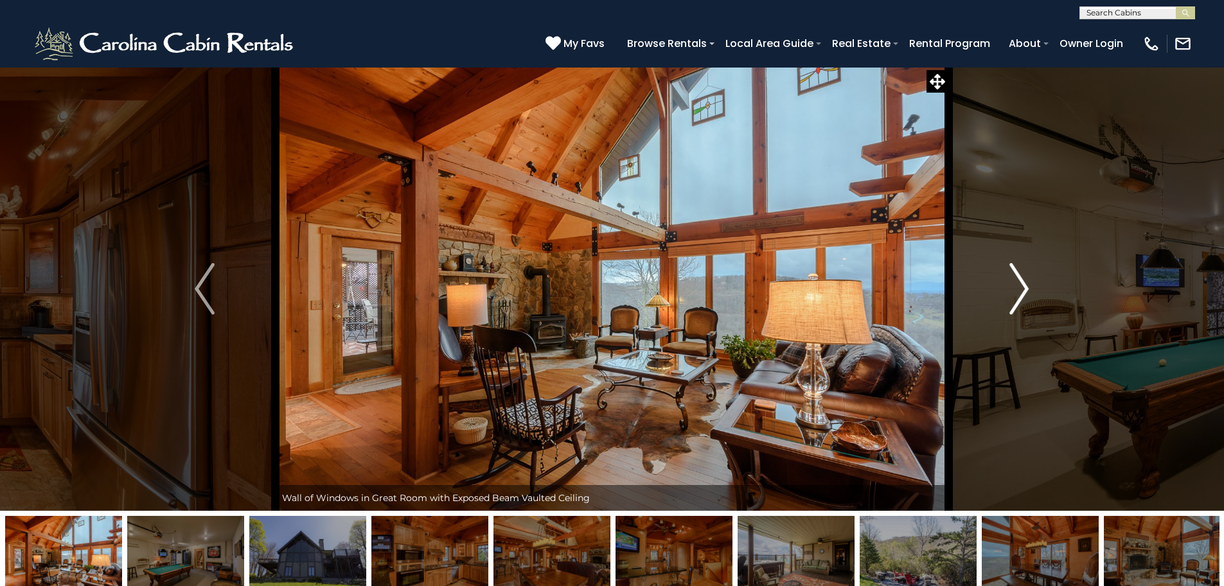
click at [1020, 287] on img "Next" at bounding box center [1019, 288] width 19 height 51
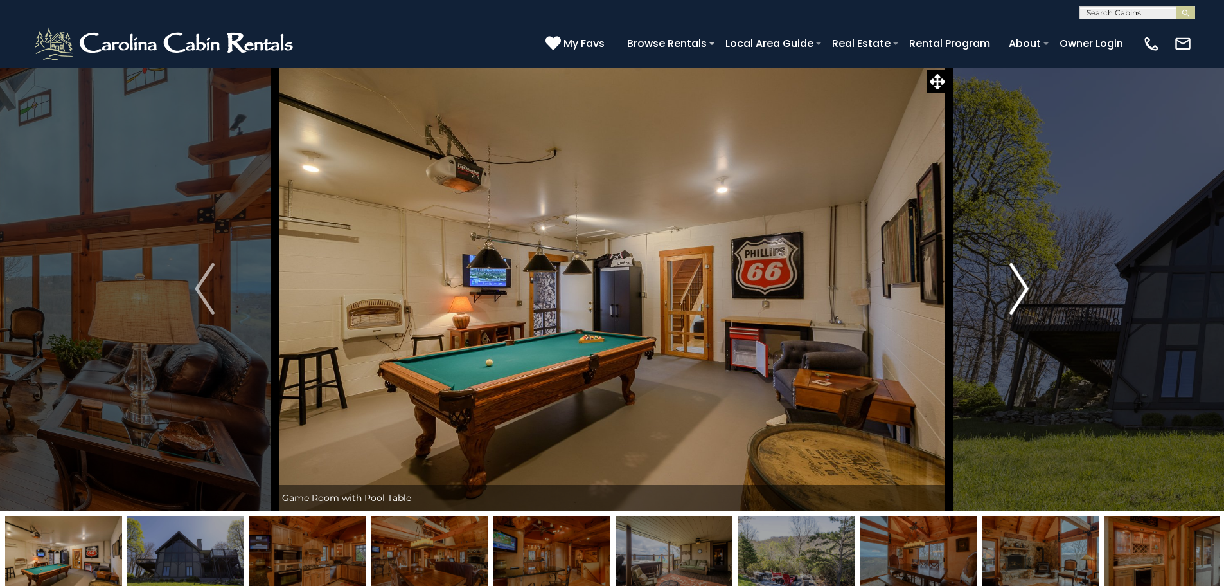
click at [1020, 287] on img "Next" at bounding box center [1019, 288] width 19 height 51
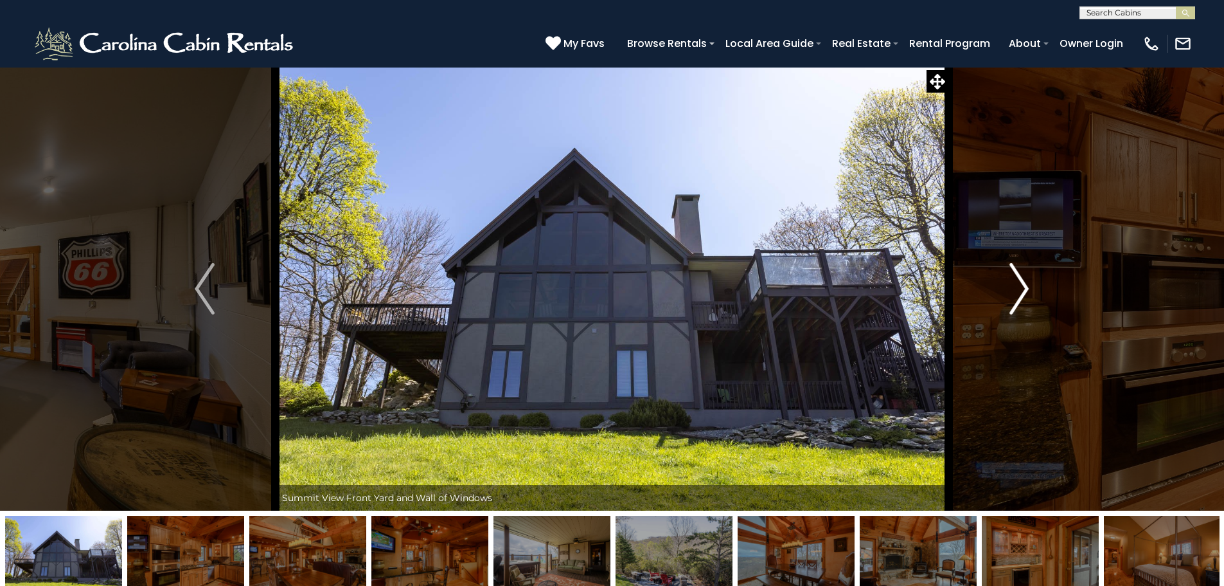
click at [1020, 287] on img "Next" at bounding box center [1019, 288] width 19 height 51
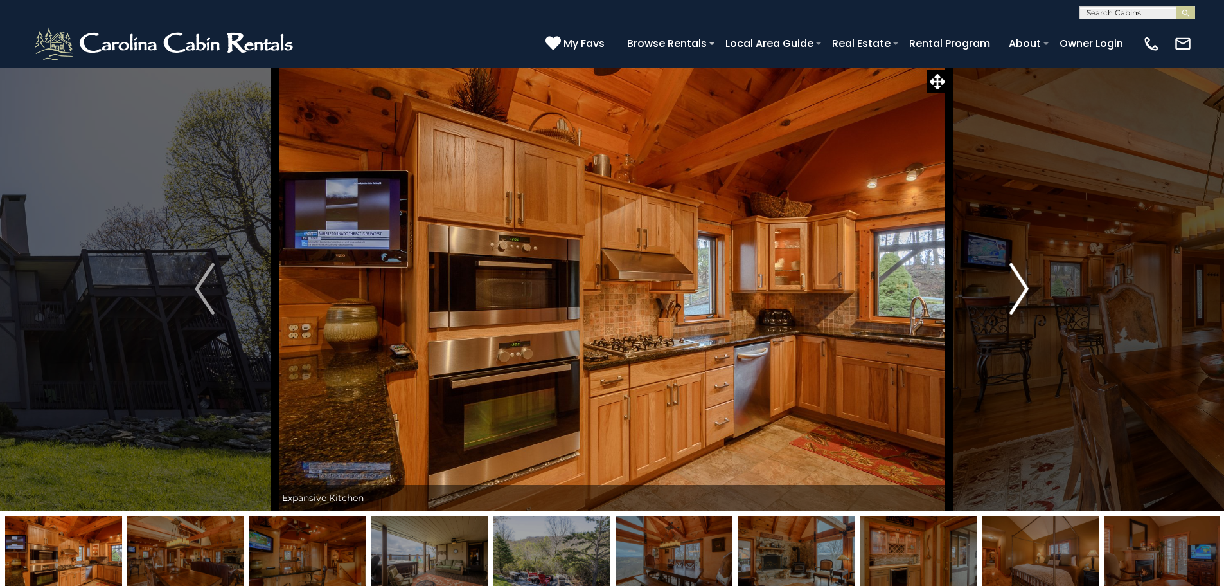
click at [1020, 287] on img "Next" at bounding box center [1019, 288] width 19 height 51
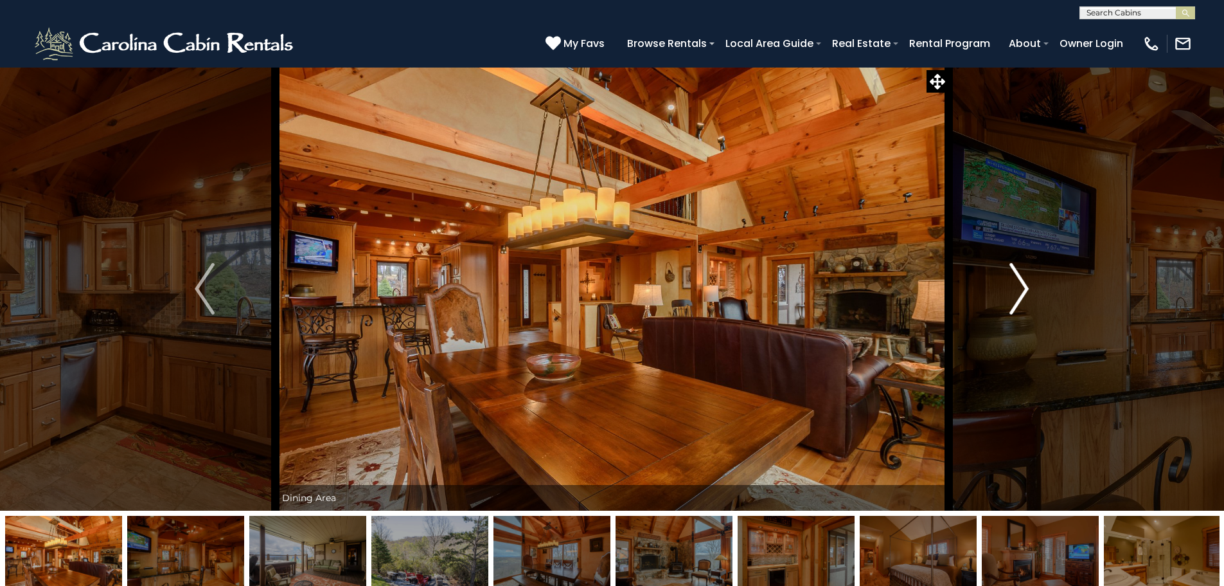
click at [1020, 287] on img "Next" at bounding box center [1019, 288] width 19 height 51
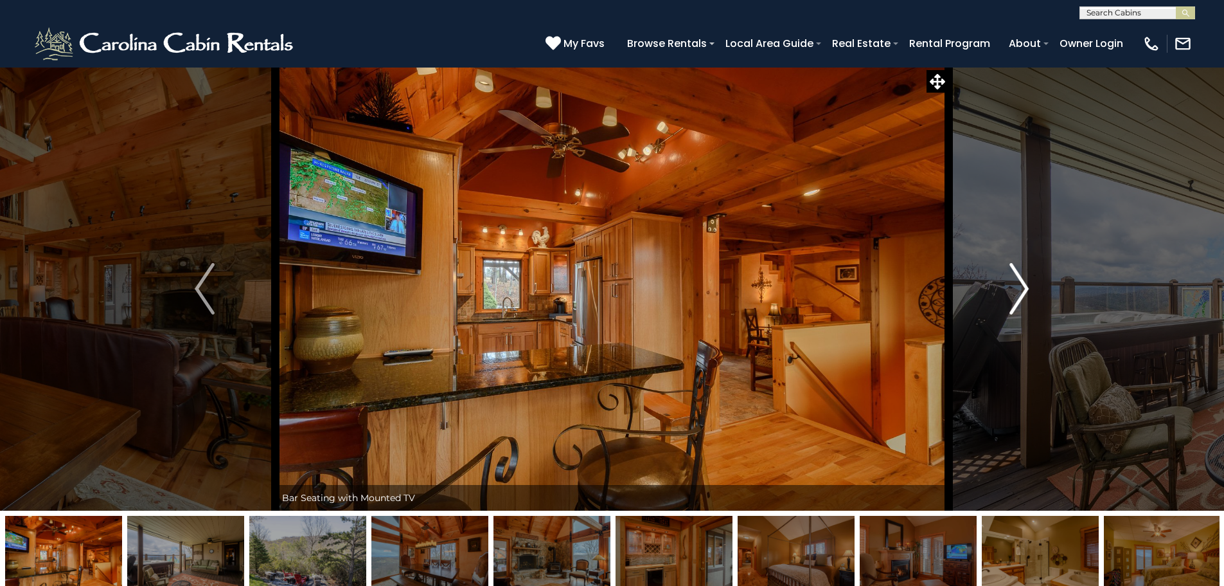
click at [1020, 287] on img "Next" at bounding box center [1019, 288] width 19 height 51
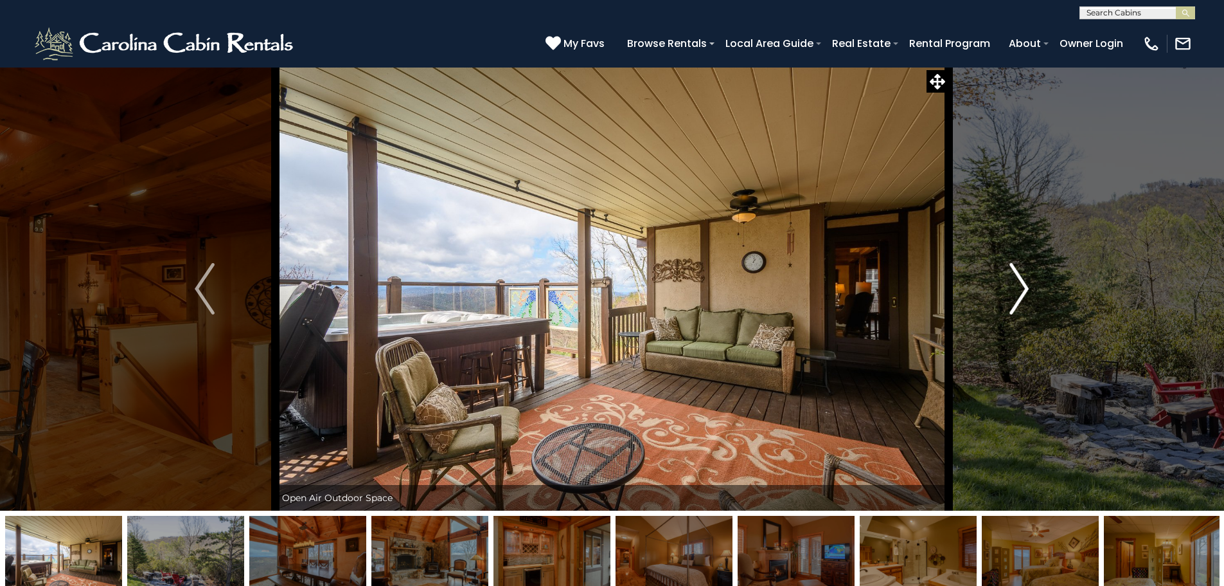
click at [1020, 287] on img "Next" at bounding box center [1019, 288] width 19 height 51
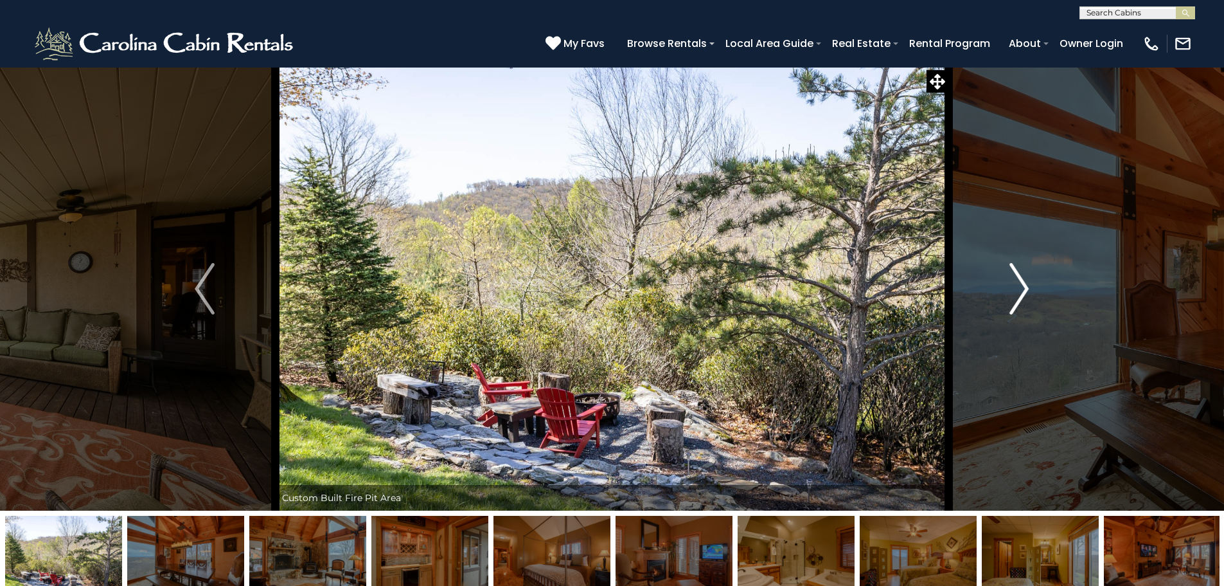
click at [1020, 287] on img "Next" at bounding box center [1019, 288] width 19 height 51
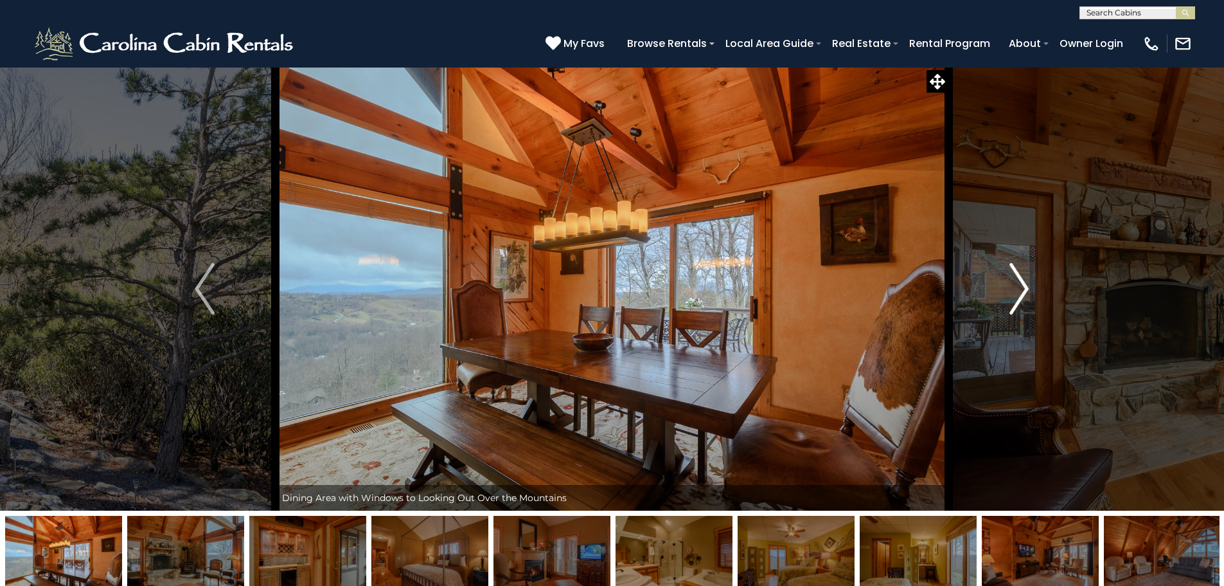
click at [1020, 287] on img "Next" at bounding box center [1019, 288] width 19 height 51
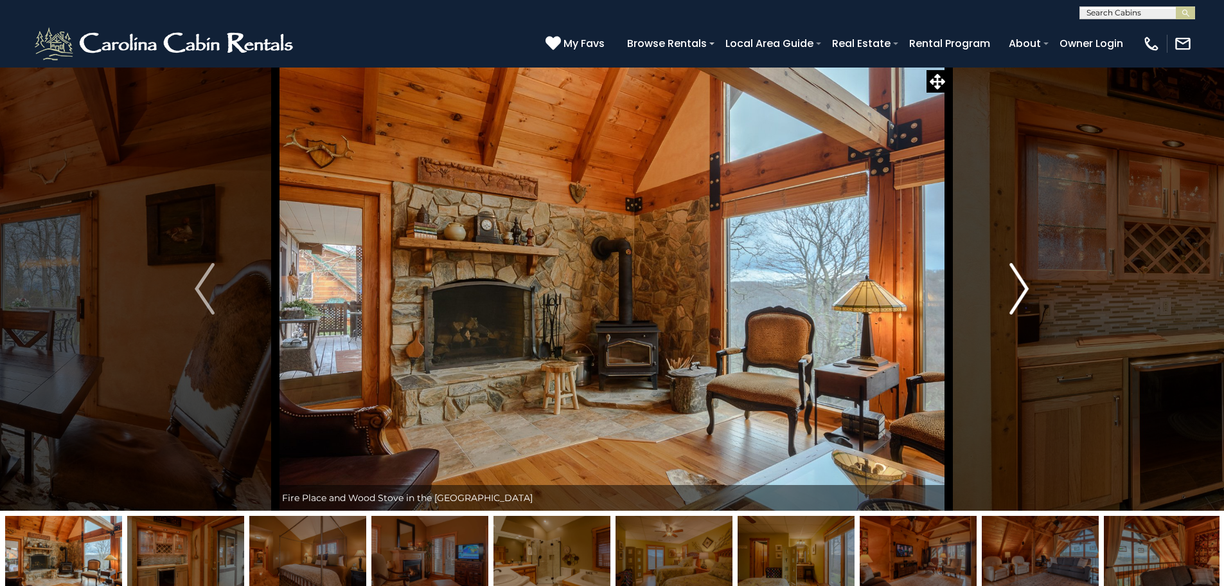
click at [1020, 287] on img "Next" at bounding box center [1019, 288] width 19 height 51
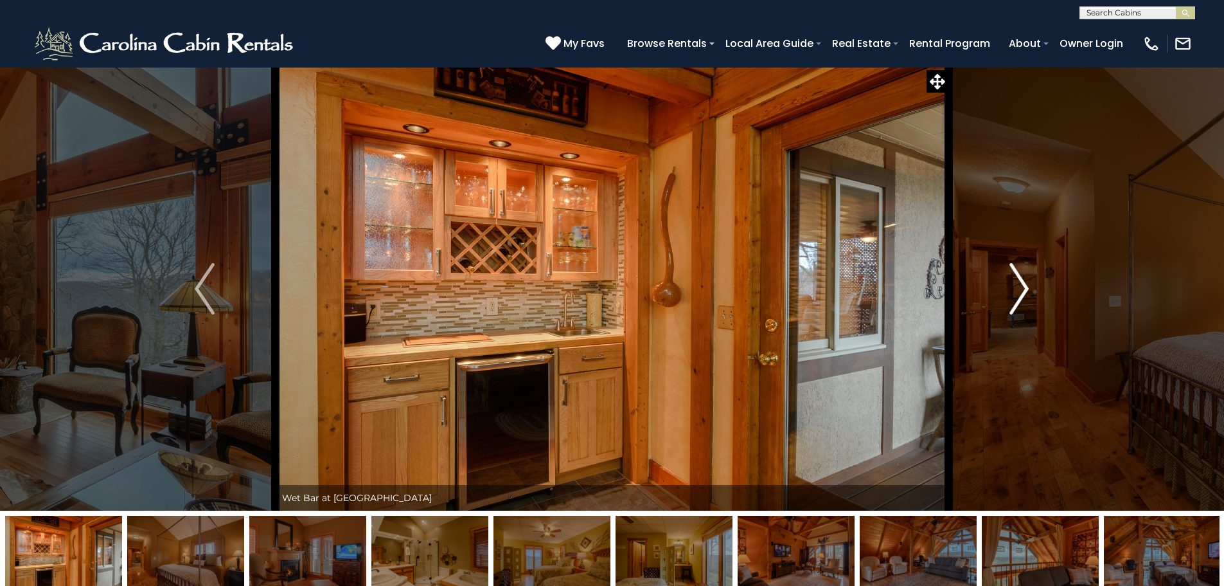
click at [1020, 287] on img "Next" at bounding box center [1019, 288] width 19 height 51
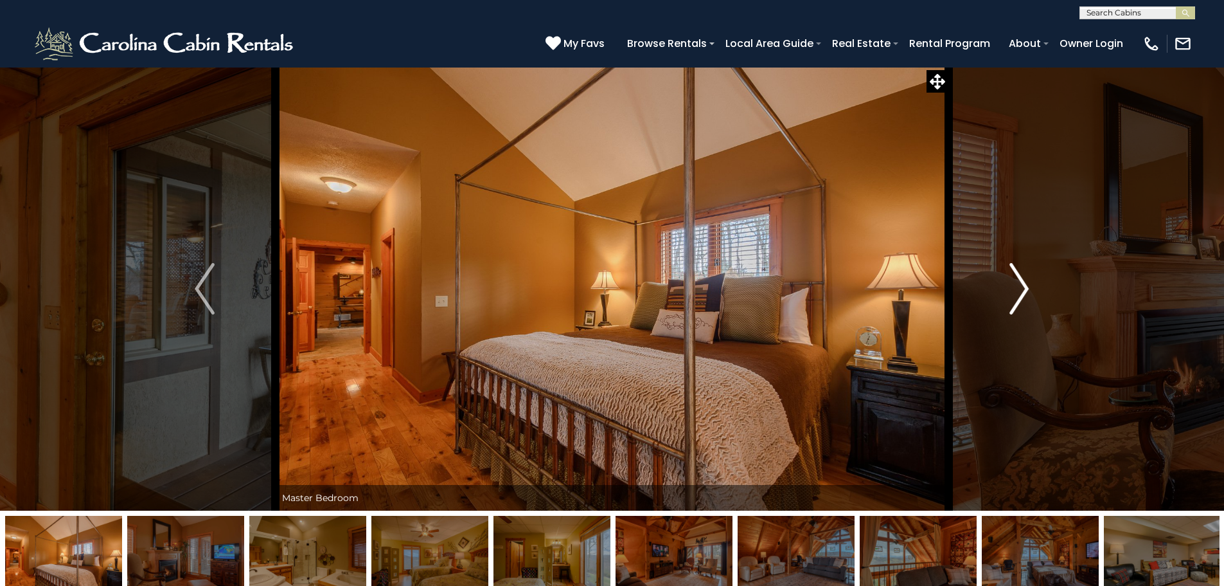
click at [1020, 287] on img "Next" at bounding box center [1019, 288] width 19 height 51
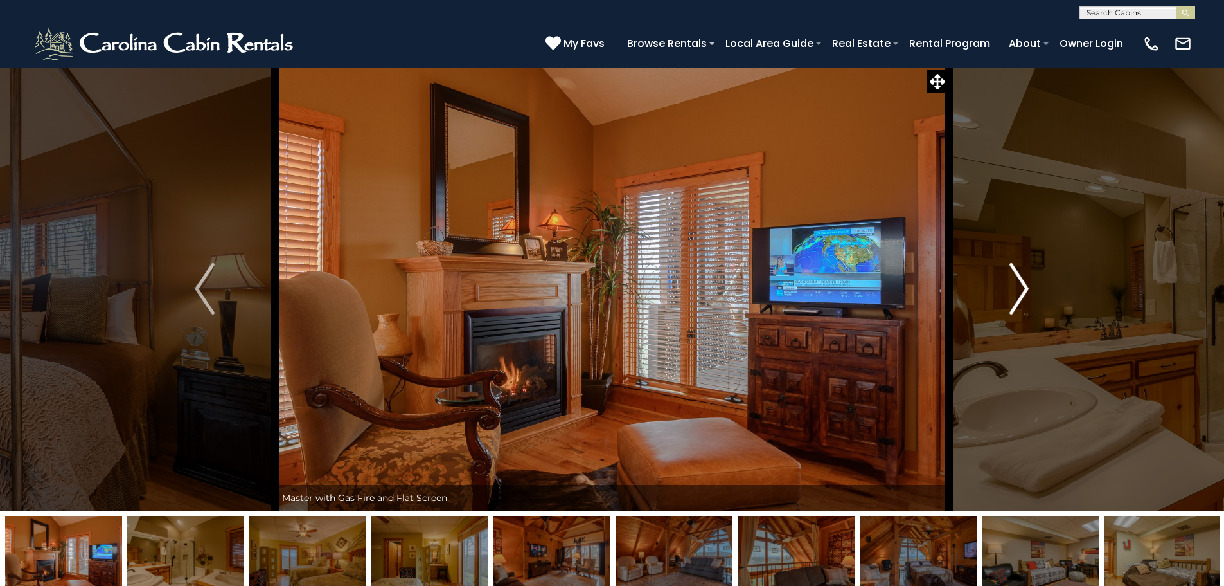
click at [1020, 287] on img "Next" at bounding box center [1019, 288] width 19 height 51
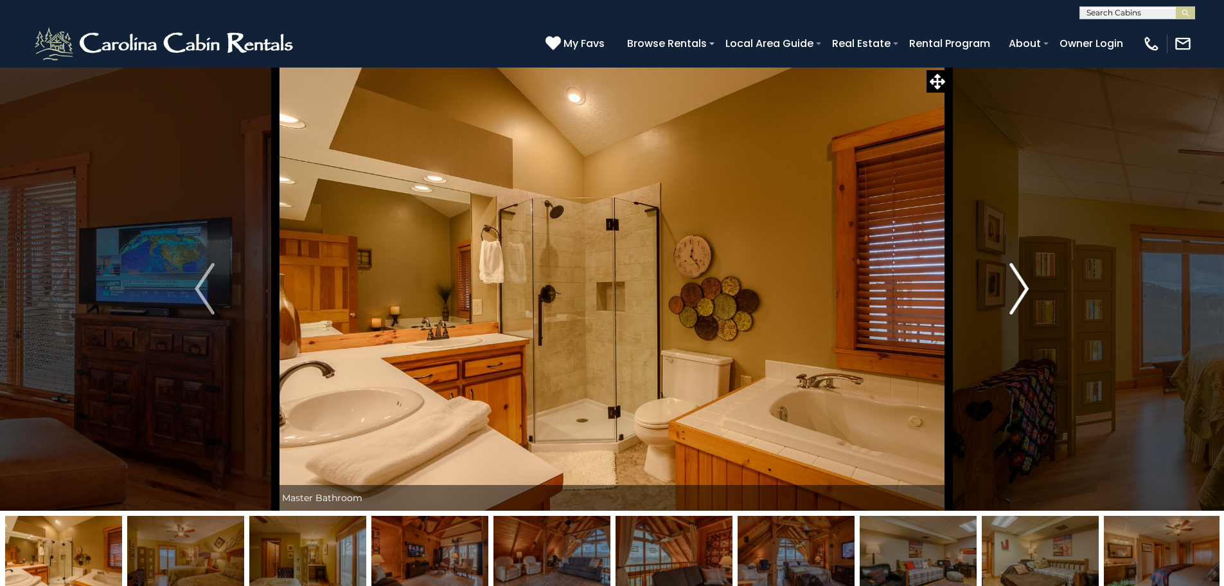
click at [1020, 287] on img "Next" at bounding box center [1019, 288] width 19 height 51
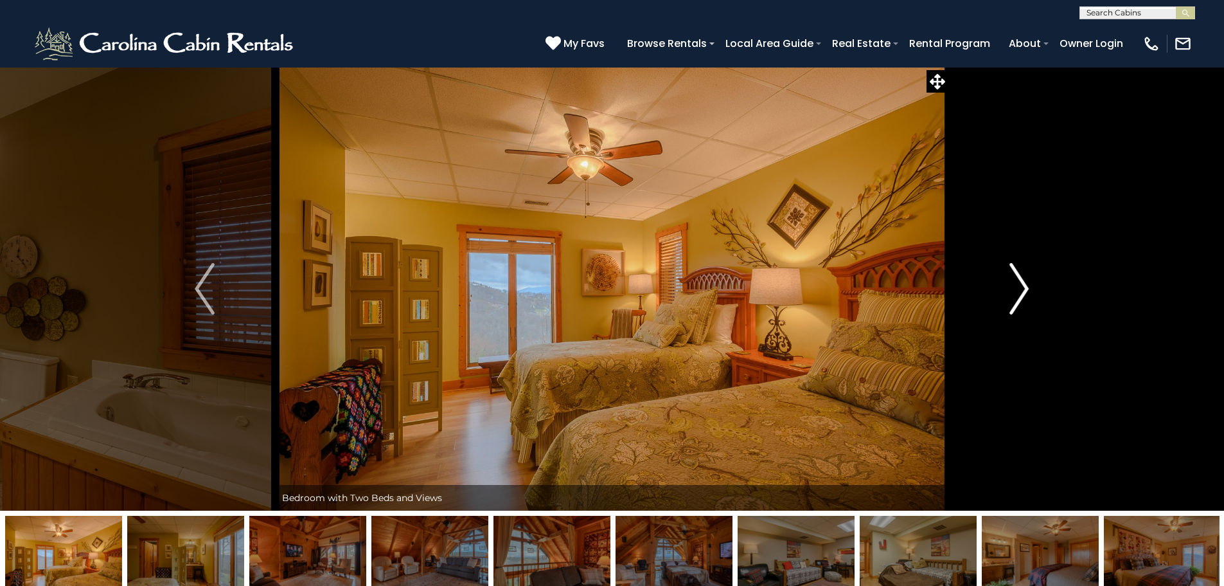
click at [1020, 287] on img "Next" at bounding box center [1019, 288] width 19 height 51
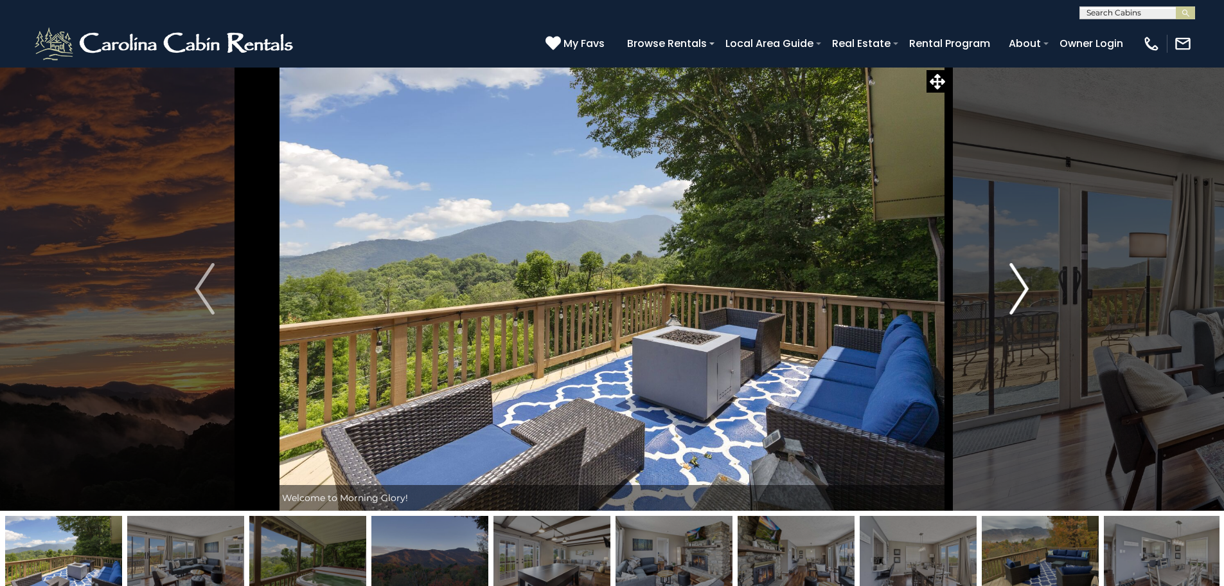
click at [1010, 281] on img "Next" at bounding box center [1019, 288] width 19 height 51
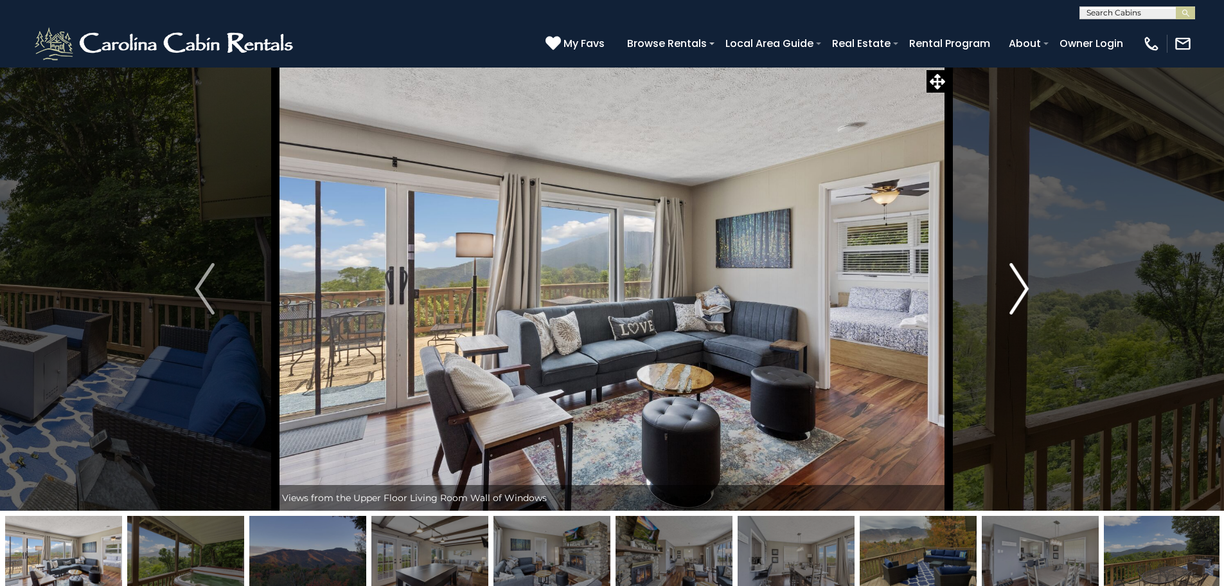
click at [1010, 281] on img "Next" at bounding box center [1019, 288] width 19 height 51
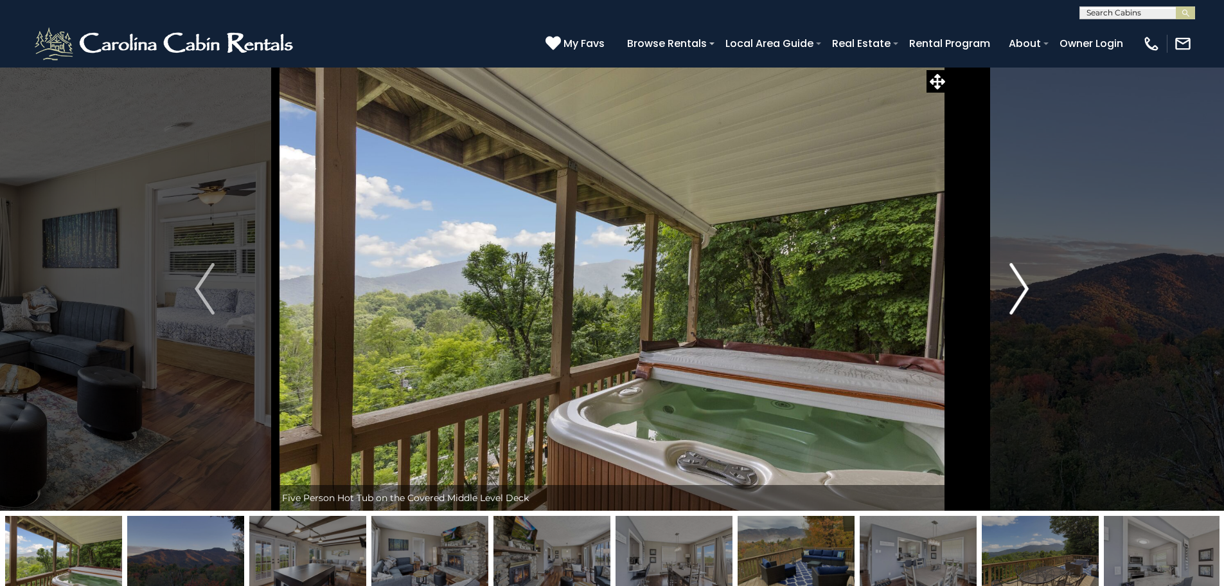
click at [1010, 281] on img "Next" at bounding box center [1019, 288] width 19 height 51
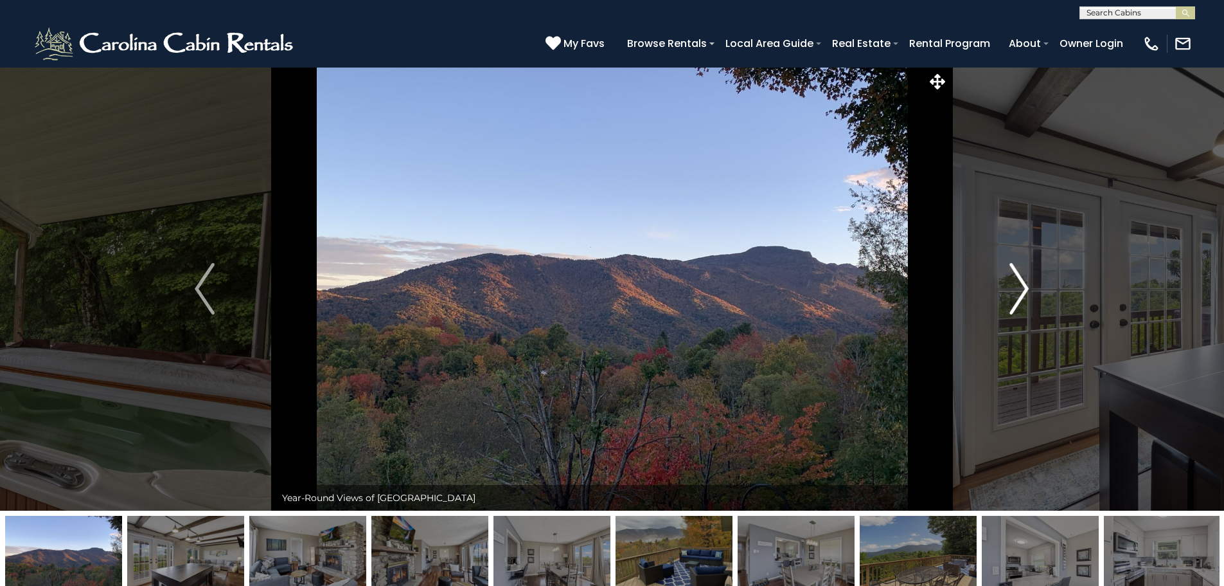
click at [1010, 281] on img "Next" at bounding box center [1019, 288] width 19 height 51
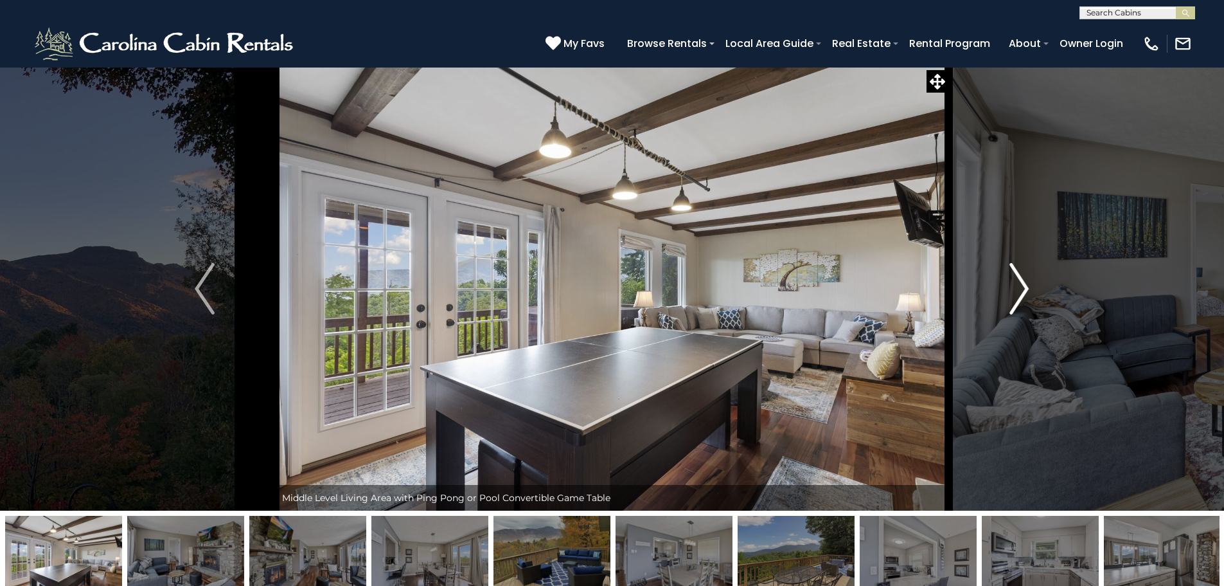
click at [1010, 281] on img "Next" at bounding box center [1019, 288] width 19 height 51
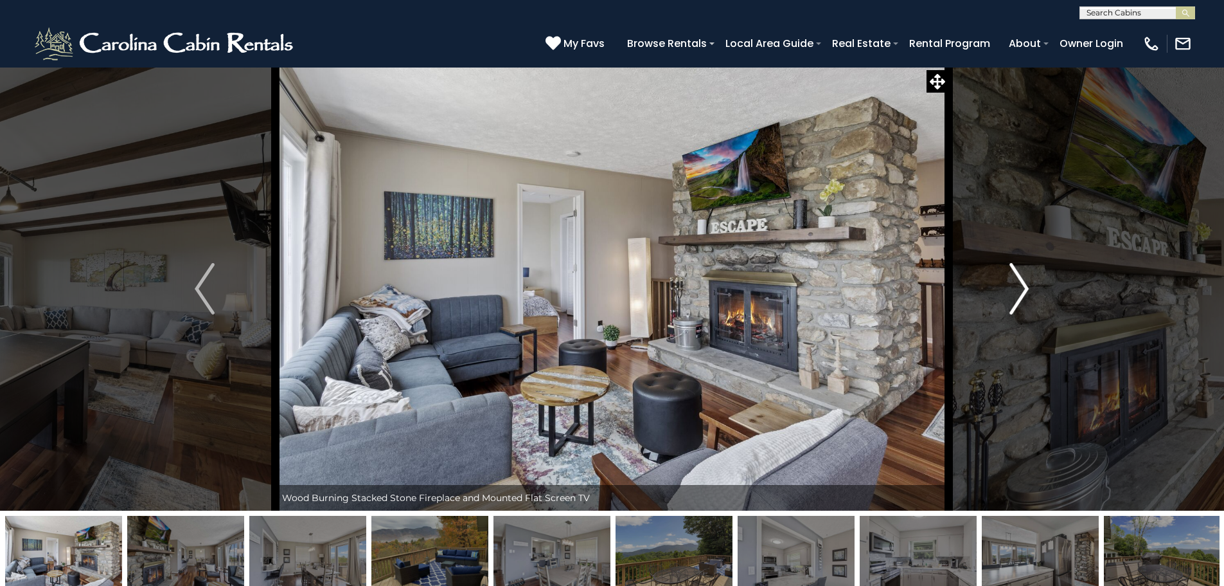
click at [1010, 281] on img "Next" at bounding box center [1019, 288] width 19 height 51
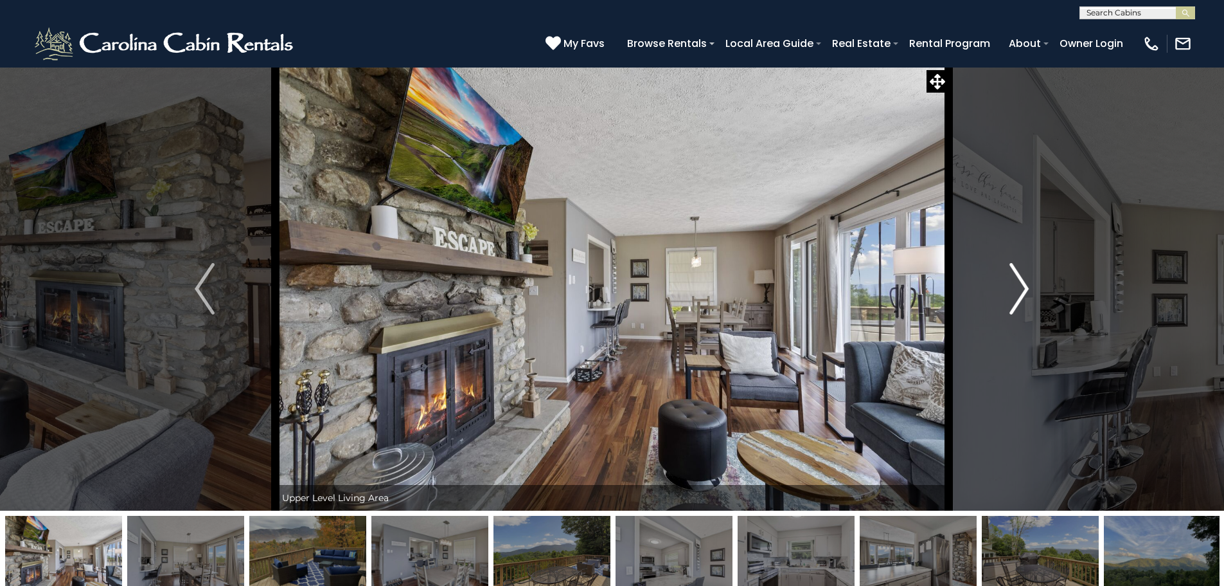
click at [1010, 281] on img "Next" at bounding box center [1019, 288] width 19 height 51
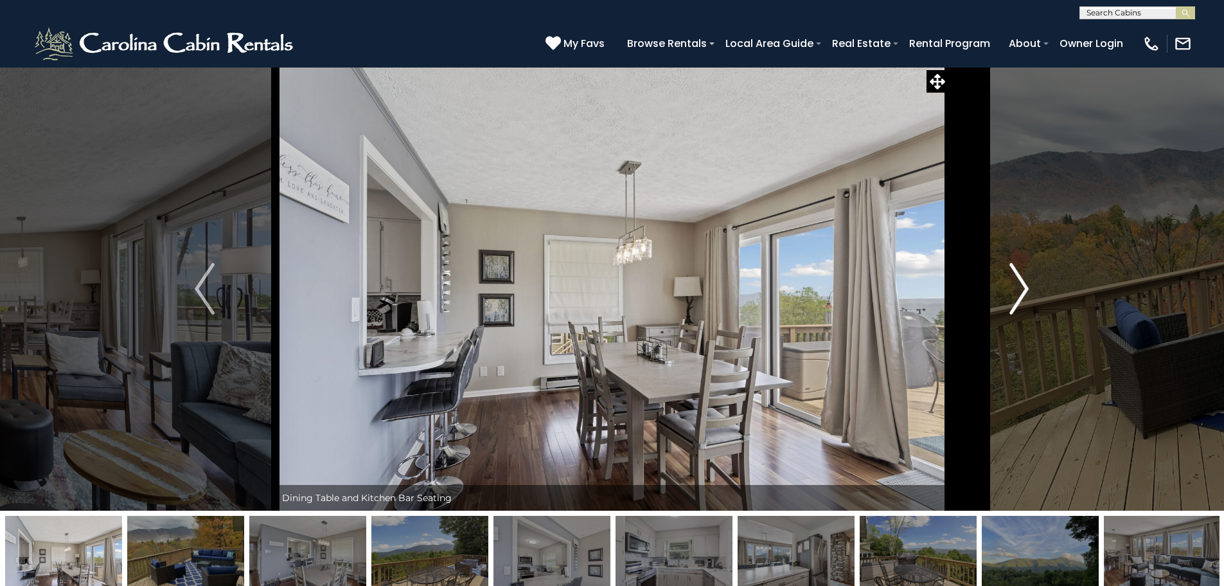
click at [1010, 281] on img "Next" at bounding box center [1019, 288] width 19 height 51
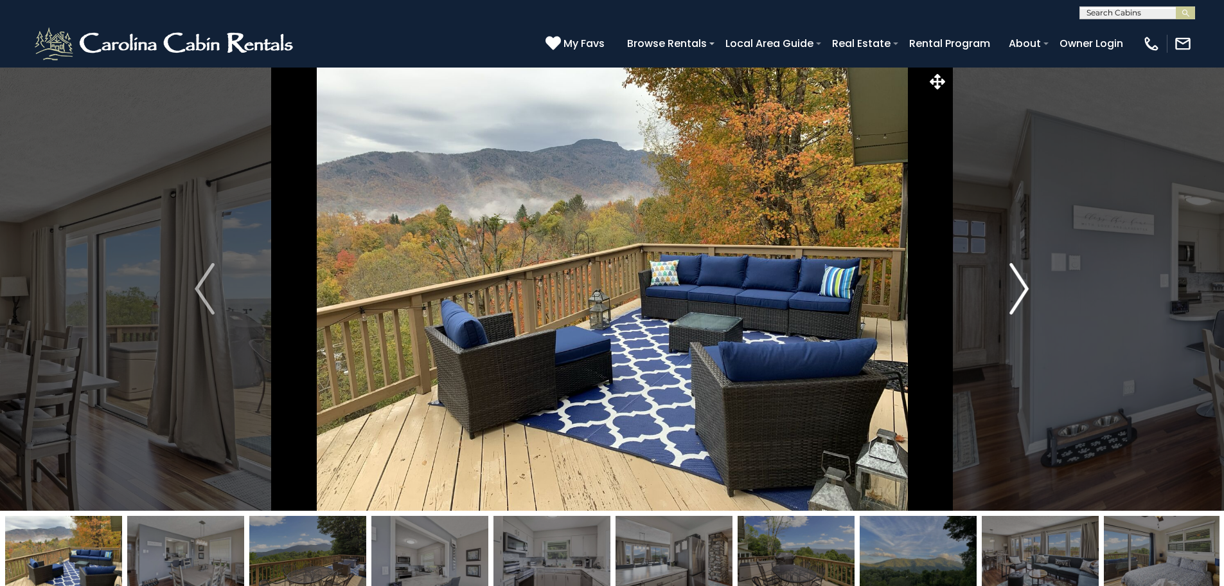
click at [1010, 281] on img "Next" at bounding box center [1019, 288] width 19 height 51
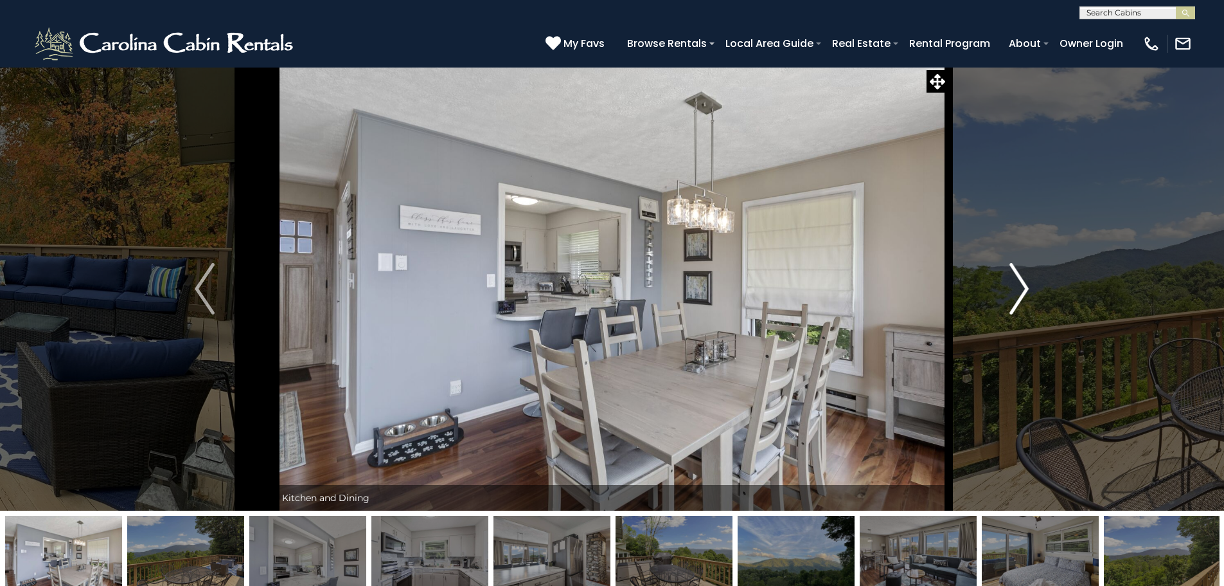
click at [1010, 281] on img "Next" at bounding box center [1019, 288] width 19 height 51
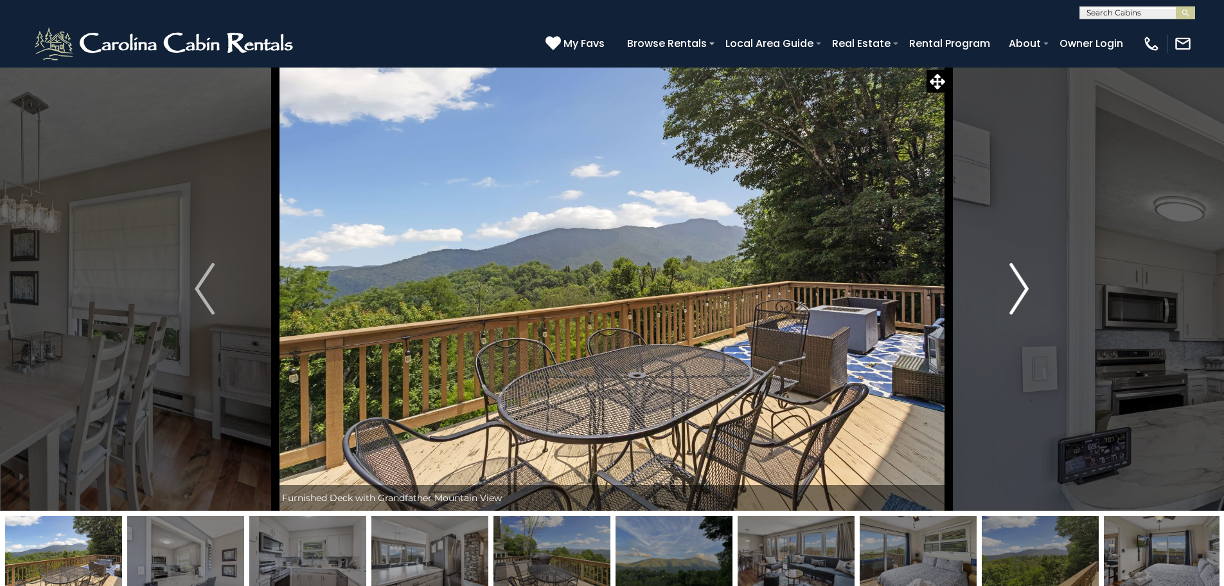
click at [1010, 281] on img "Next" at bounding box center [1019, 288] width 19 height 51
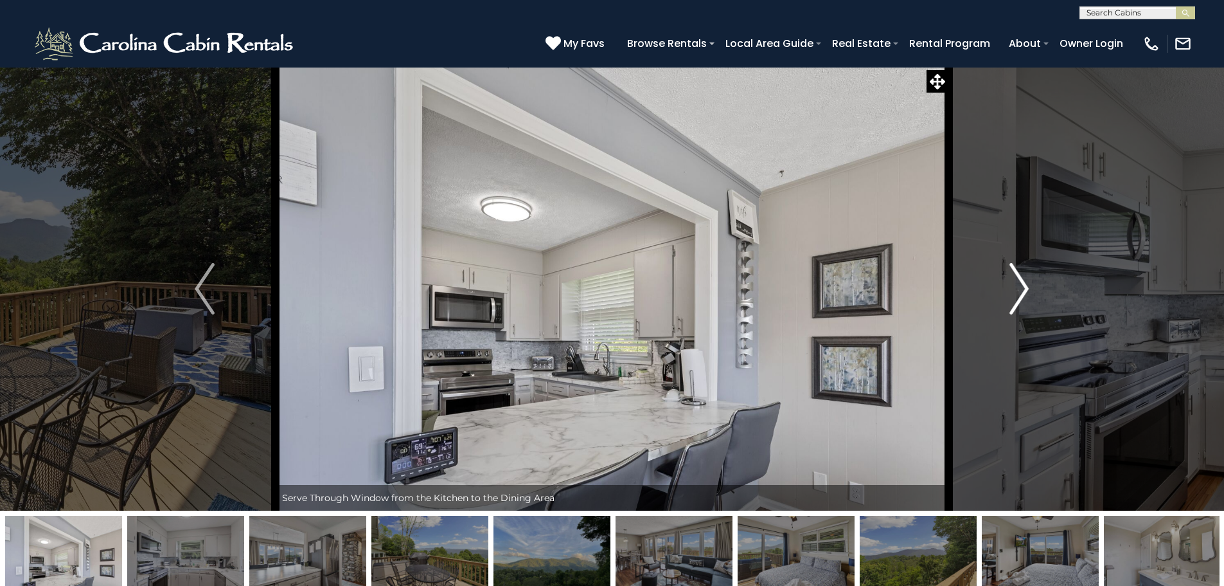
click at [1010, 281] on img "Next" at bounding box center [1019, 288] width 19 height 51
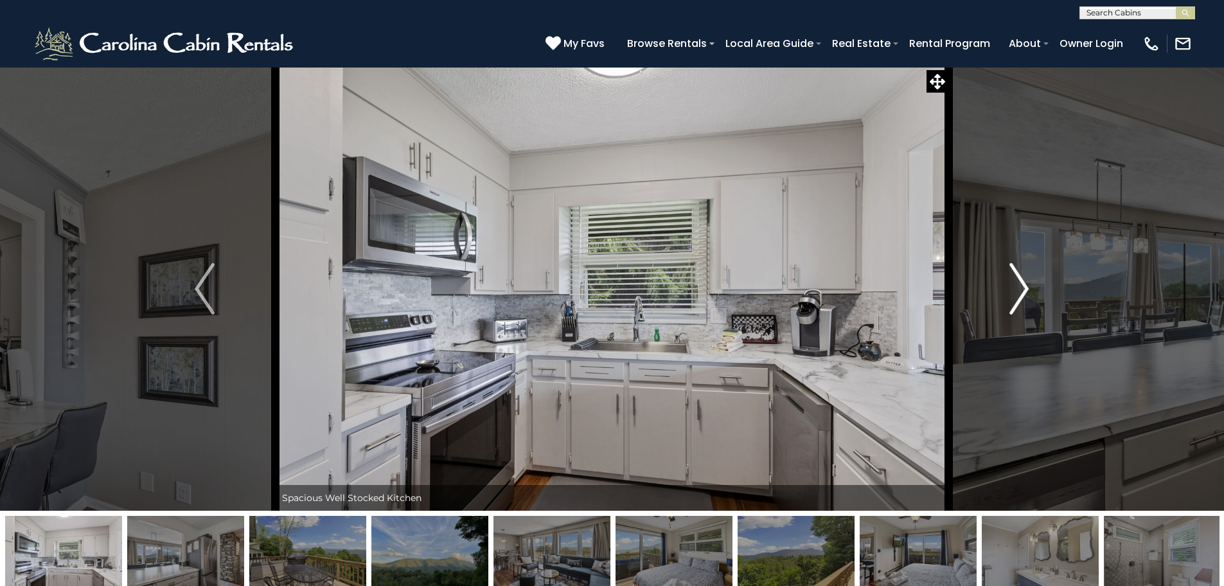
click at [1010, 281] on img "Next" at bounding box center [1019, 288] width 19 height 51
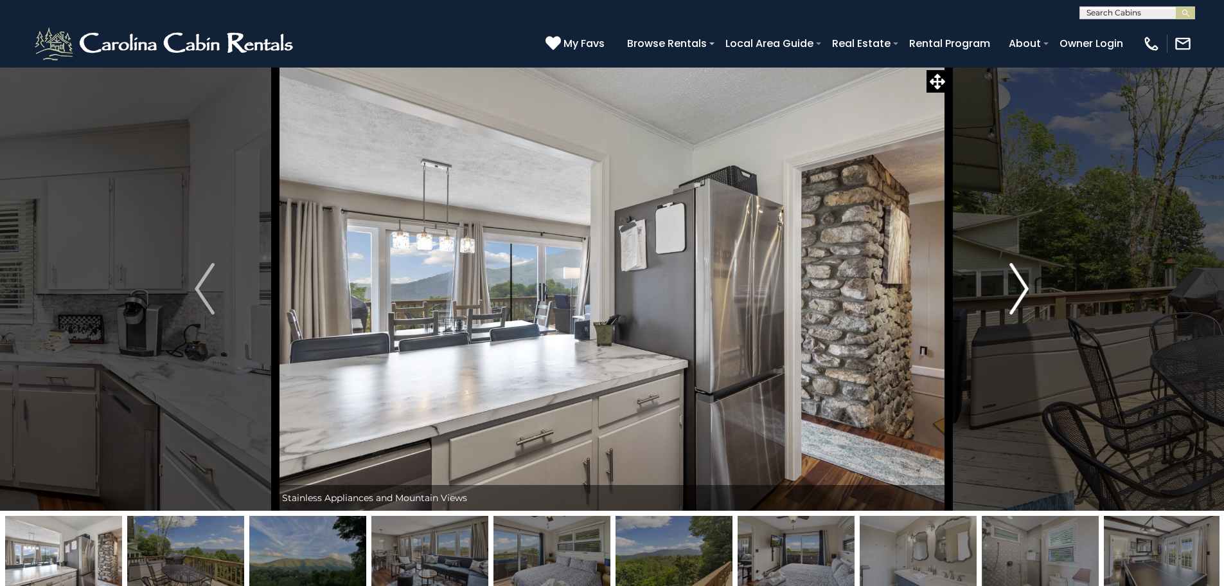
click at [1010, 281] on img "Next" at bounding box center [1019, 288] width 19 height 51
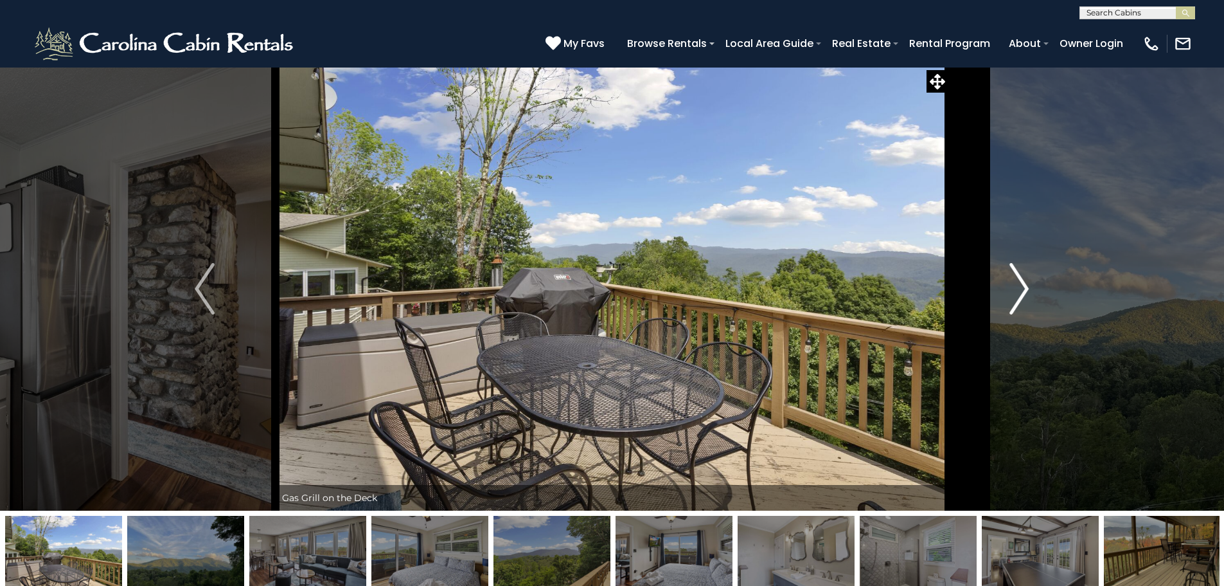
click at [1010, 281] on img "Next" at bounding box center [1019, 288] width 19 height 51
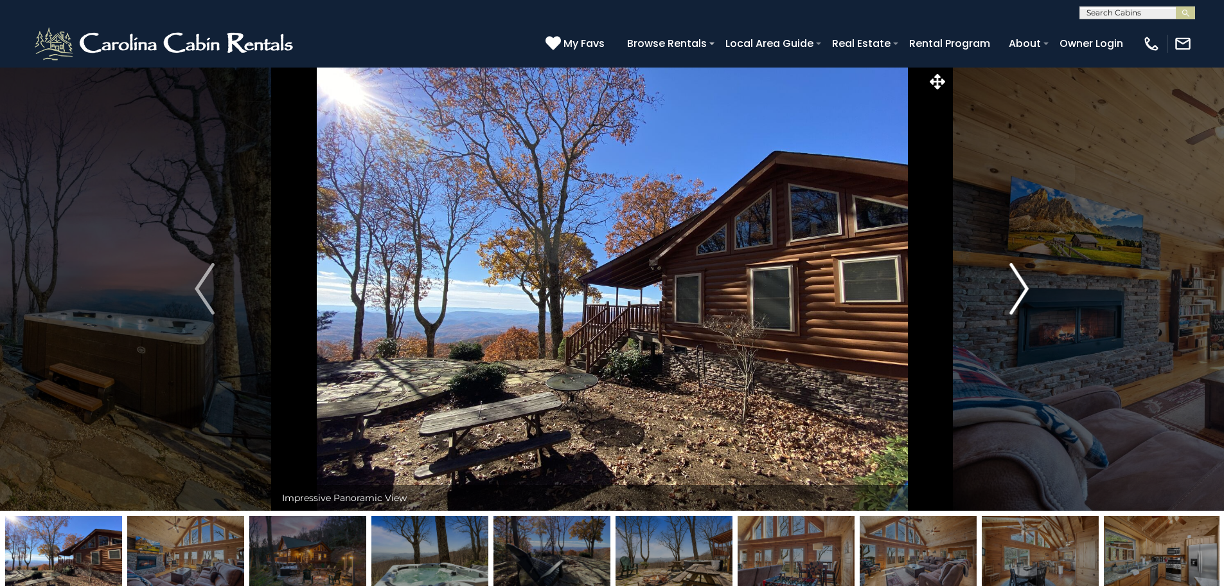
click at [1015, 292] on img "Next" at bounding box center [1019, 288] width 19 height 51
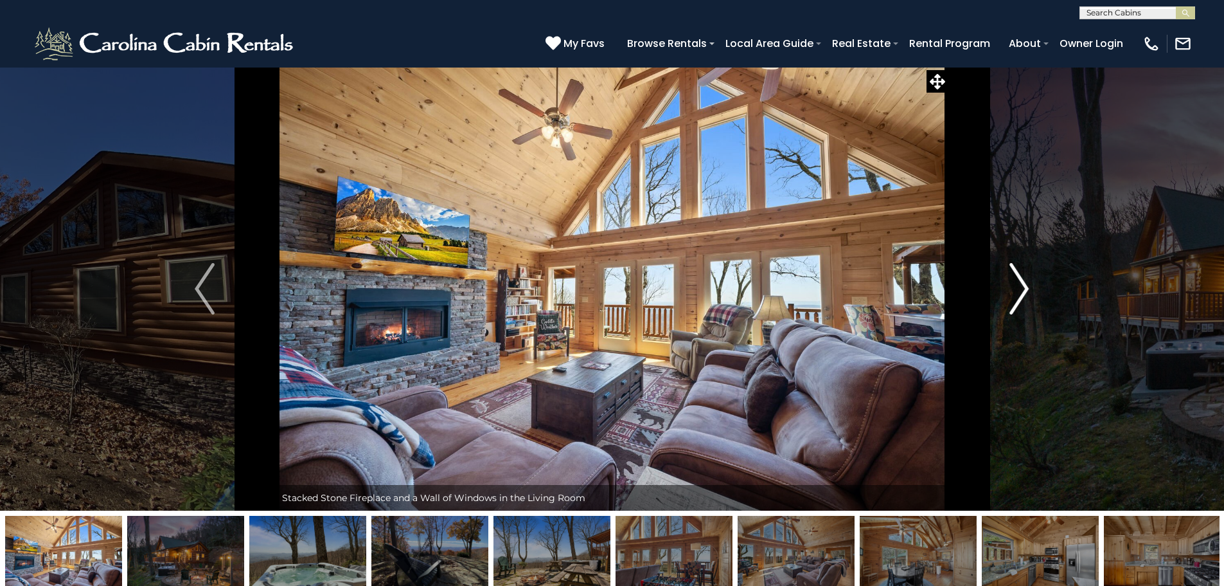
click at [1015, 292] on img "Next" at bounding box center [1019, 288] width 19 height 51
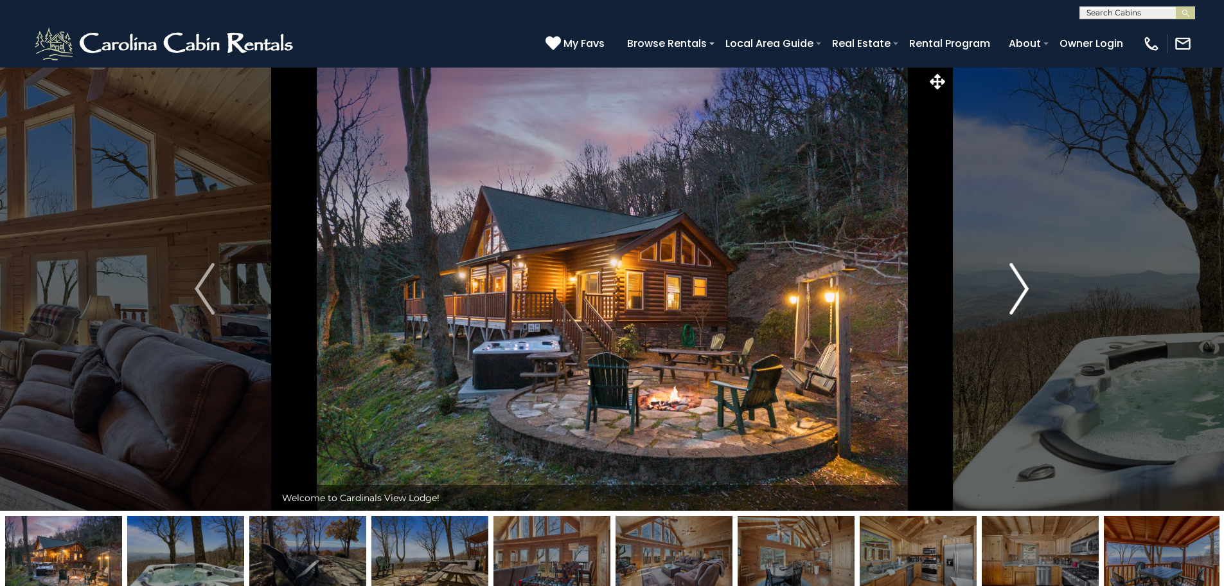
click at [1015, 292] on img "Next" at bounding box center [1019, 288] width 19 height 51
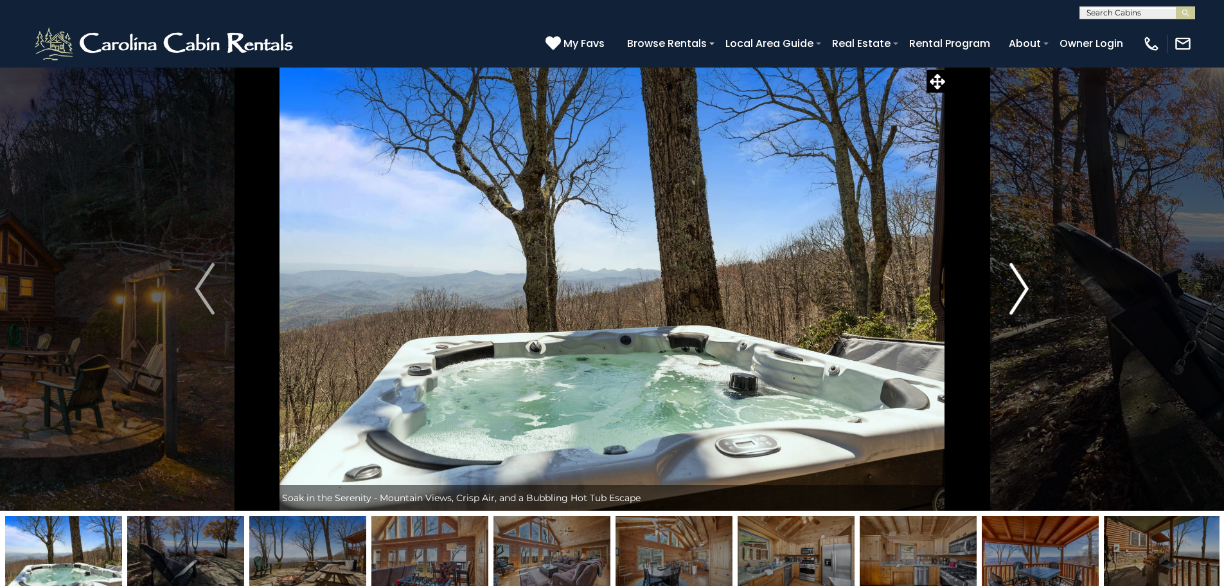
click at [1015, 292] on img "Next" at bounding box center [1019, 288] width 19 height 51
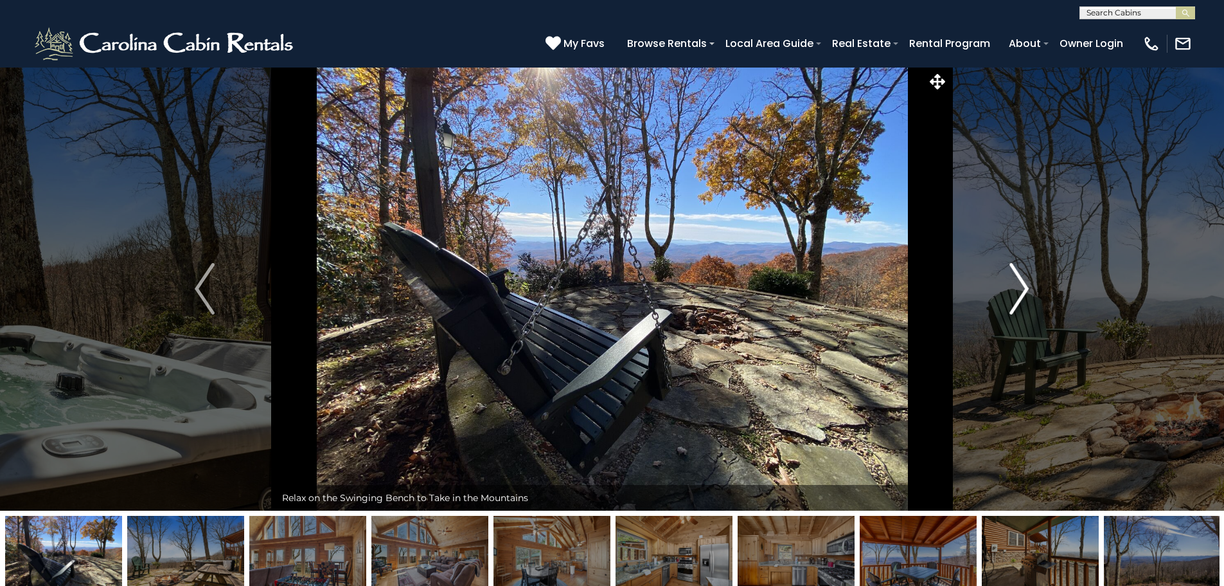
click at [1015, 292] on img "Next" at bounding box center [1019, 288] width 19 height 51
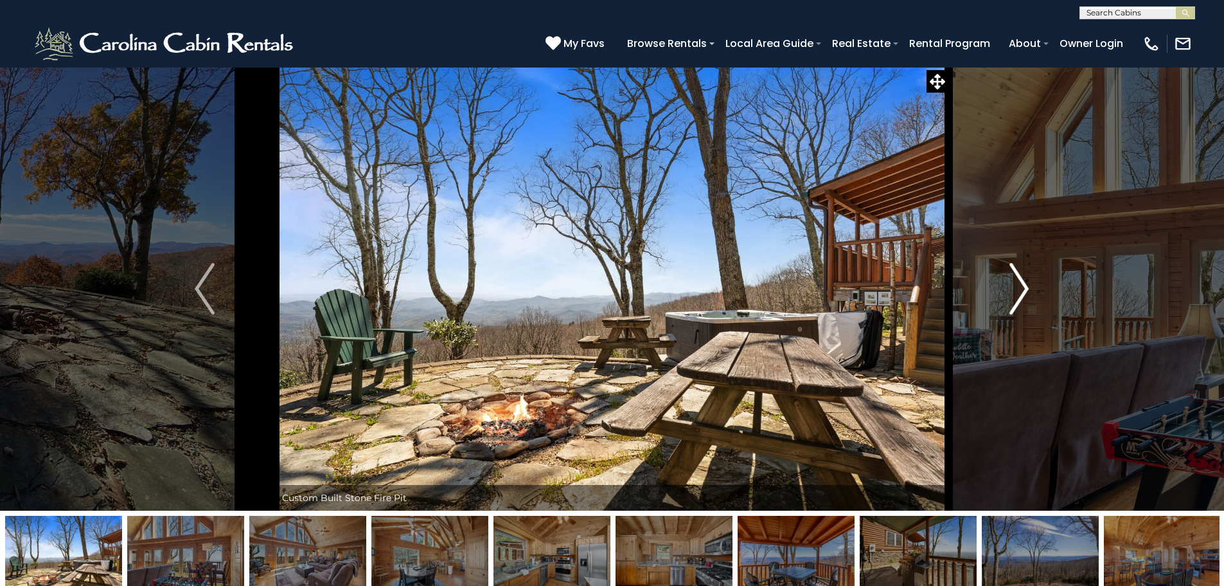
click at [1015, 292] on img "Next" at bounding box center [1019, 288] width 19 height 51
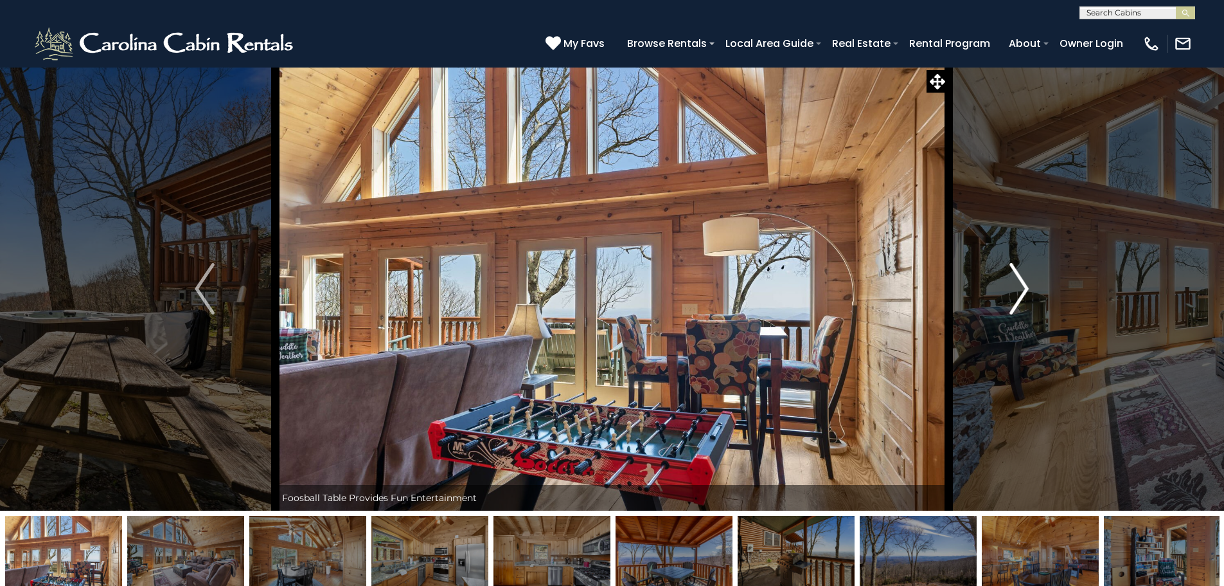
click at [1018, 291] on img "Next" at bounding box center [1019, 288] width 19 height 51
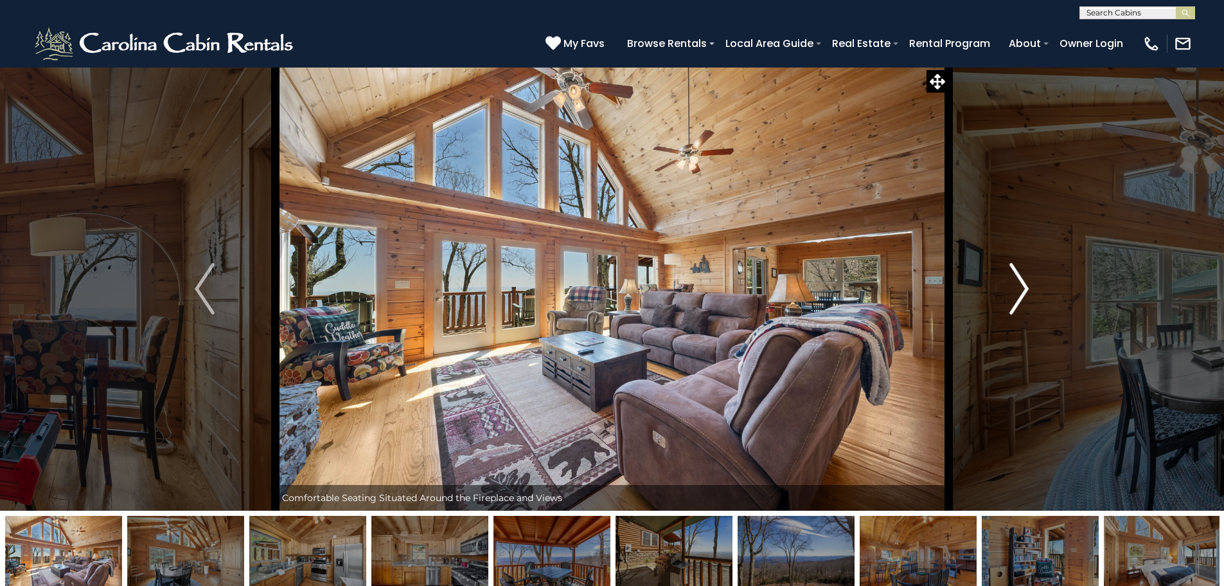
click at [1018, 291] on img "Next" at bounding box center [1019, 288] width 19 height 51
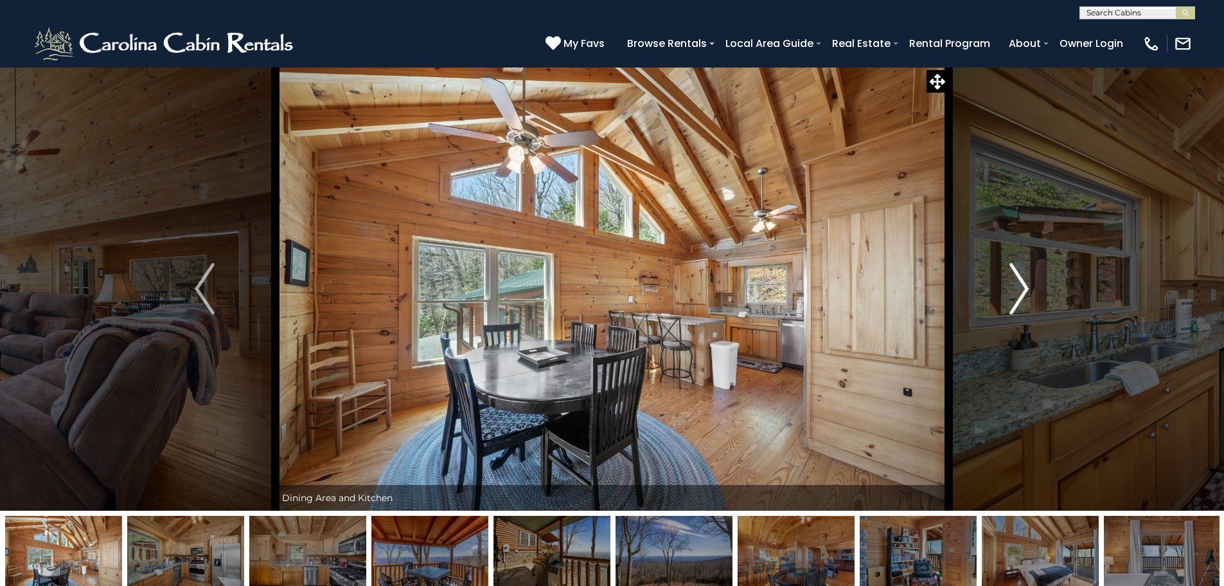
click at [1018, 291] on img "Next" at bounding box center [1019, 288] width 19 height 51
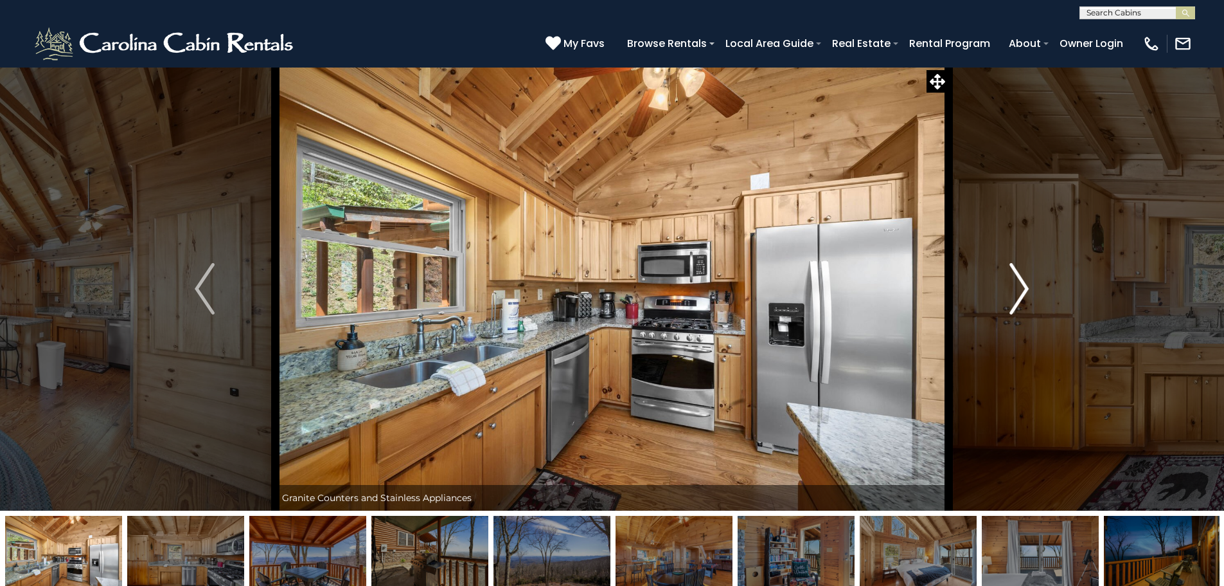
click at [1018, 291] on img "Next" at bounding box center [1019, 288] width 19 height 51
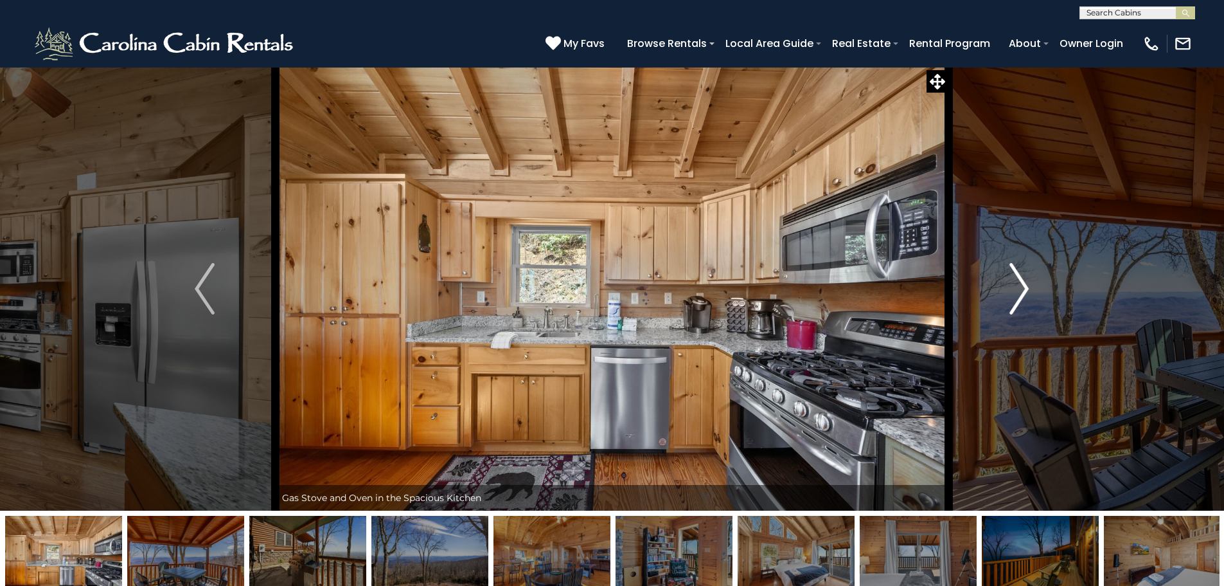
click at [1018, 291] on img "Next" at bounding box center [1019, 288] width 19 height 51
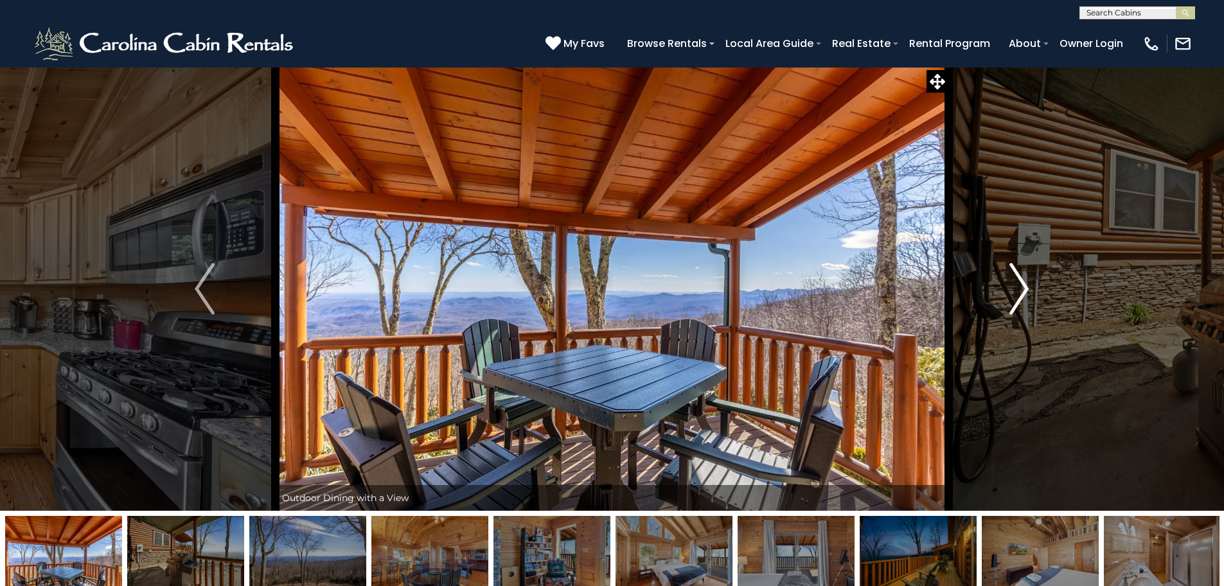
click at [1018, 291] on img "Next" at bounding box center [1019, 288] width 19 height 51
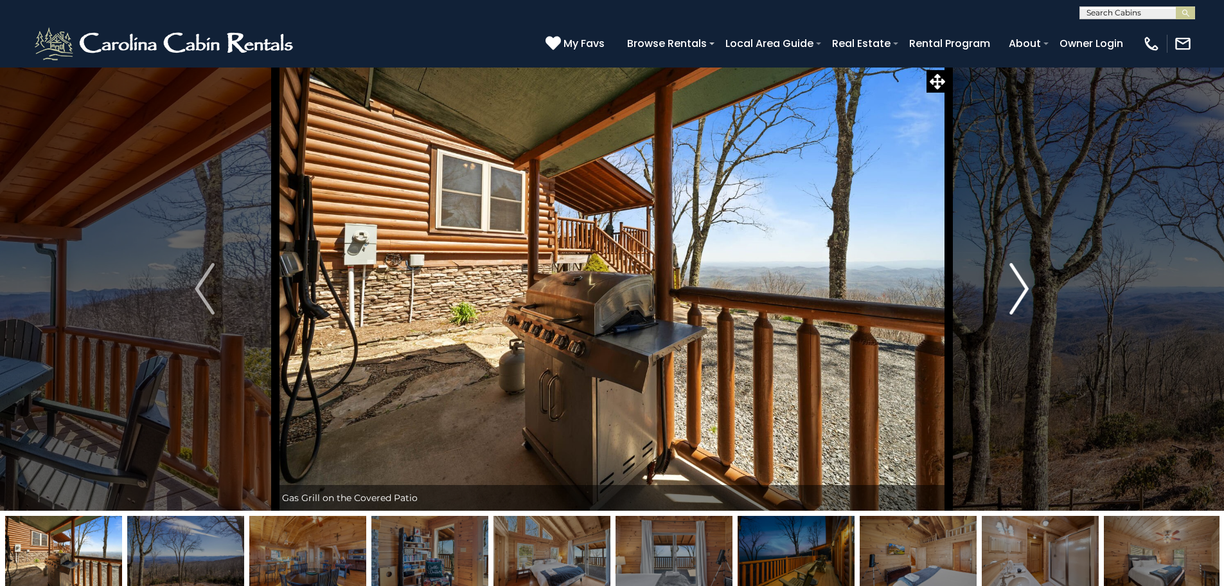
click at [1018, 291] on img "Next" at bounding box center [1019, 288] width 19 height 51
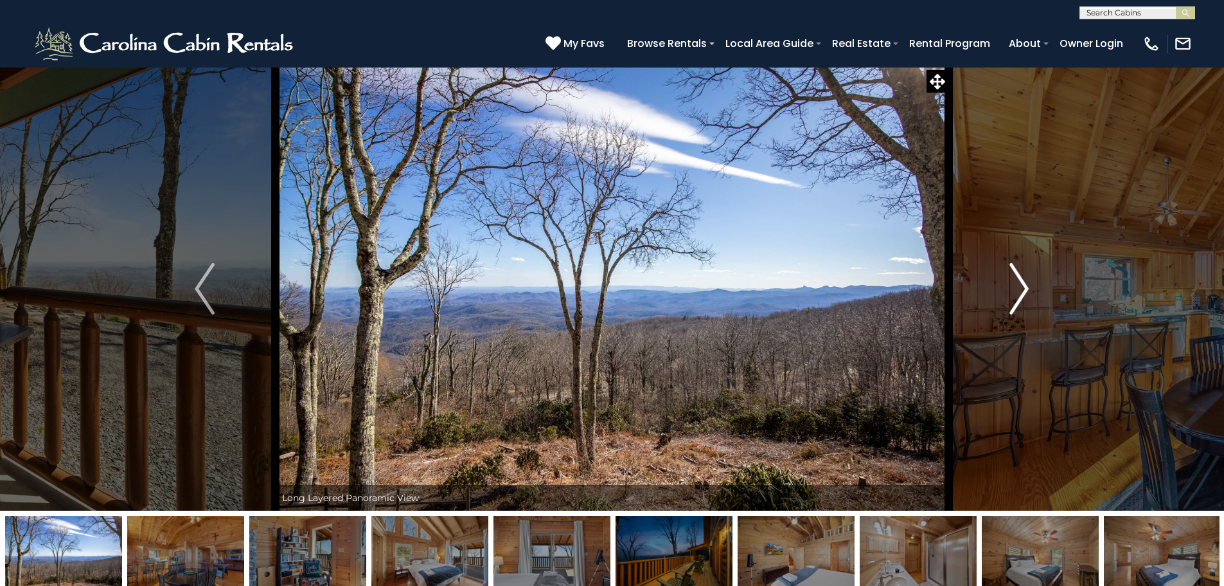
click at [1018, 291] on img "Next" at bounding box center [1019, 288] width 19 height 51
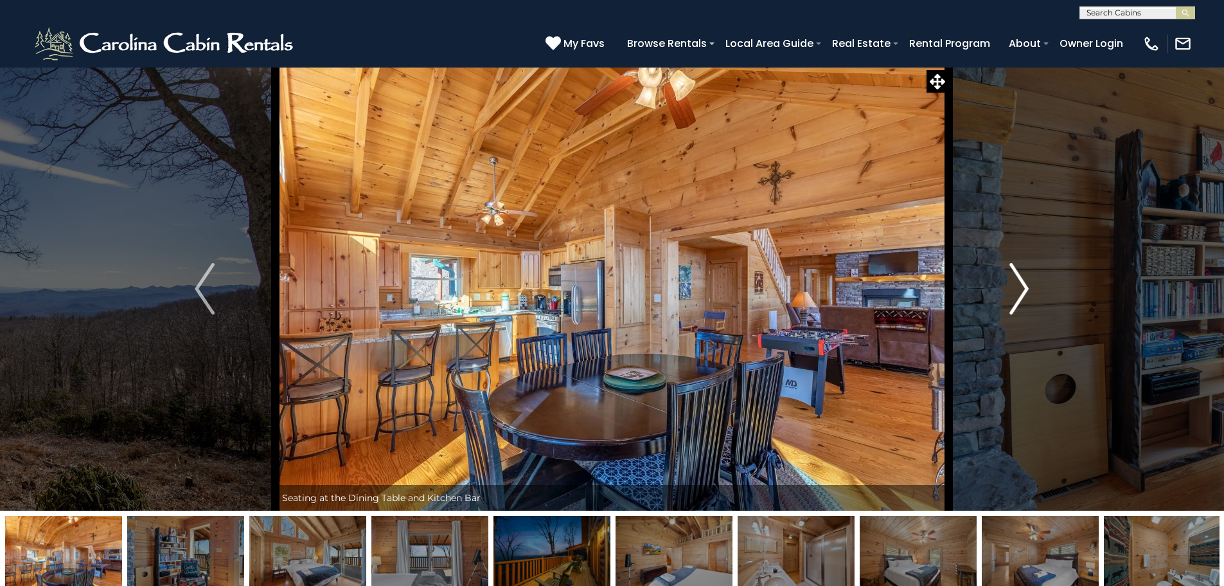
click at [1018, 291] on img "Next" at bounding box center [1019, 288] width 19 height 51
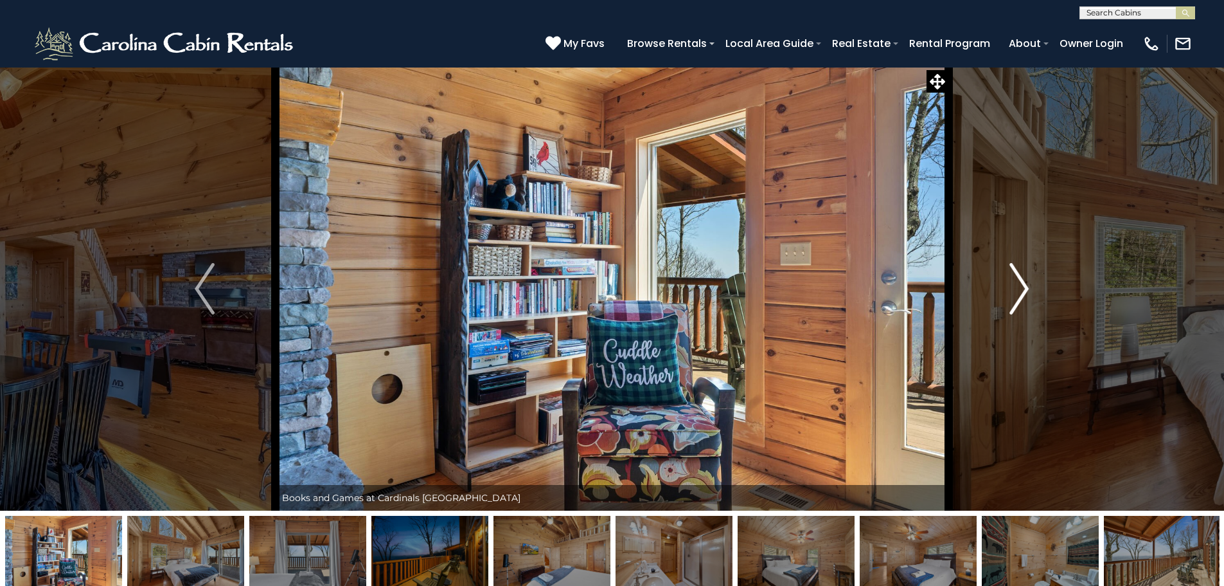
click at [1018, 291] on img "Next" at bounding box center [1019, 288] width 19 height 51
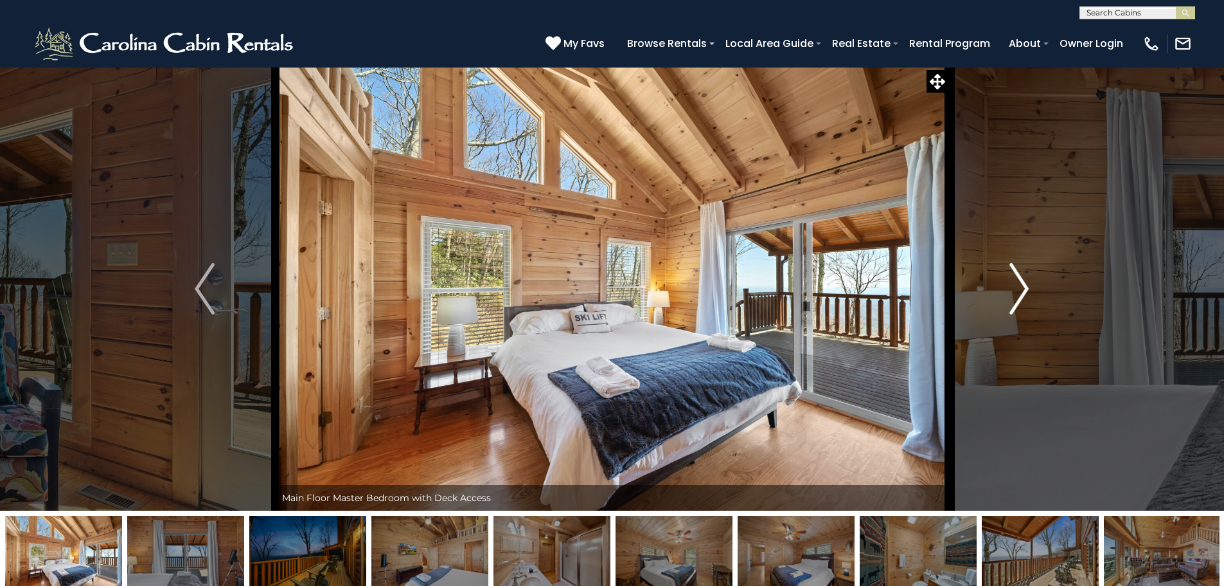
click at [1018, 291] on img "Next" at bounding box center [1019, 288] width 19 height 51
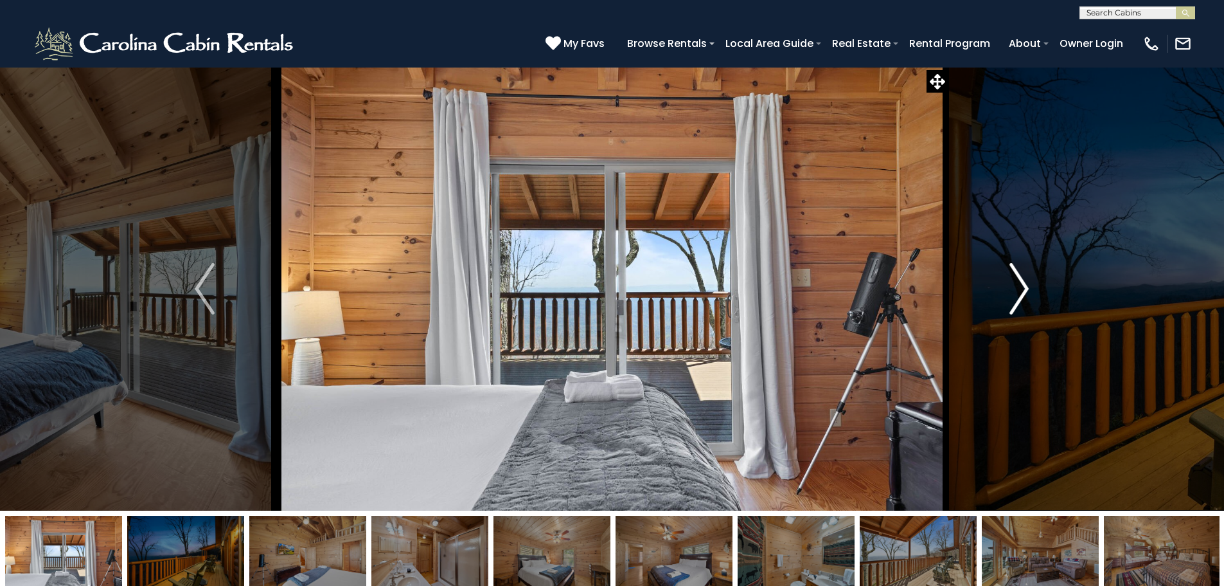
click at [1018, 291] on img "Next" at bounding box center [1019, 288] width 19 height 51
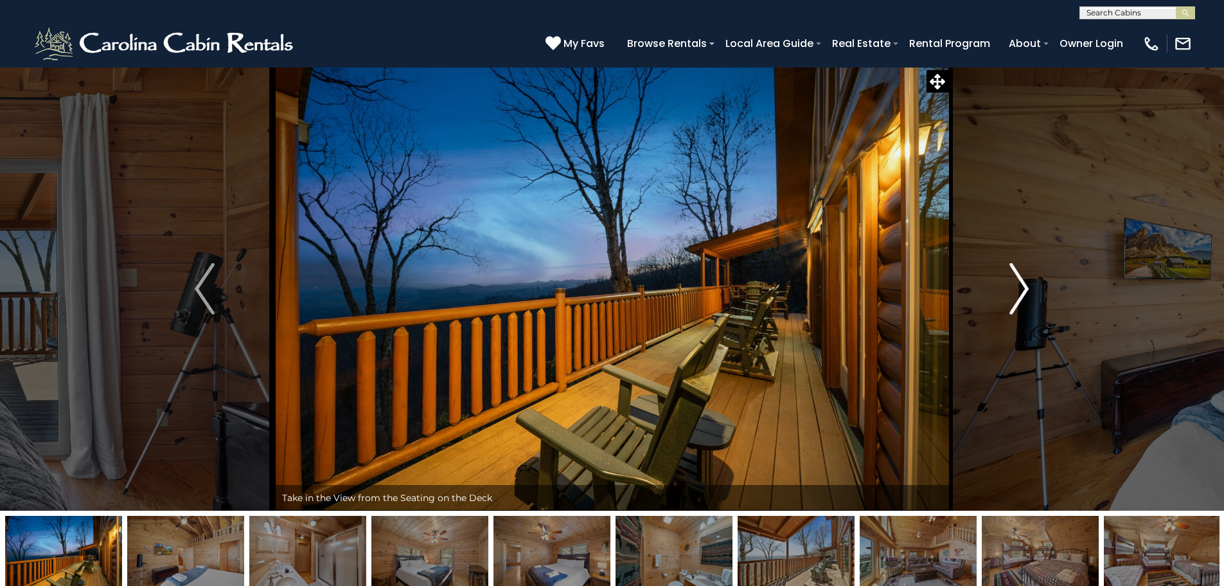
click at [1018, 291] on img "Next" at bounding box center [1019, 288] width 19 height 51
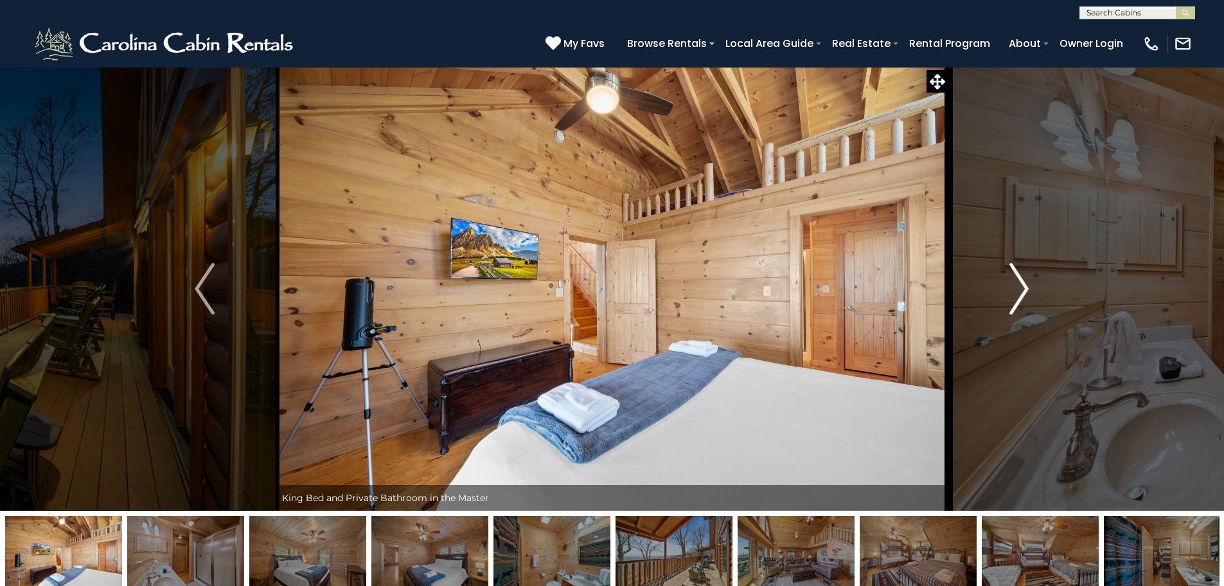
click at [1018, 291] on img "Next" at bounding box center [1019, 288] width 19 height 51
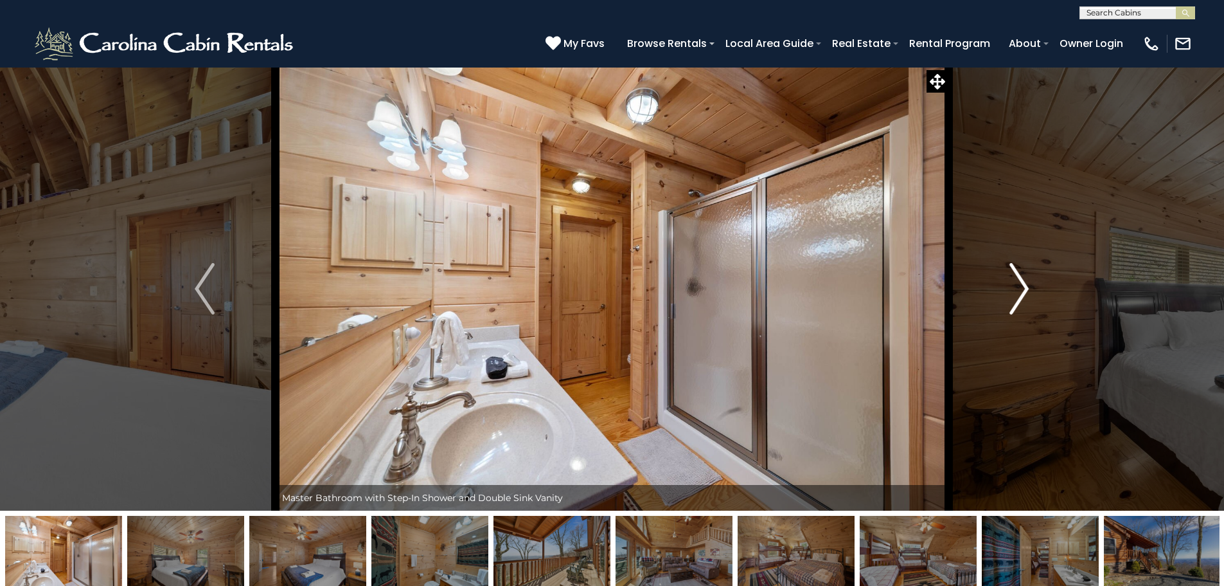
click at [1018, 291] on img "Next" at bounding box center [1019, 288] width 19 height 51
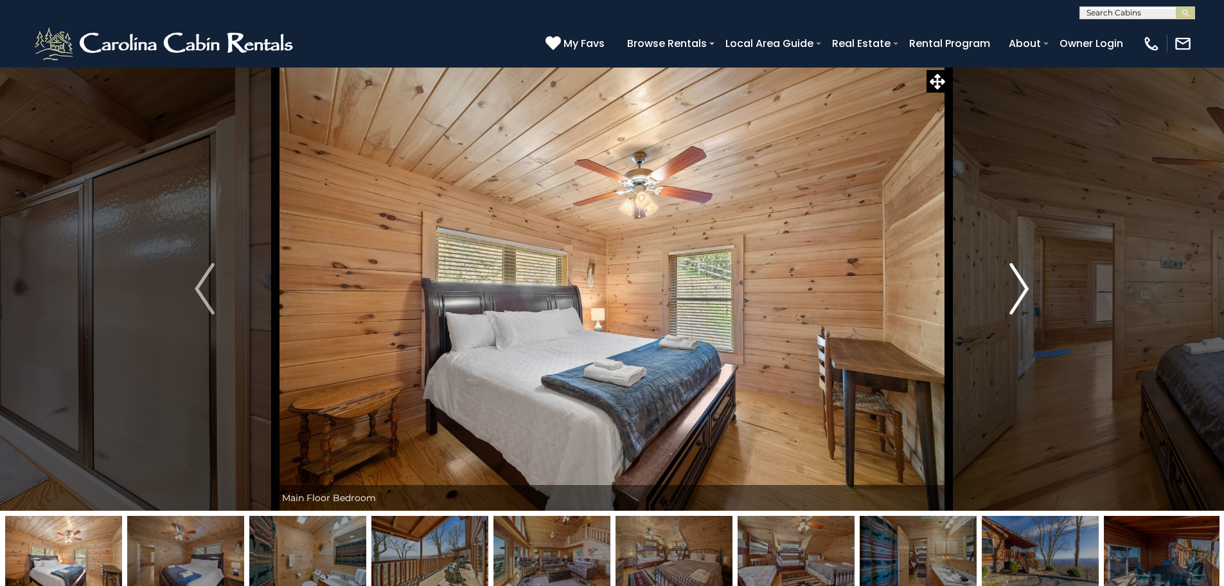
click at [1018, 291] on img "Next" at bounding box center [1019, 288] width 19 height 51
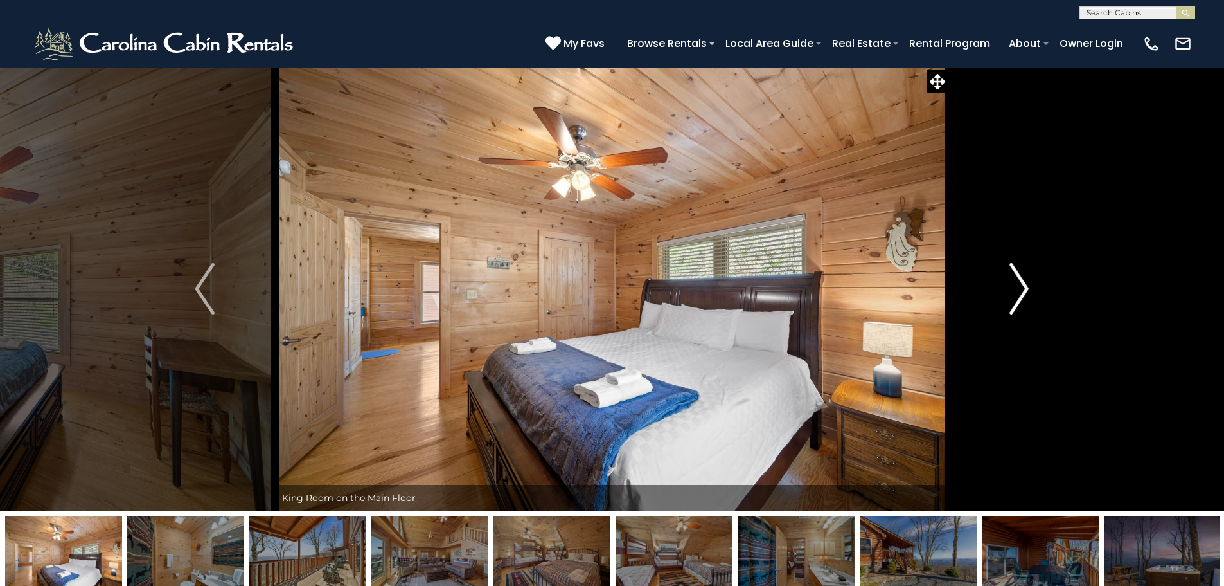
click at [1018, 291] on img "Next" at bounding box center [1019, 288] width 19 height 51
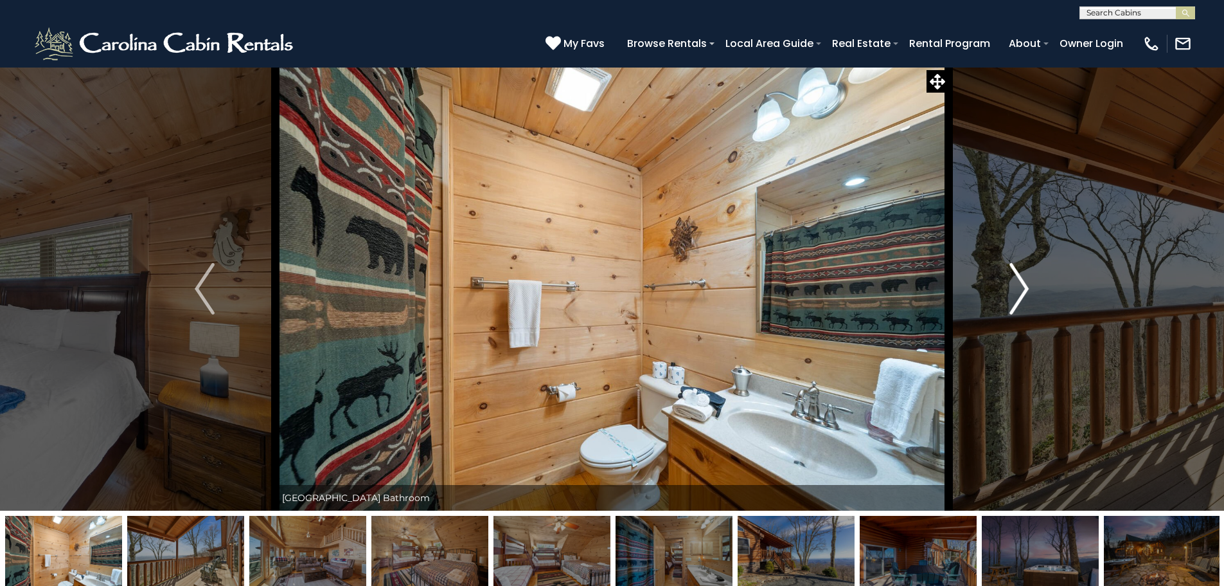
click at [1018, 291] on img "Next" at bounding box center [1019, 288] width 19 height 51
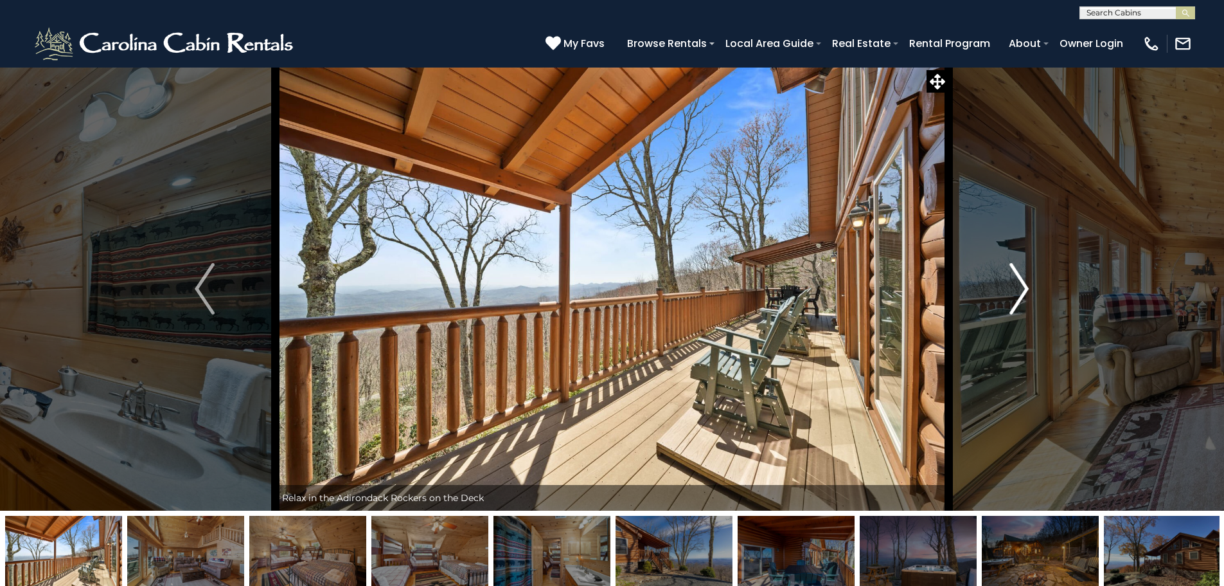
click at [1018, 291] on img "Next" at bounding box center [1019, 288] width 19 height 51
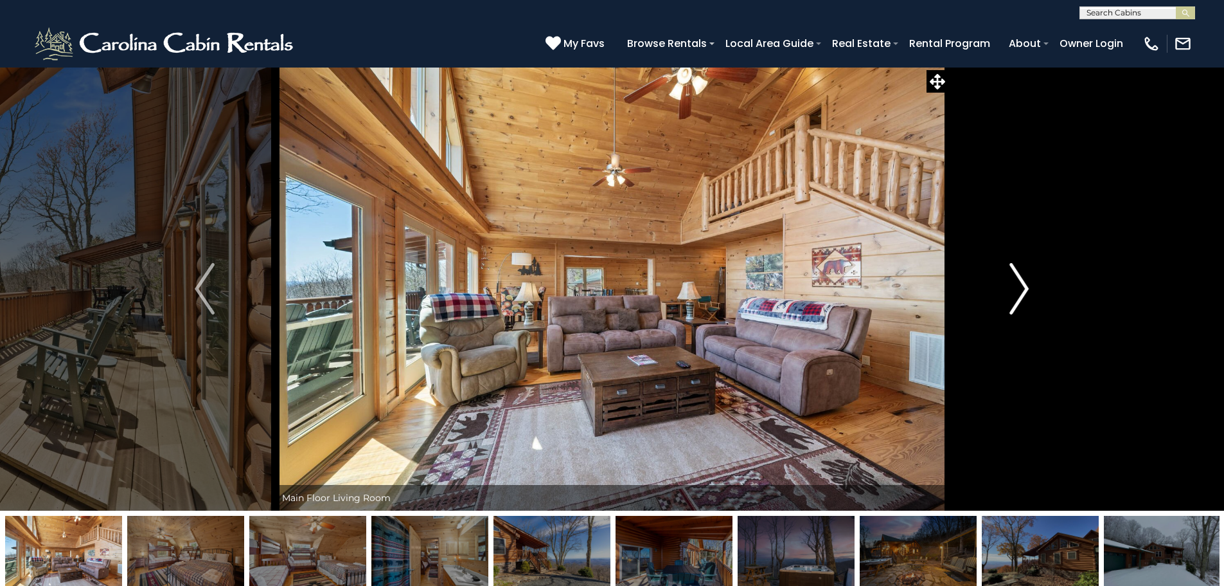
click at [1018, 291] on img "Next" at bounding box center [1019, 288] width 19 height 51
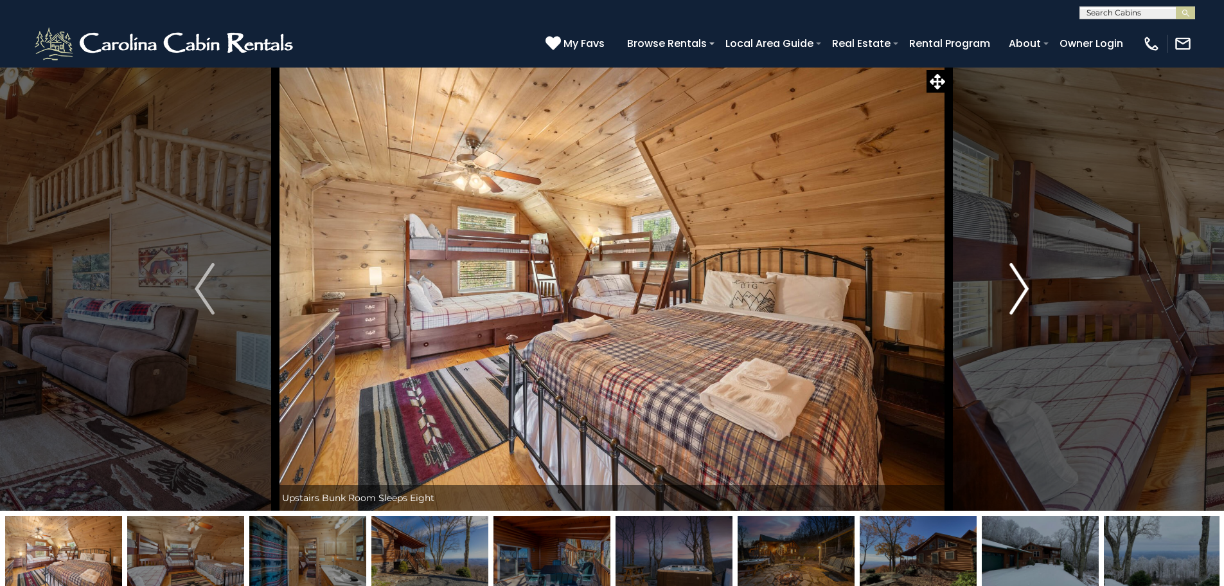
click at [1018, 291] on img "Next" at bounding box center [1019, 288] width 19 height 51
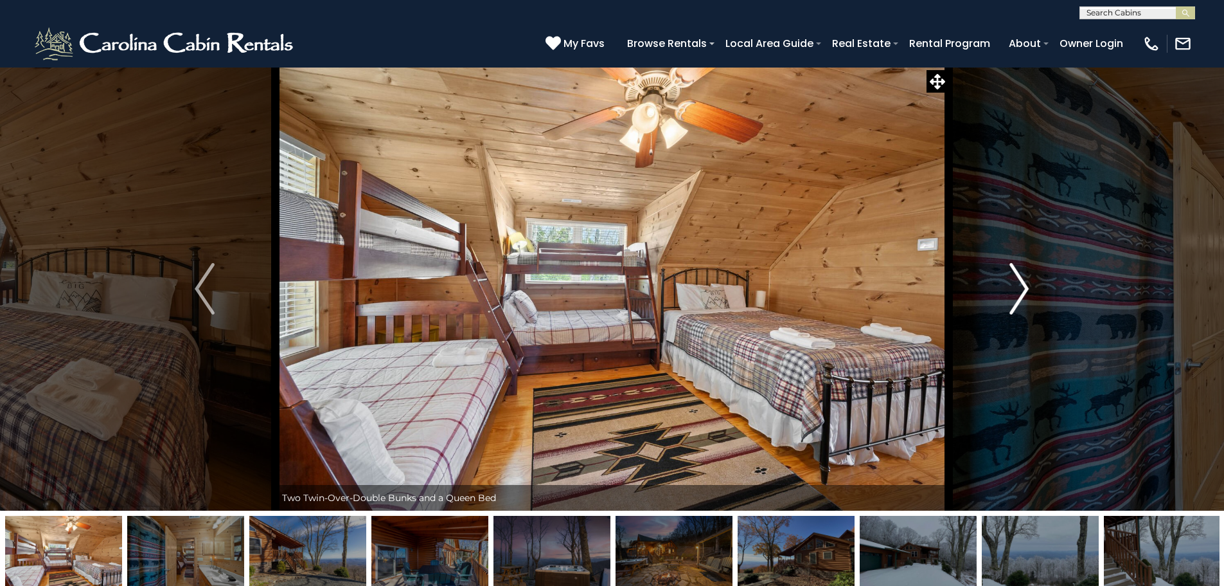
click at [1018, 291] on img "Next" at bounding box center [1019, 288] width 19 height 51
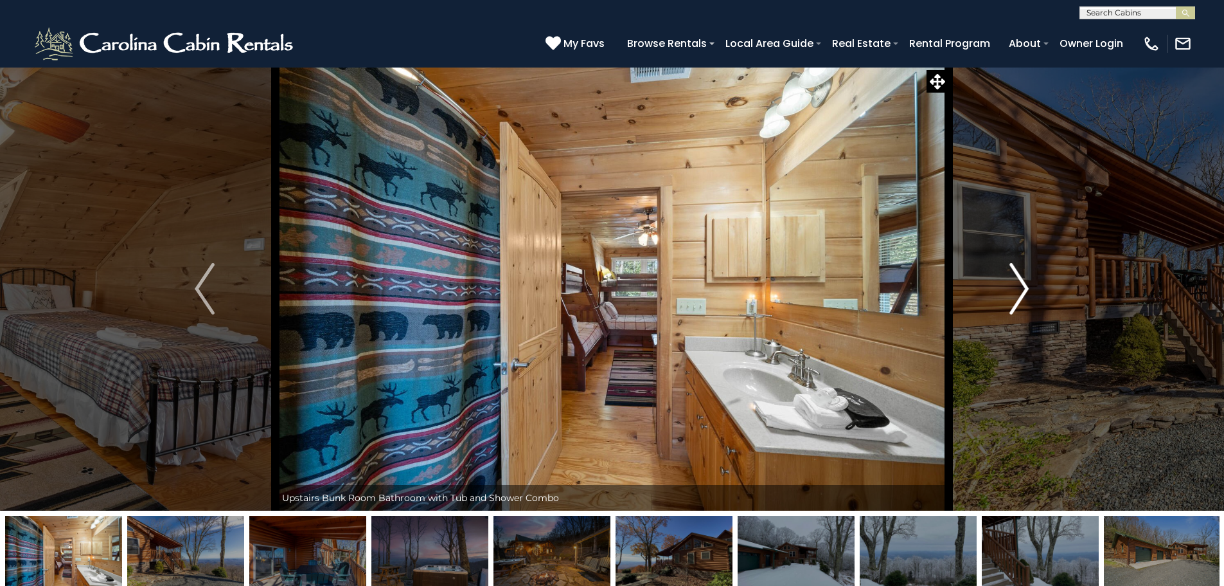
click at [1018, 291] on img "Next" at bounding box center [1019, 288] width 19 height 51
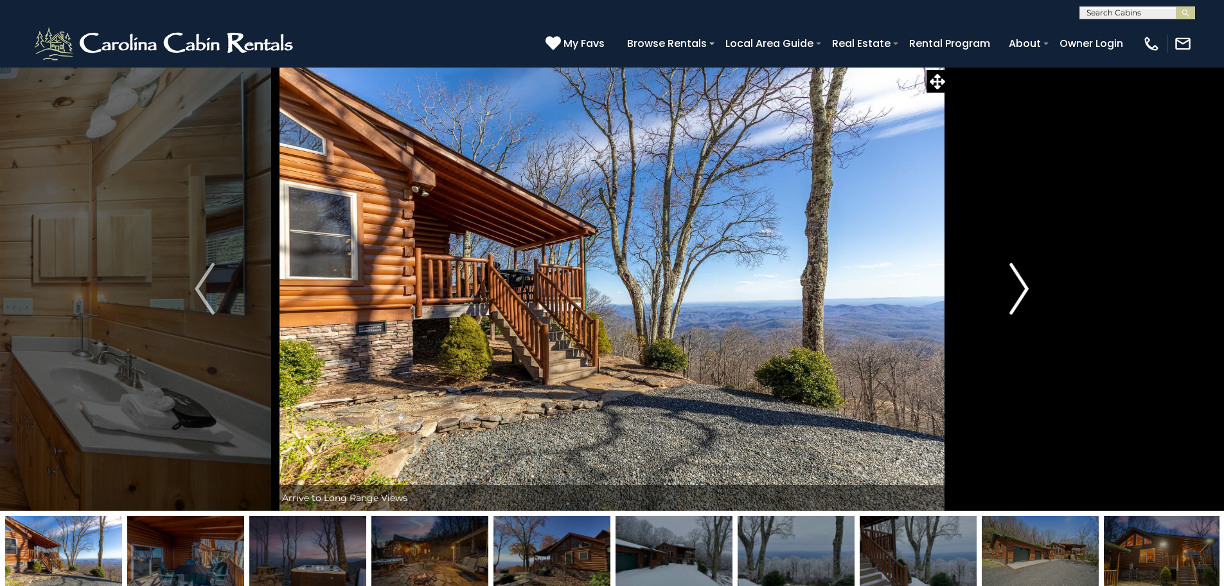
click at [1018, 291] on img "Next" at bounding box center [1019, 288] width 19 height 51
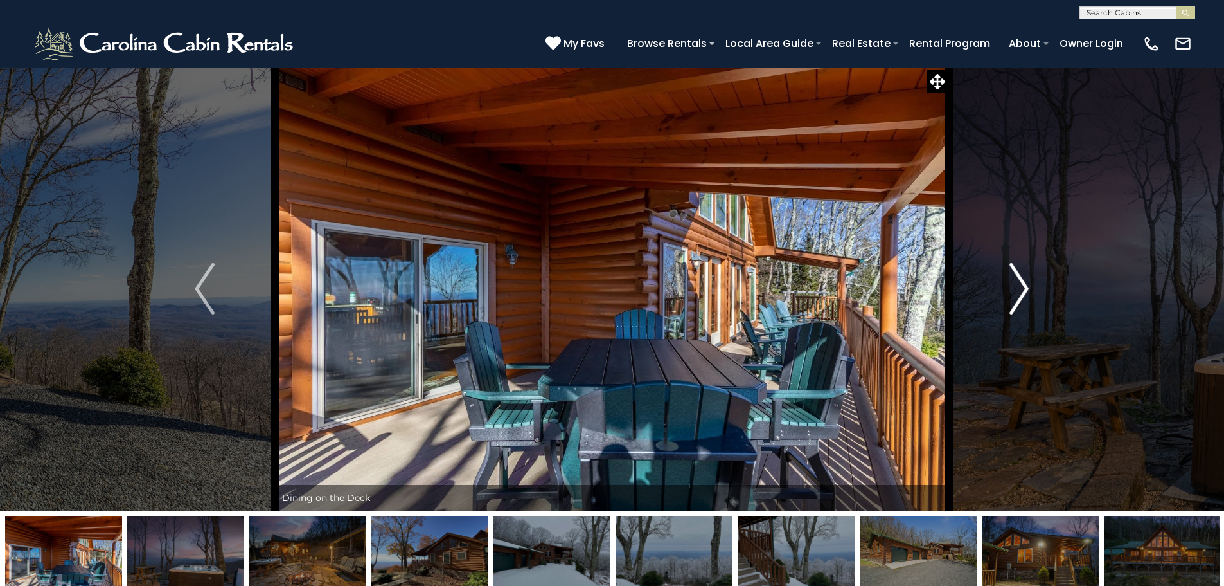
click at [1018, 291] on img "Next" at bounding box center [1019, 288] width 19 height 51
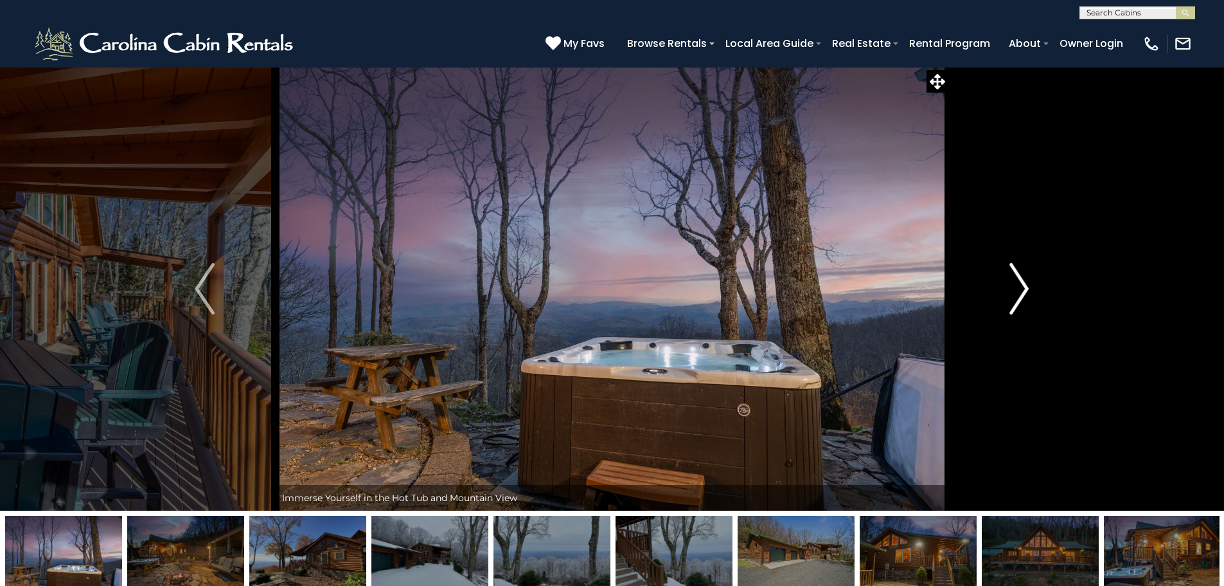
click at [1018, 291] on img "Next" at bounding box center [1019, 288] width 19 height 51
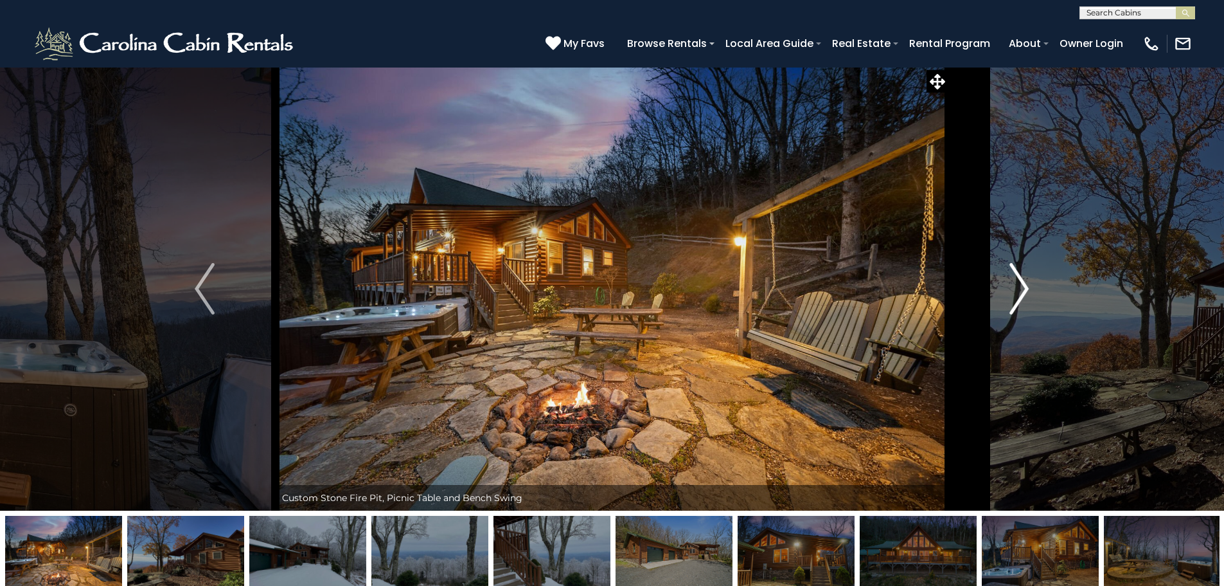
click at [1018, 291] on img "Next" at bounding box center [1019, 288] width 19 height 51
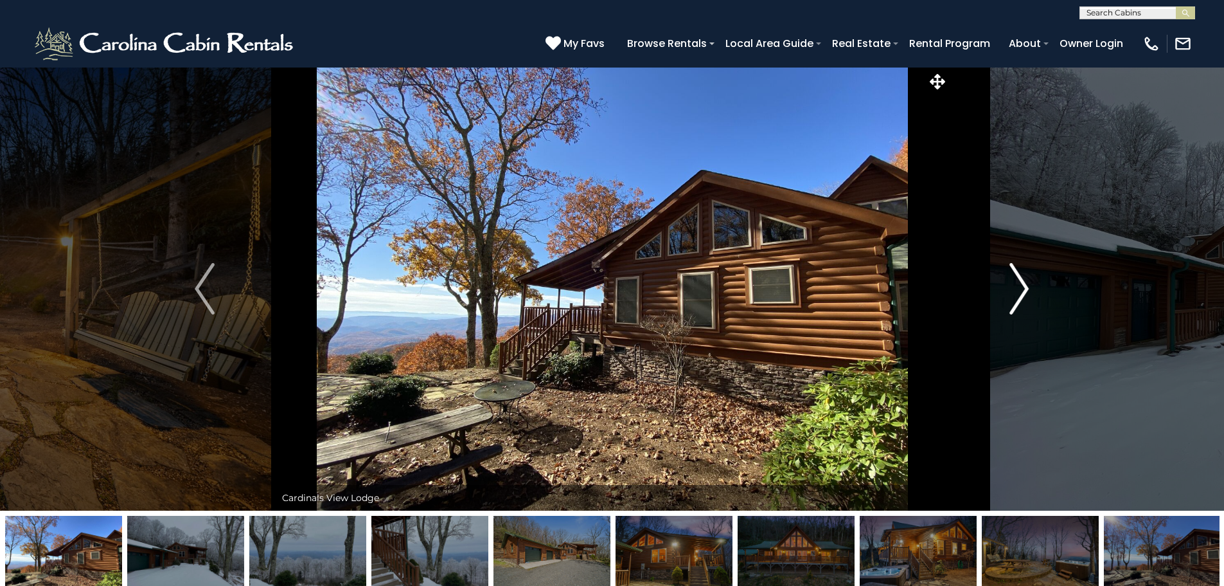
click at [1018, 291] on img "Next" at bounding box center [1019, 288] width 19 height 51
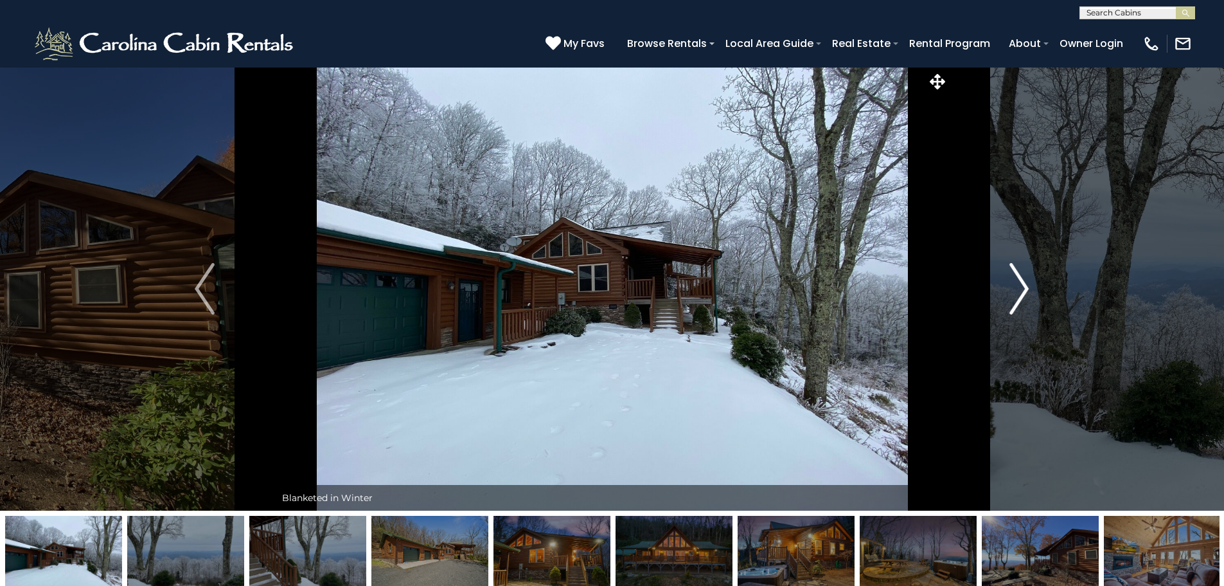
click at [1018, 291] on img "Next" at bounding box center [1019, 288] width 19 height 51
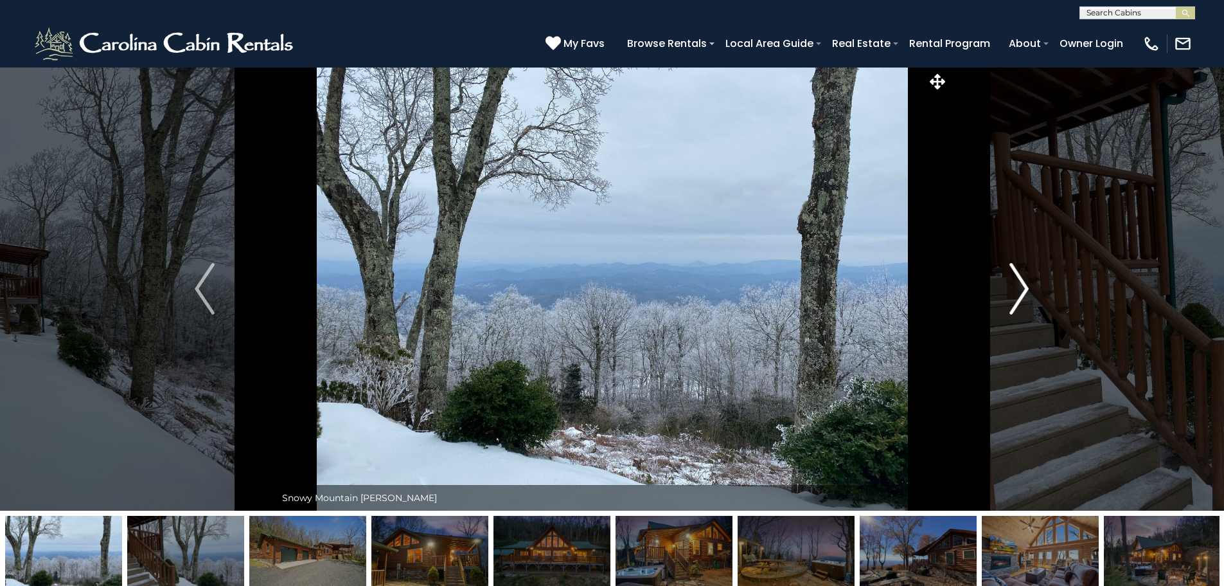
click at [1018, 291] on img "Next" at bounding box center [1019, 288] width 19 height 51
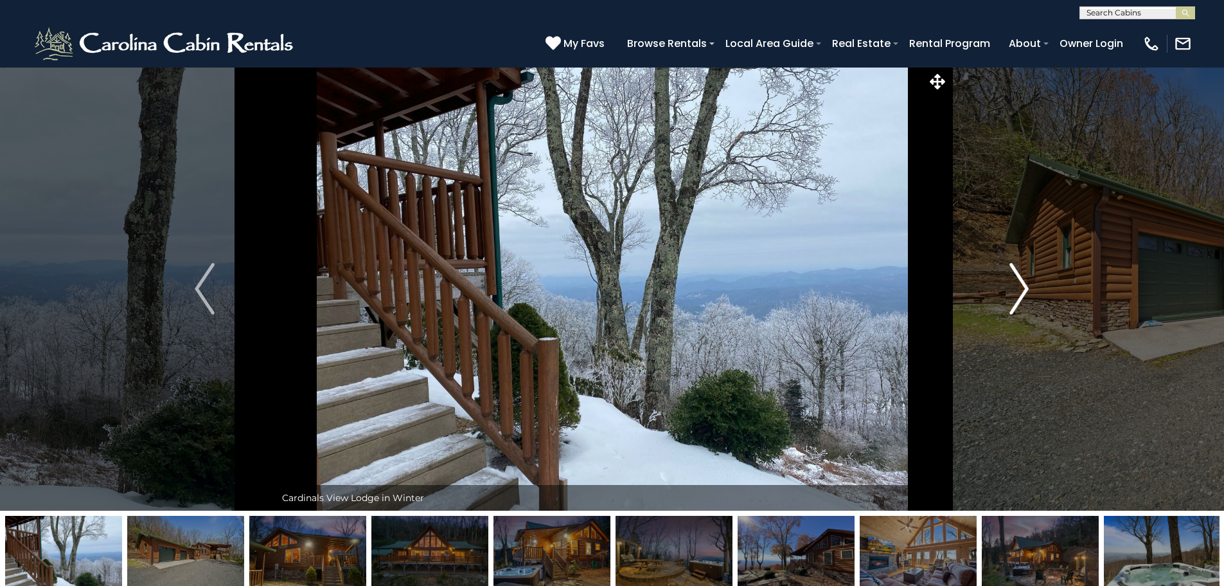
click at [1018, 291] on img "Next" at bounding box center [1019, 288] width 19 height 51
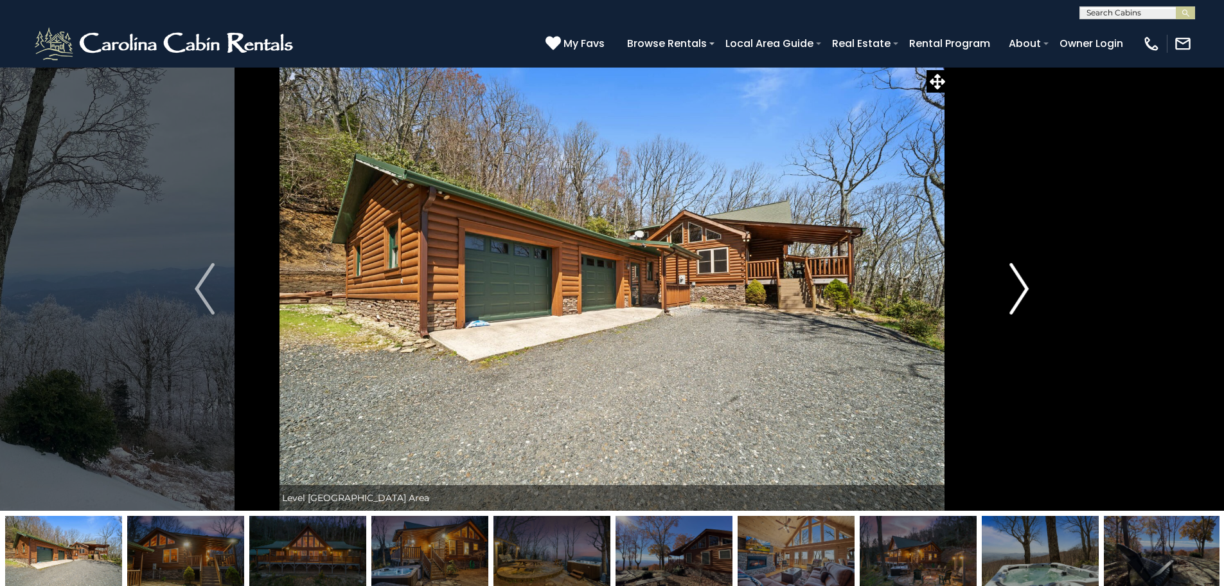
click at [1018, 291] on img "Next" at bounding box center [1019, 288] width 19 height 51
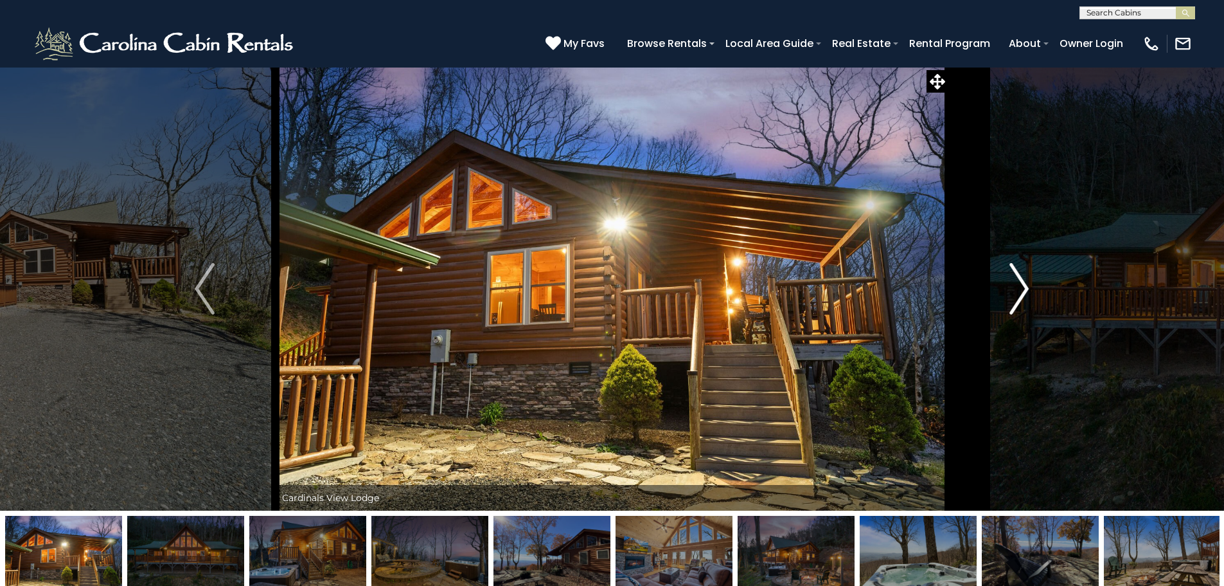
click at [1018, 291] on img "Next" at bounding box center [1019, 288] width 19 height 51
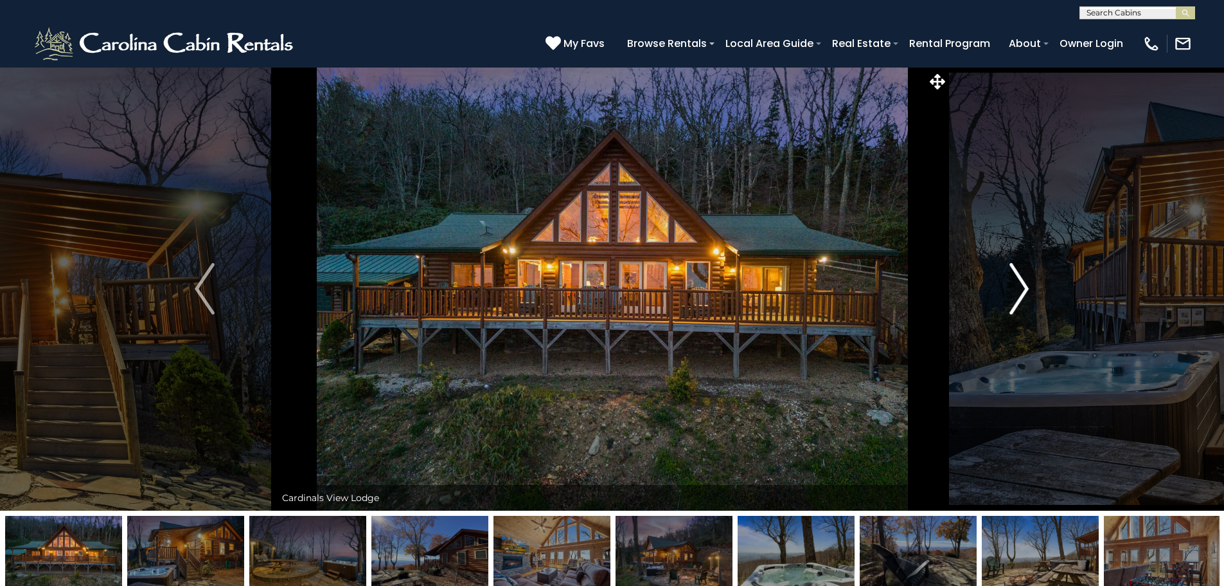
click at [1018, 291] on img "Next" at bounding box center [1019, 288] width 19 height 51
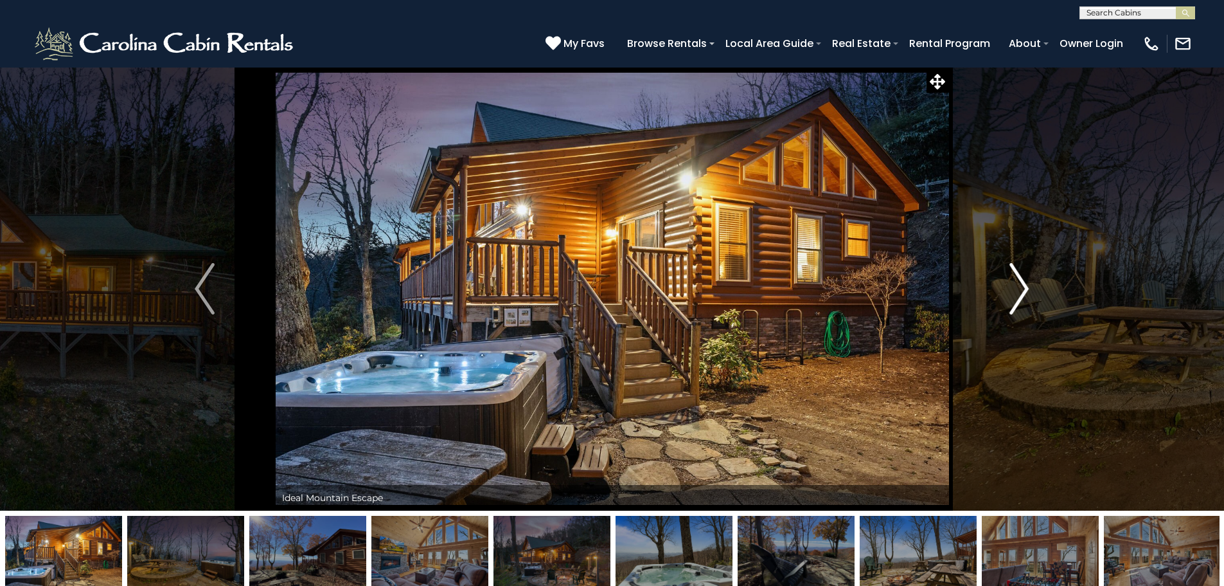
click at [1018, 291] on img "Next" at bounding box center [1019, 288] width 19 height 51
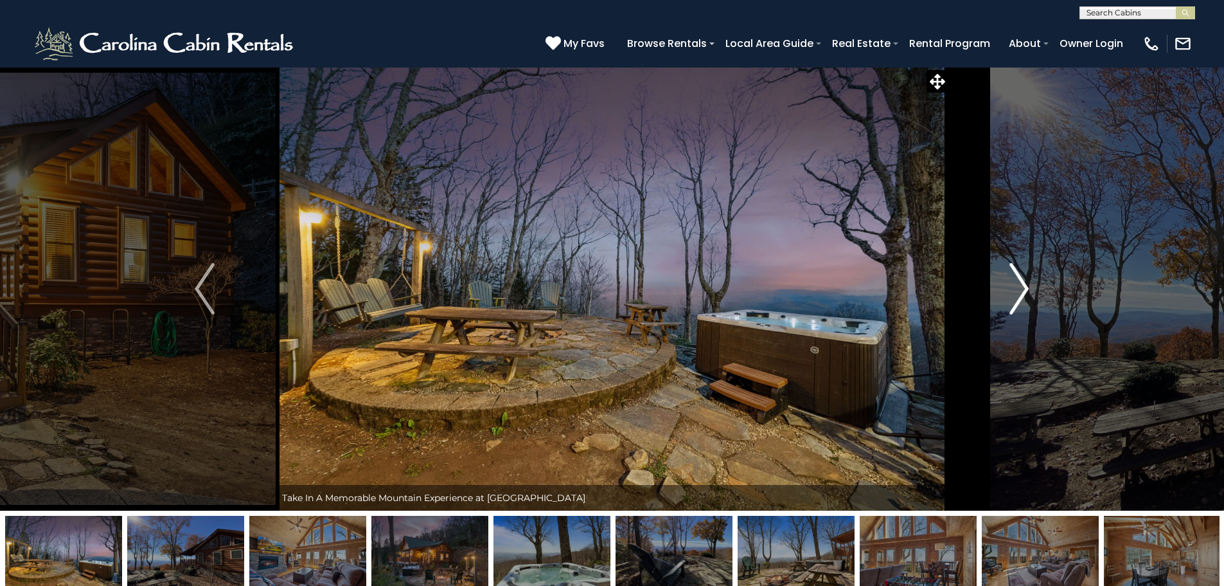
click at [1018, 291] on img "Next" at bounding box center [1019, 288] width 19 height 51
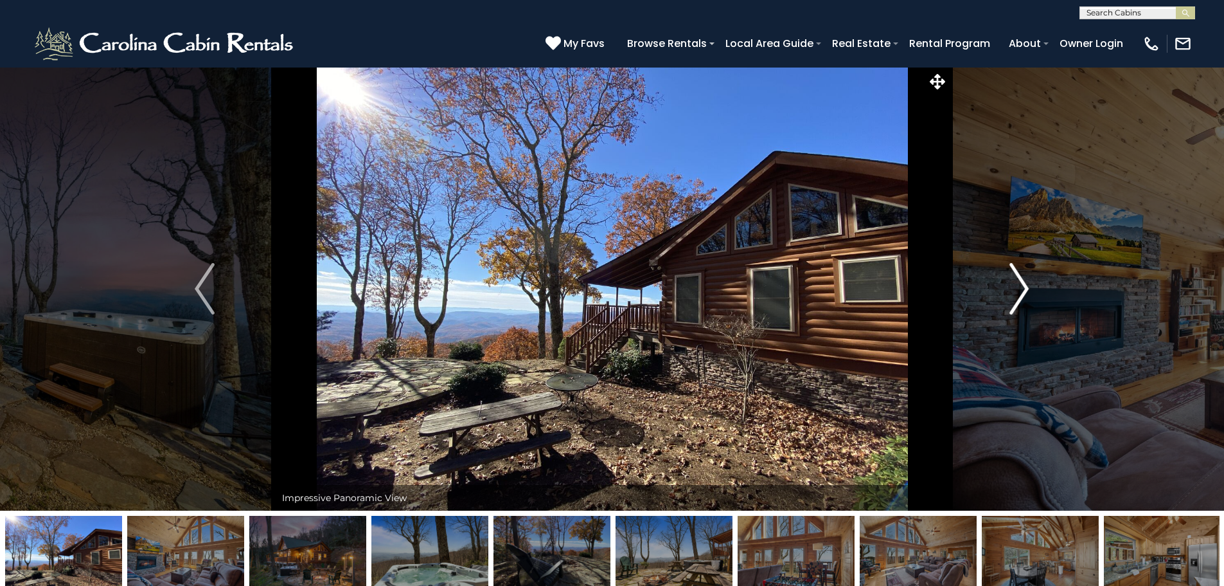
click at [1018, 291] on img "Next" at bounding box center [1019, 288] width 19 height 51
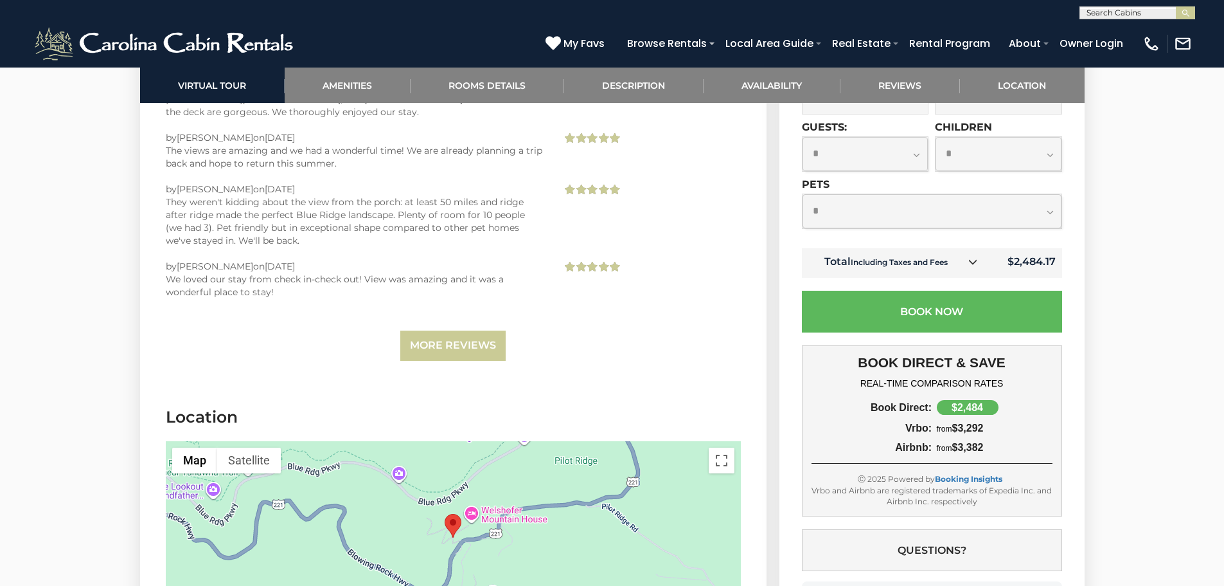
scroll to position [3149, 0]
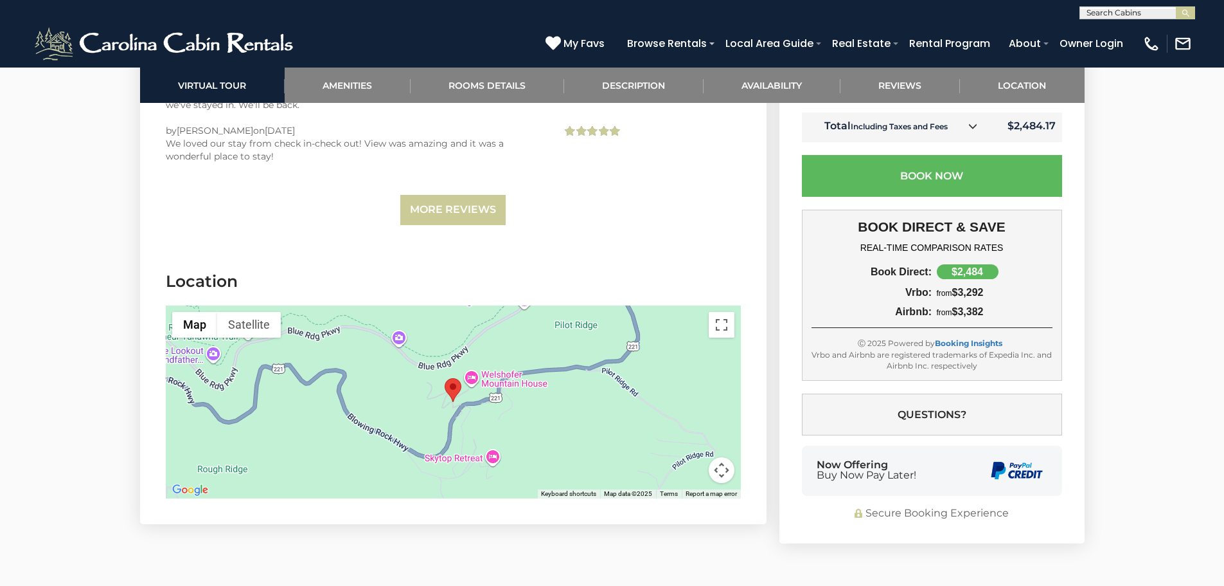
click at [720, 457] on button "Map camera controls" at bounding box center [722, 470] width 26 height 26
click at [690, 457] on button "Zoom out" at bounding box center [690, 470] width 26 height 26
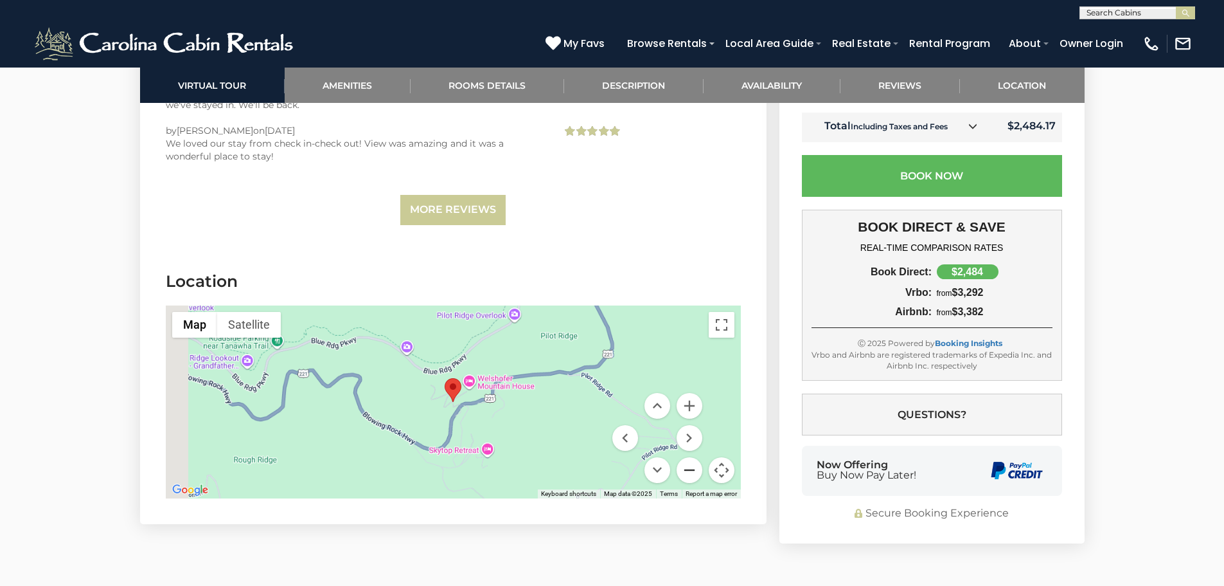
click at [690, 457] on button "Zoom out" at bounding box center [690, 470] width 26 height 26
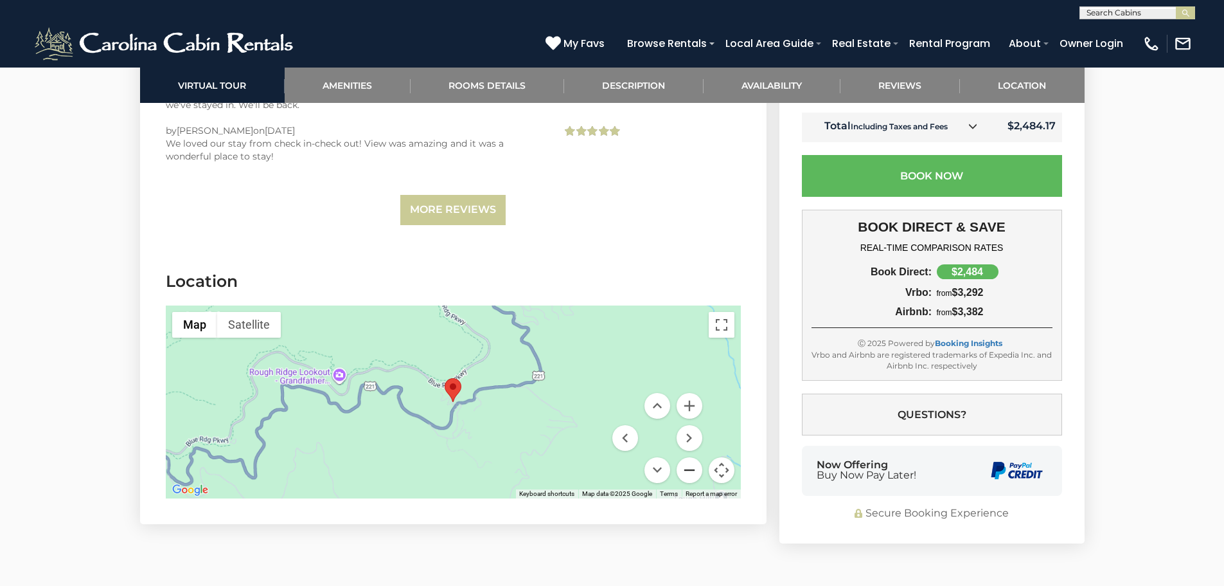
click at [690, 457] on button "Zoom out" at bounding box center [690, 470] width 26 height 26
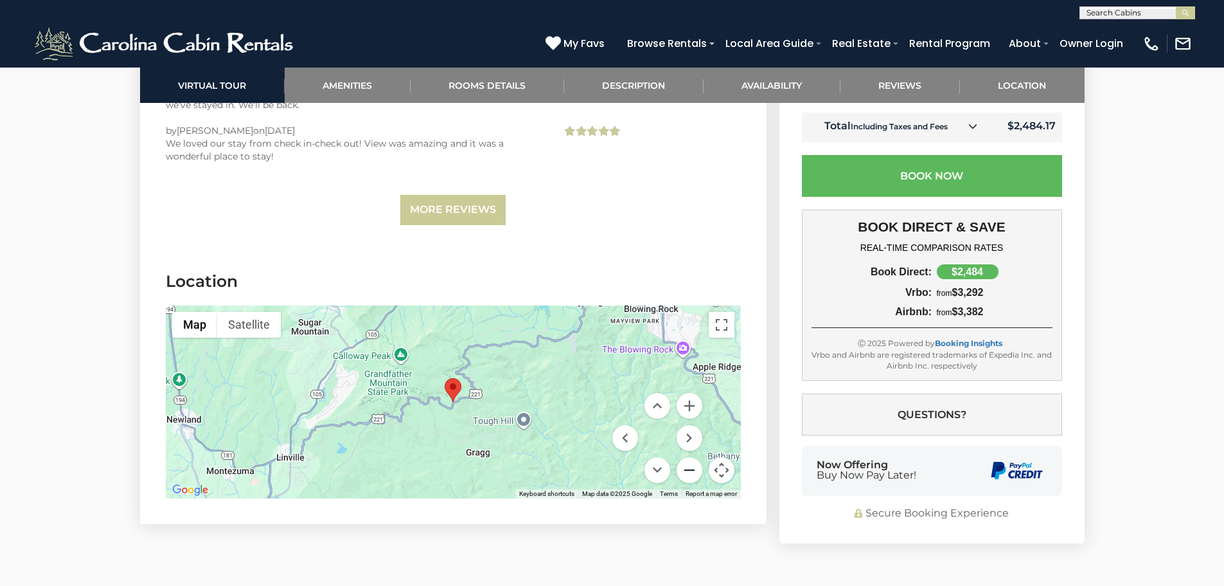
click at [690, 457] on button "Zoom out" at bounding box center [690, 470] width 26 height 26
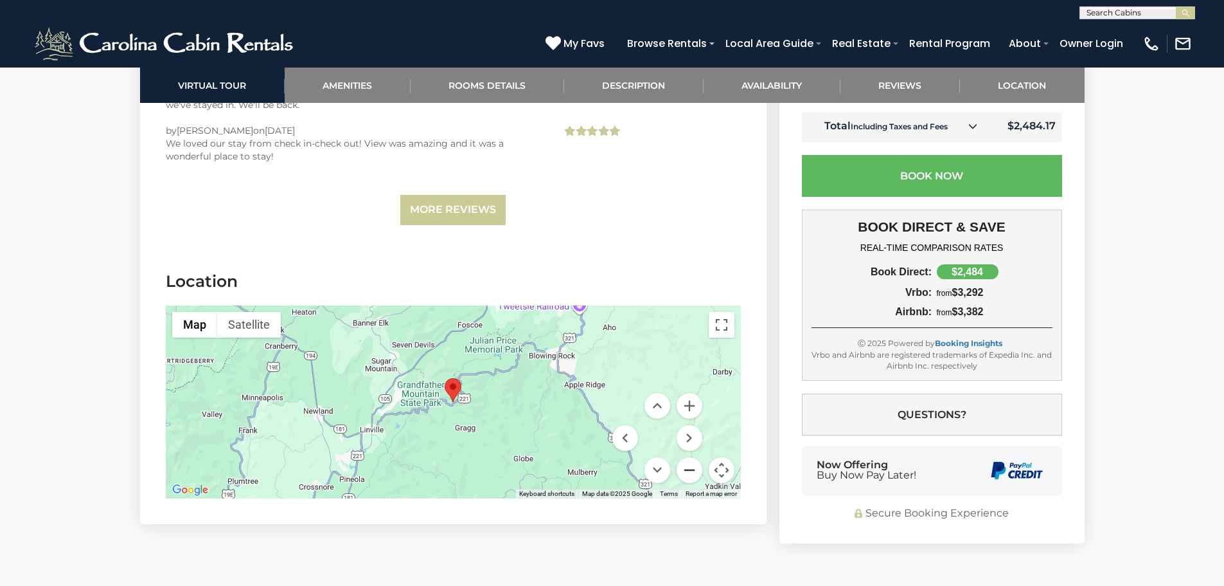
click at [690, 457] on button "Zoom out" at bounding box center [690, 470] width 26 height 26
